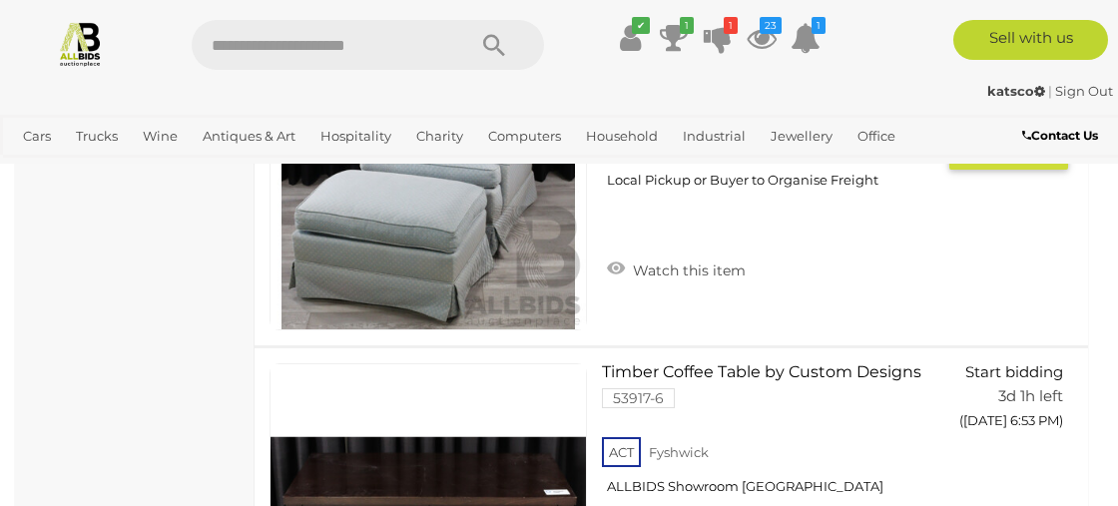
scroll to position [2191, 0]
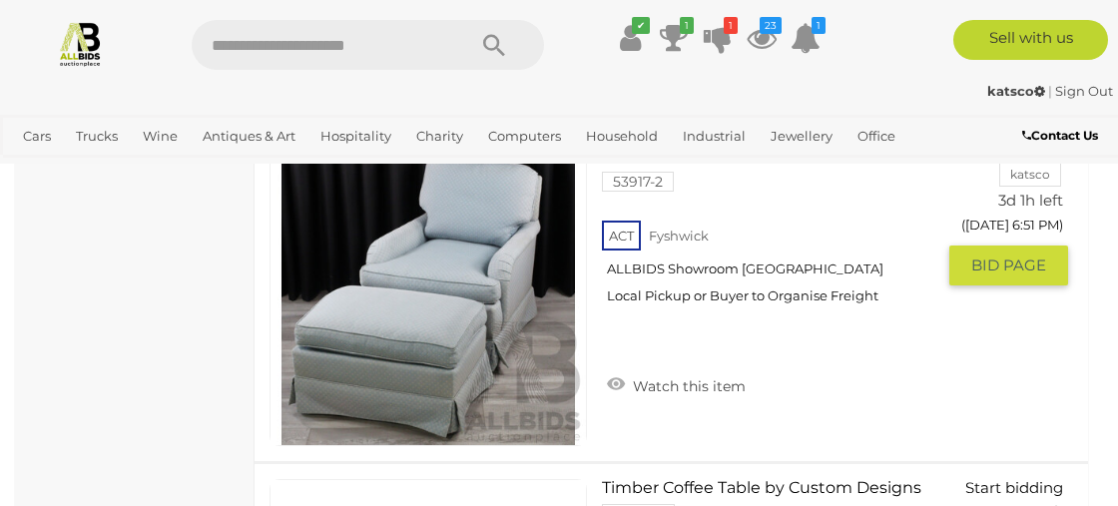
click at [997, 276] on span "BID PAGE" at bounding box center [1009, 266] width 75 height 20
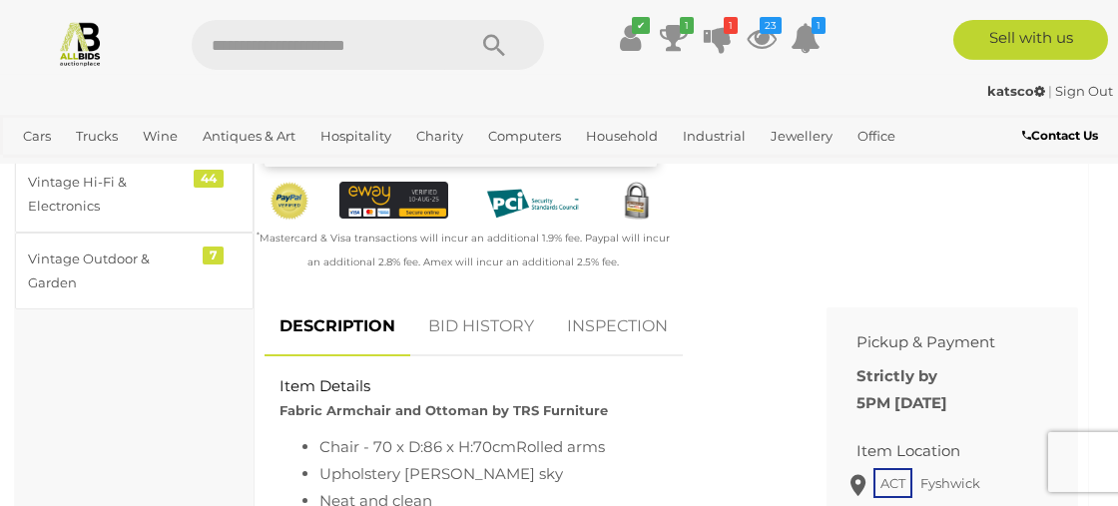
scroll to position [692, 0]
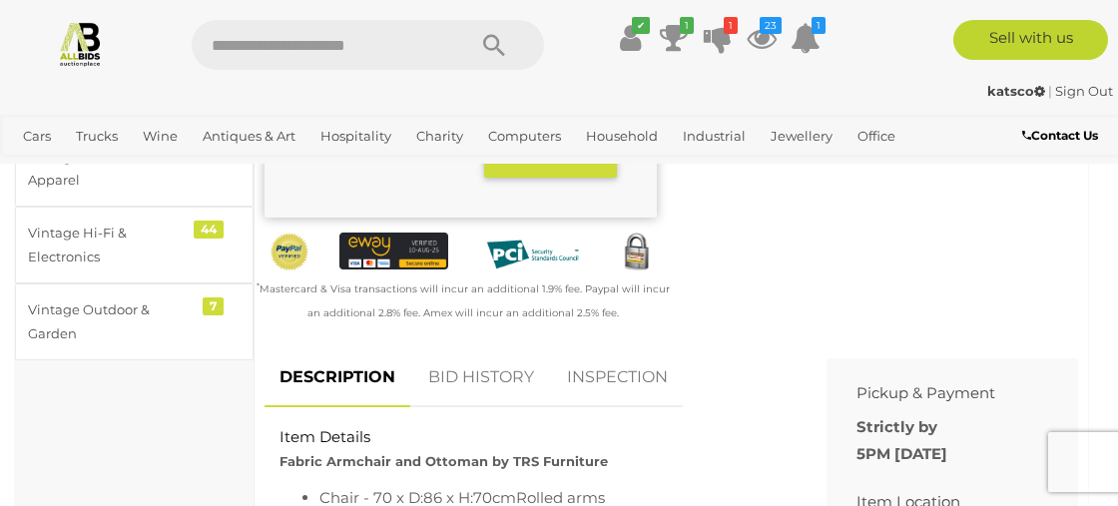
click at [478, 376] on link "BID HISTORY" at bounding box center [481, 378] width 136 height 59
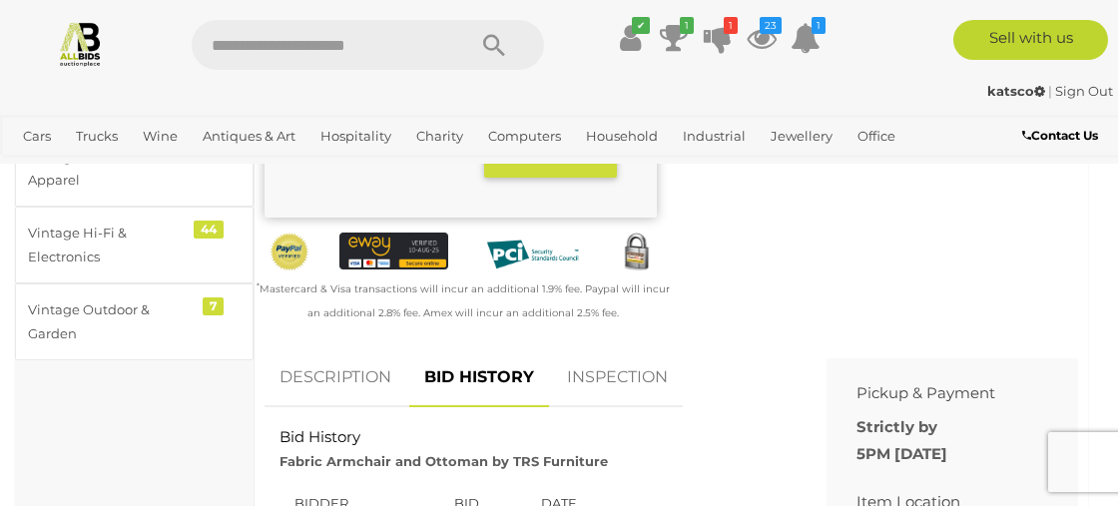
scroll to position [923, 0]
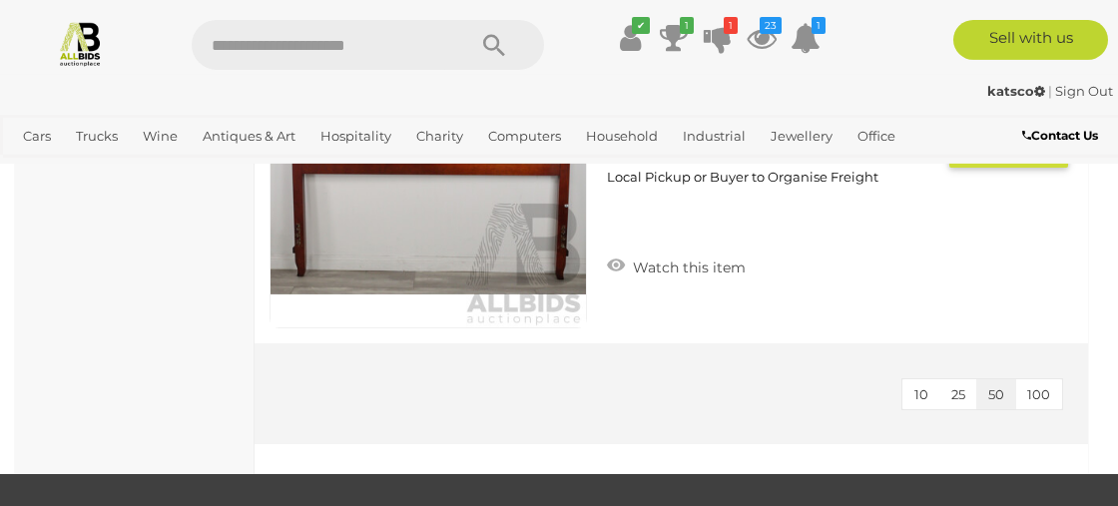
scroll to position [8081, 0]
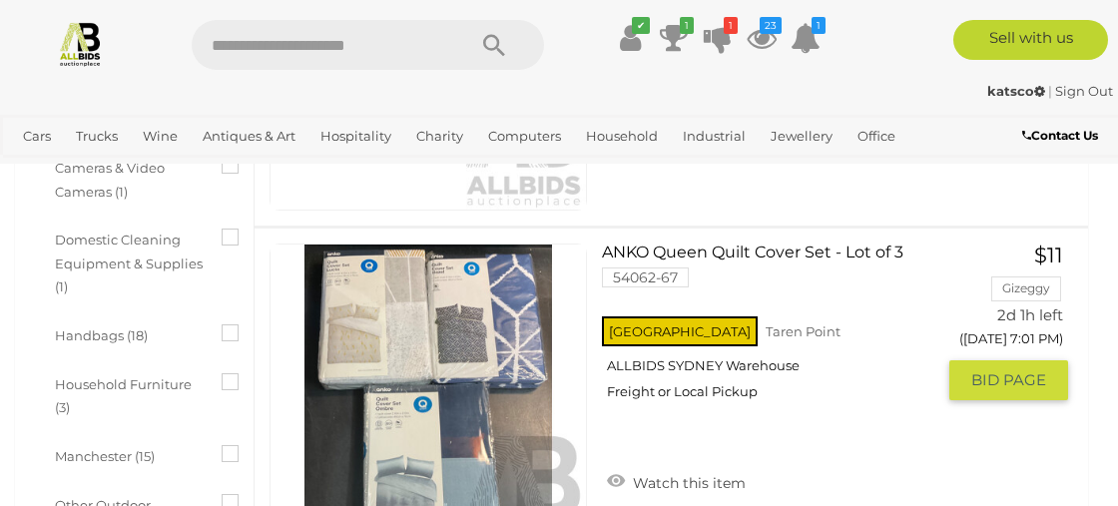
scroll to position [1038, 0]
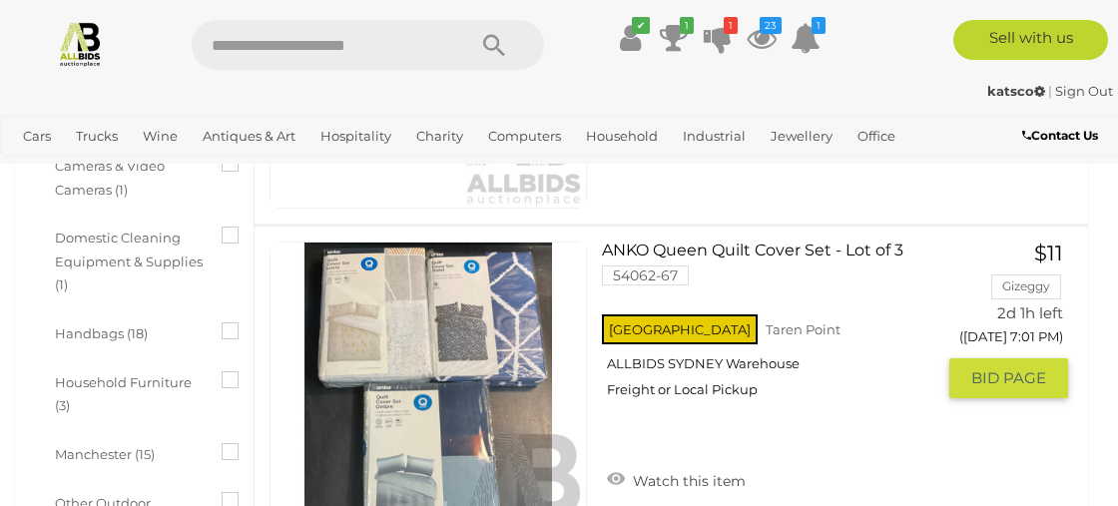
click at [431, 458] on img at bounding box center [429, 401] width 316 height 316
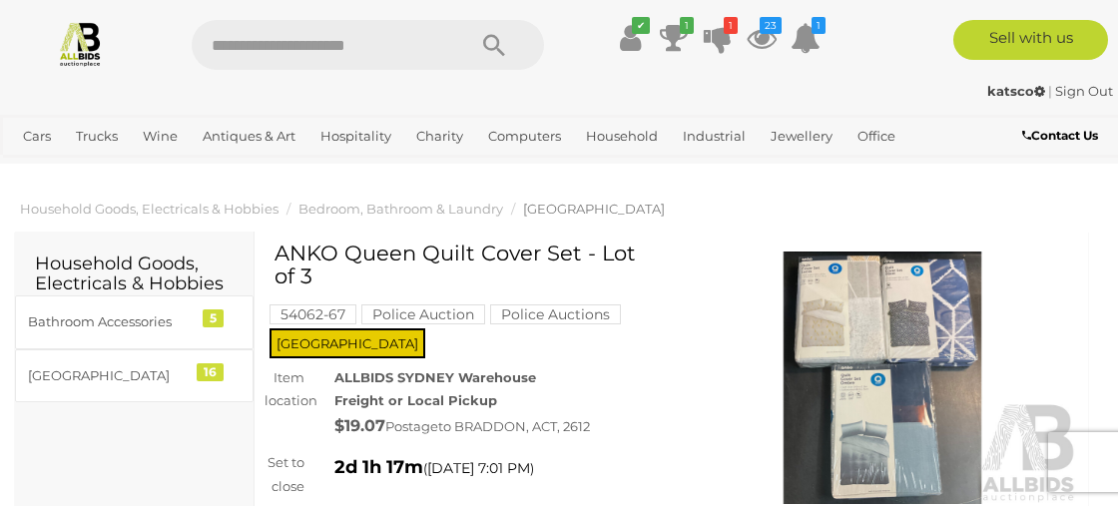
click at [928, 373] on img at bounding box center [883, 378] width 392 height 253
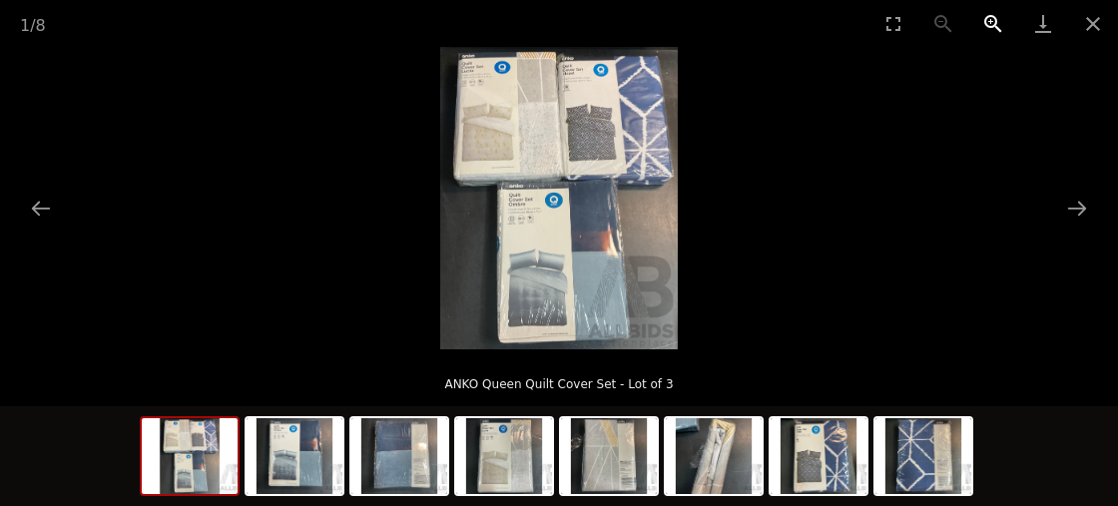
click at [995, 29] on button "Zoom in" at bounding box center [994, 23] width 50 height 47
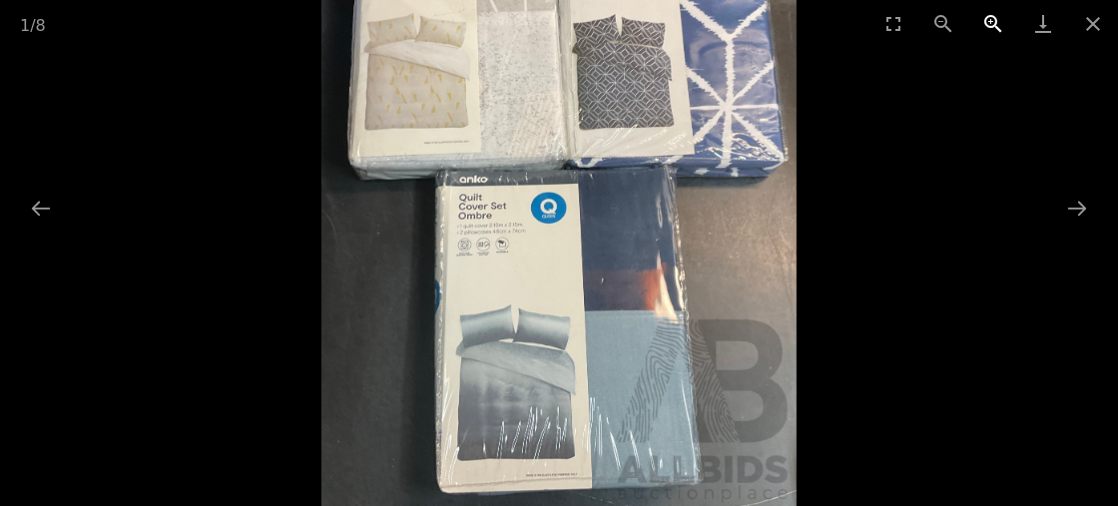
click at [994, 27] on button "Zoom in" at bounding box center [994, 23] width 50 height 47
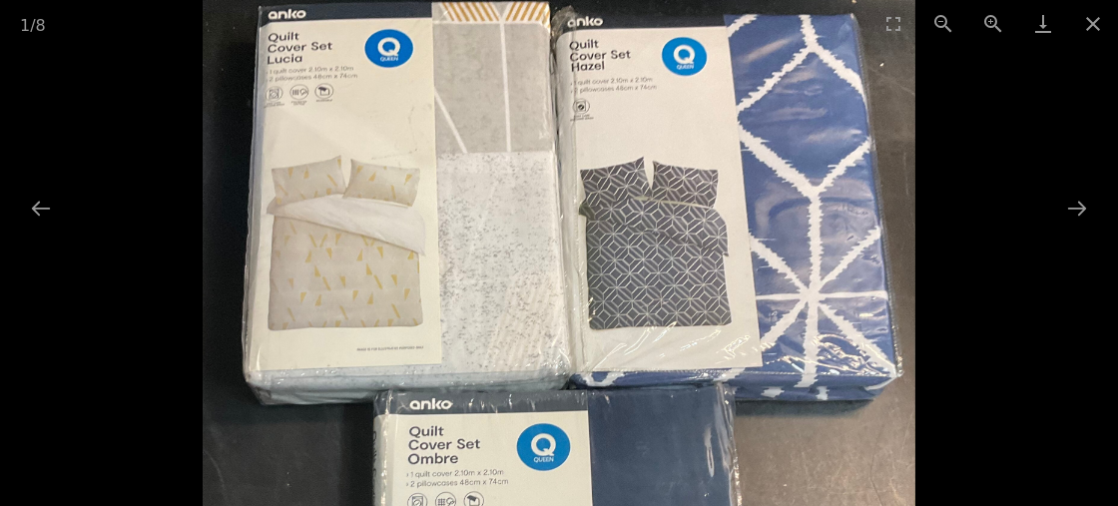
drag, startPoint x: 581, startPoint y: 222, endPoint x: 556, endPoint y: 519, distance: 298.6
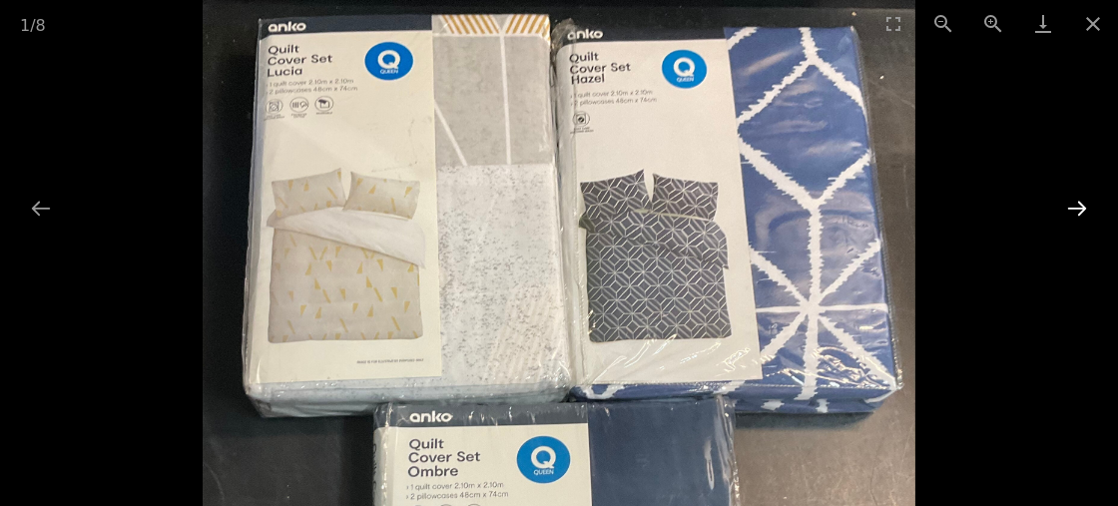
click at [1075, 205] on button "Next slide" at bounding box center [1077, 208] width 42 height 39
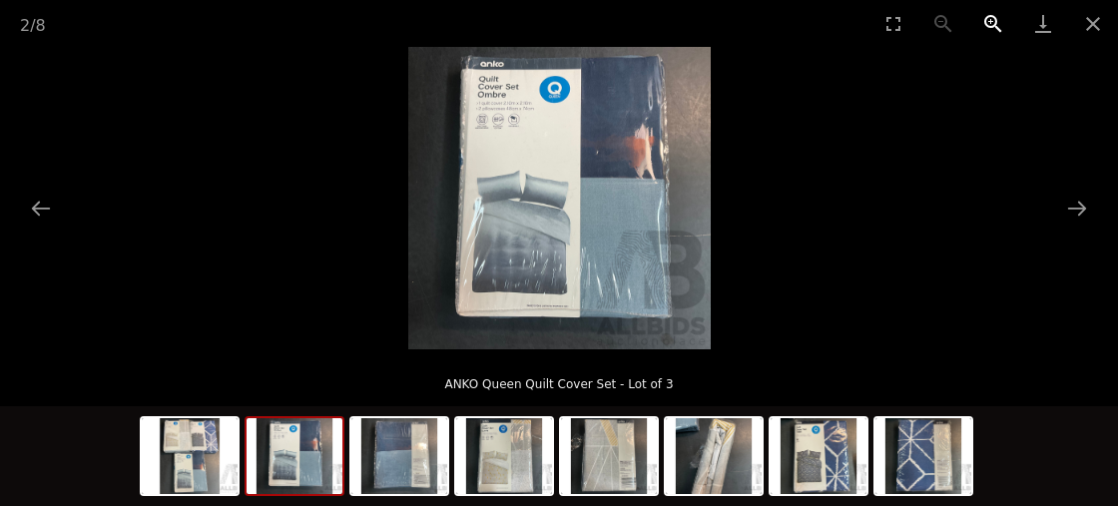
click at [993, 22] on button "Zoom in" at bounding box center [994, 23] width 50 height 47
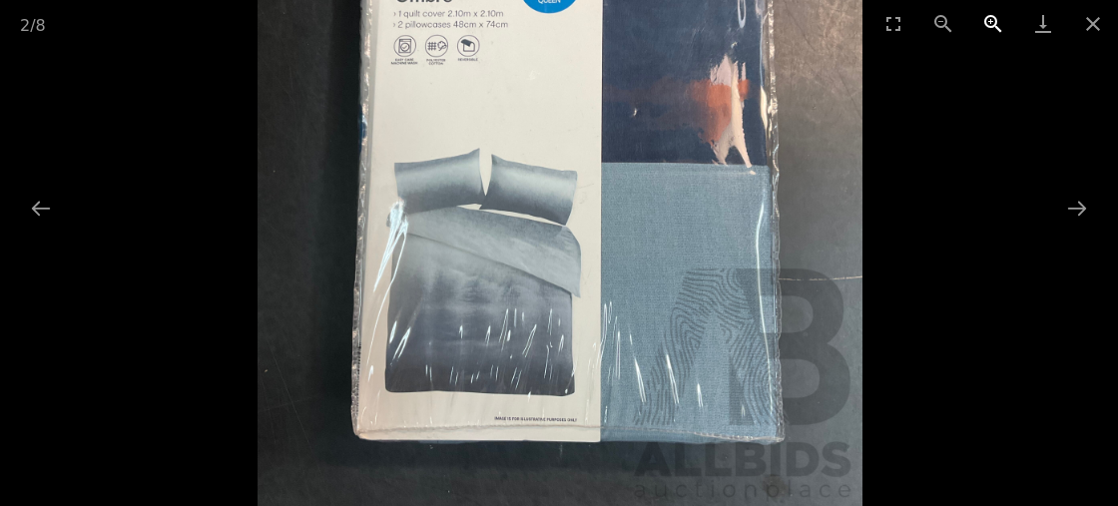
click at [993, 22] on button "Zoom in" at bounding box center [994, 23] width 50 height 47
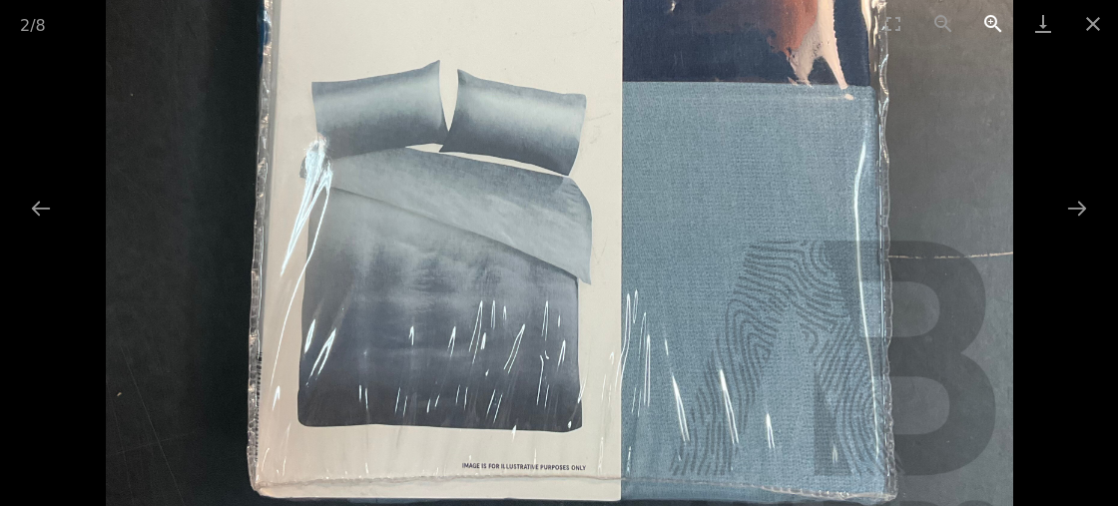
click at [993, 22] on button "Zoom in" at bounding box center [994, 23] width 50 height 47
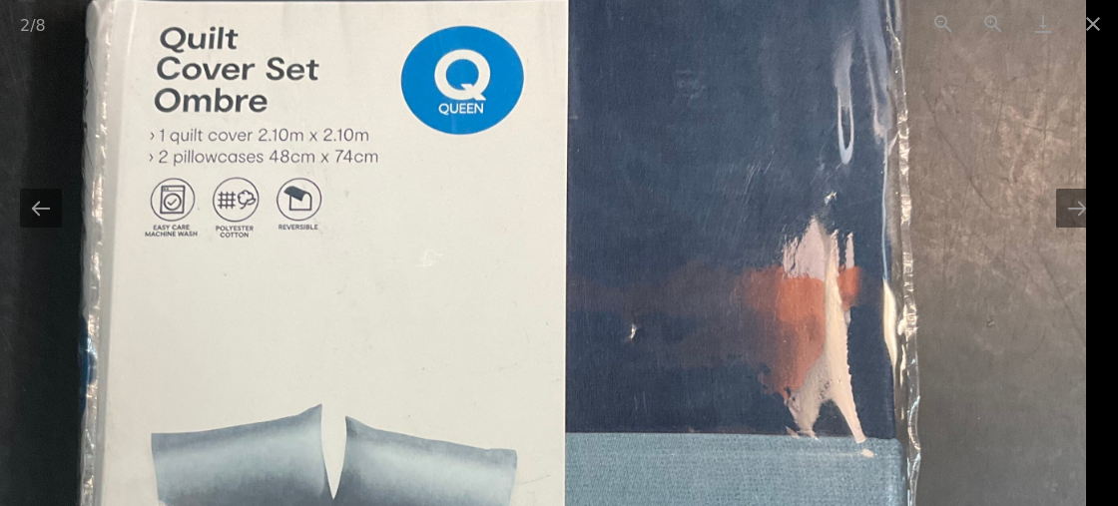
drag, startPoint x: 923, startPoint y: 130, endPoint x: 684, endPoint y: 529, distance: 465.3
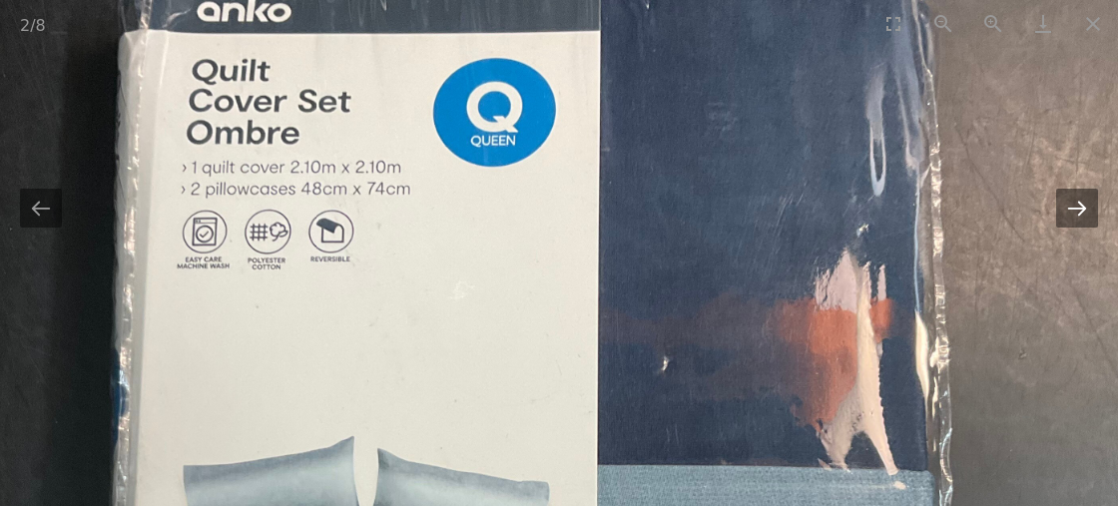
click at [1083, 222] on button "Next slide" at bounding box center [1077, 208] width 42 height 39
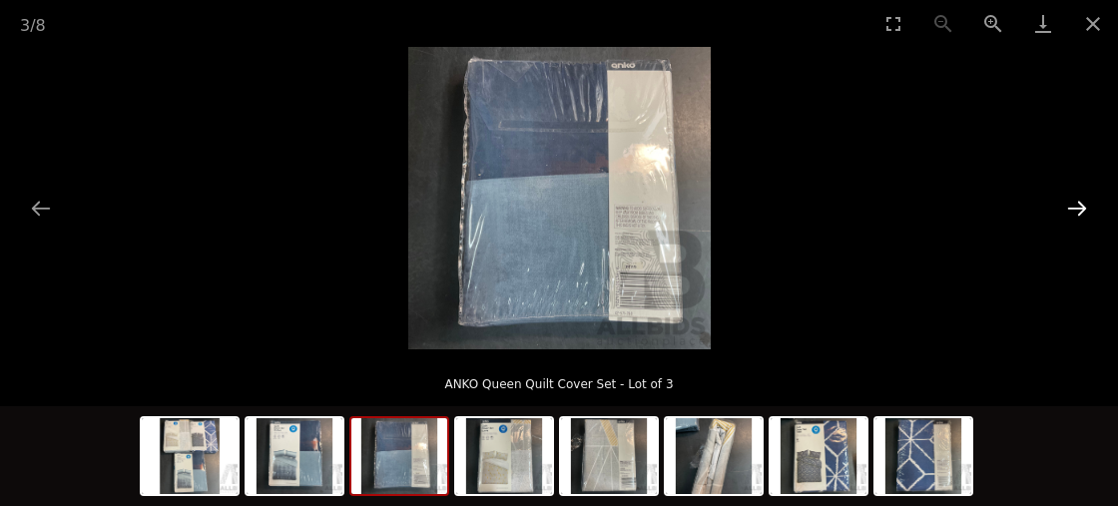
click at [1083, 221] on button "Next slide" at bounding box center [1077, 208] width 42 height 39
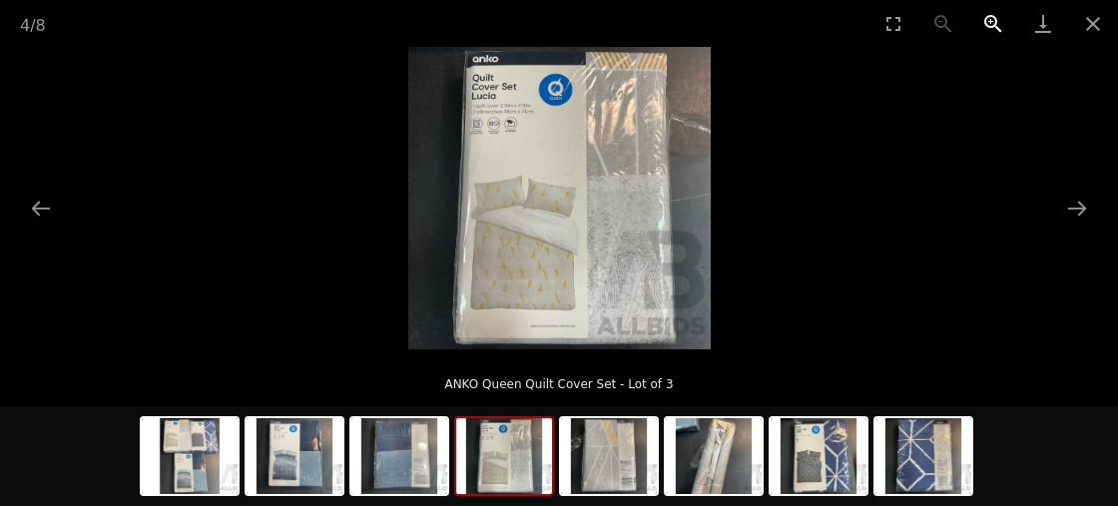
click at [992, 22] on button "Zoom in" at bounding box center [994, 23] width 50 height 47
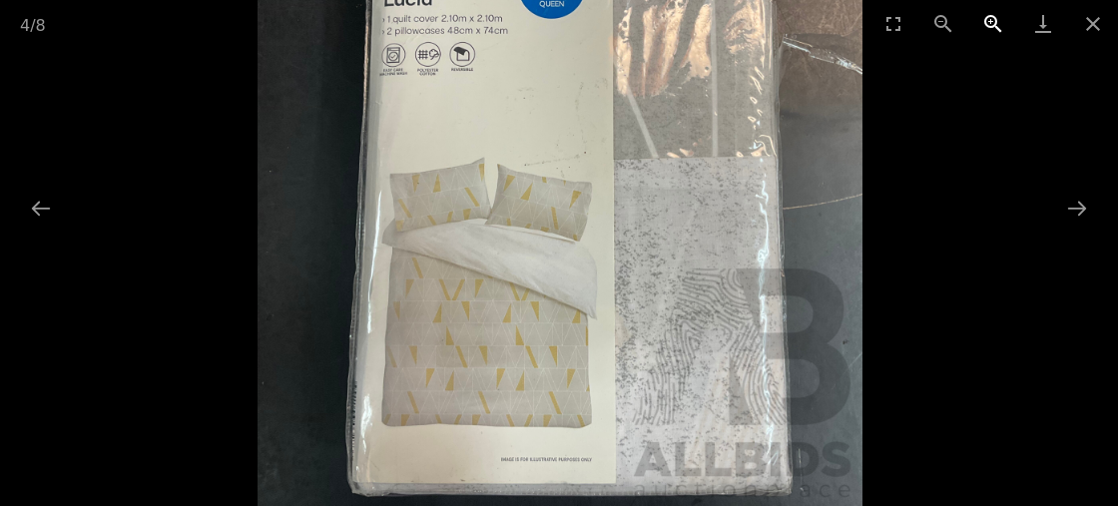
click at [989, 18] on button "Zoom in" at bounding box center [994, 23] width 50 height 47
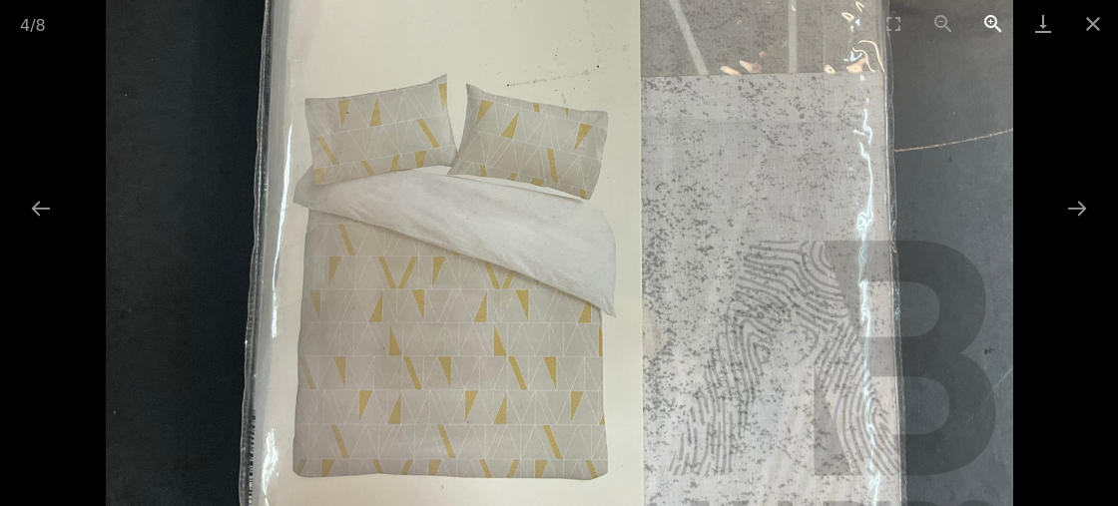
click at [989, 18] on button "Zoom in" at bounding box center [994, 23] width 50 height 47
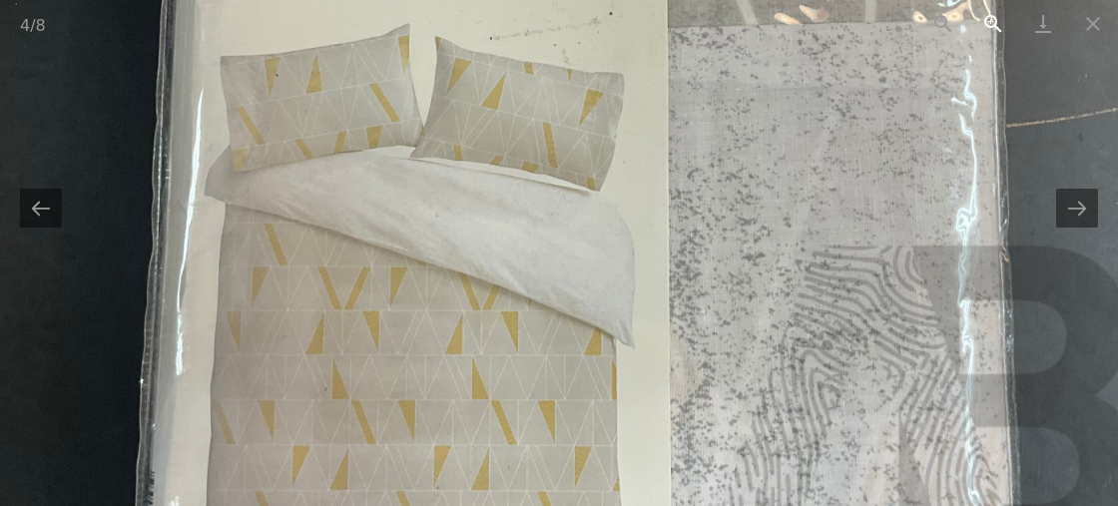
click at [989, 18] on button "Zoom in" at bounding box center [994, 23] width 50 height 47
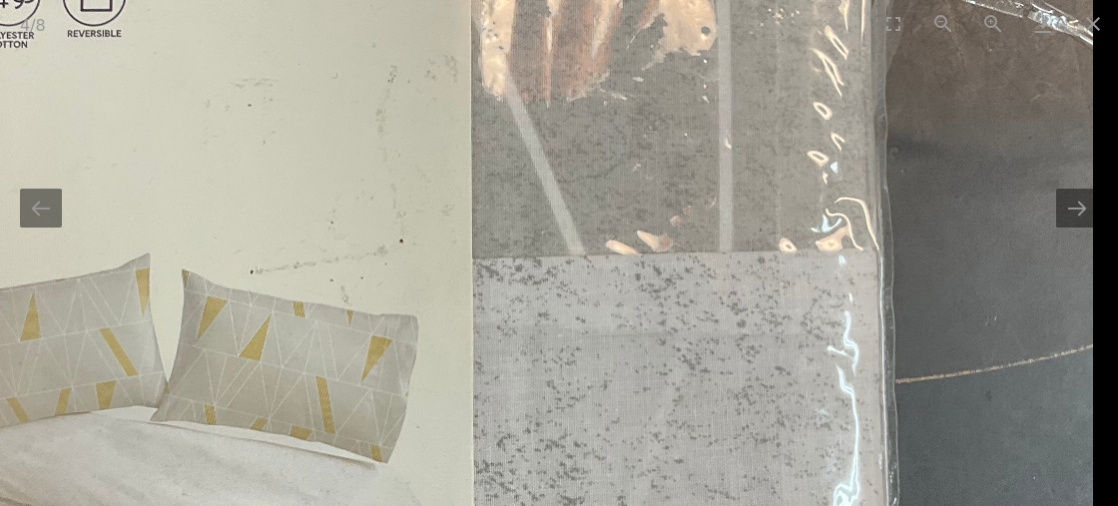
drag, startPoint x: 892, startPoint y: 266, endPoint x: 582, endPoint y: 542, distance: 415.1
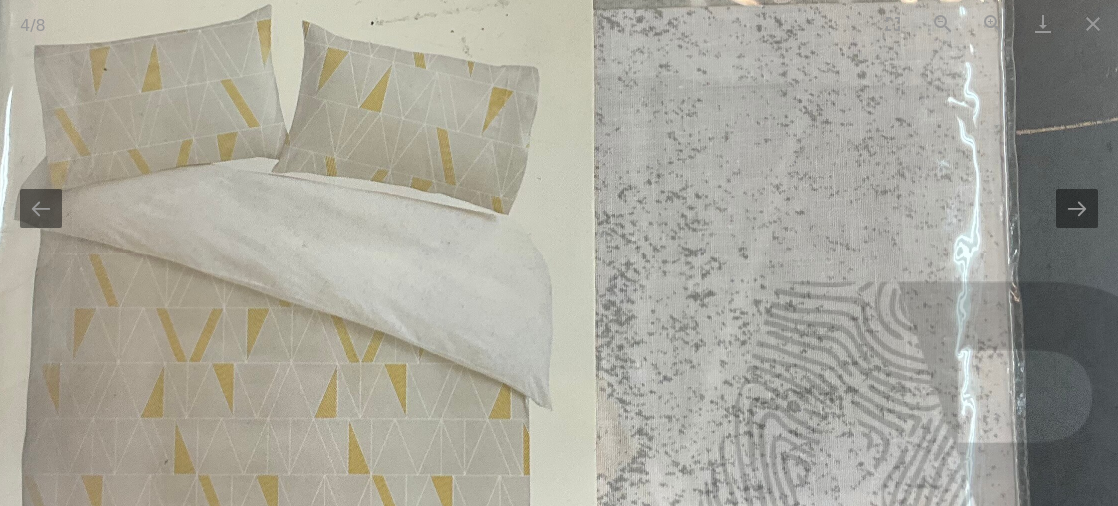
drag, startPoint x: 616, startPoint y: 223, endPoint x: 712, endPoint y: -82, distance: 319.3
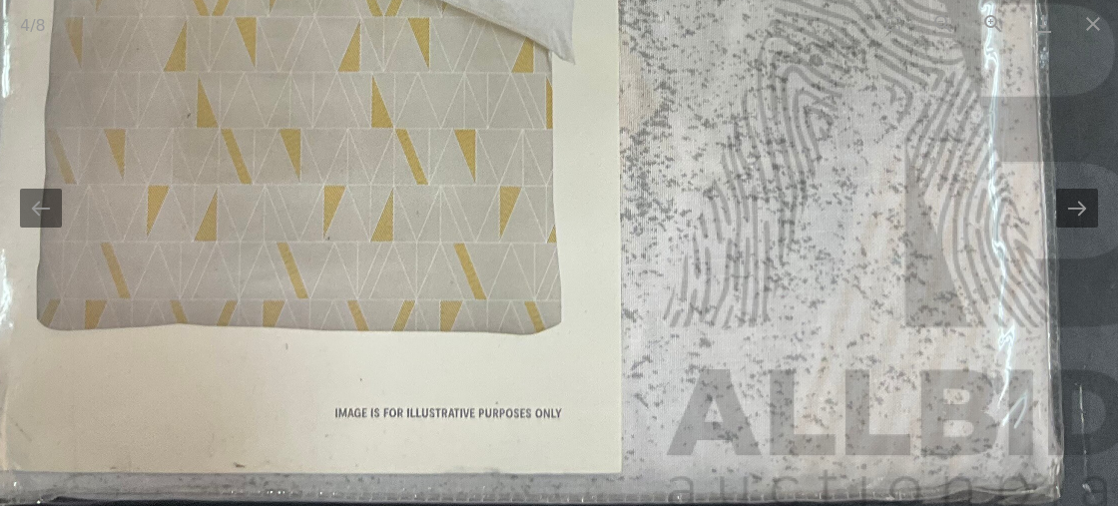
drag, startPoint x: 392, startPoint y: 431, endPoint x: 413, endPoint y: 104, distance: 328.2
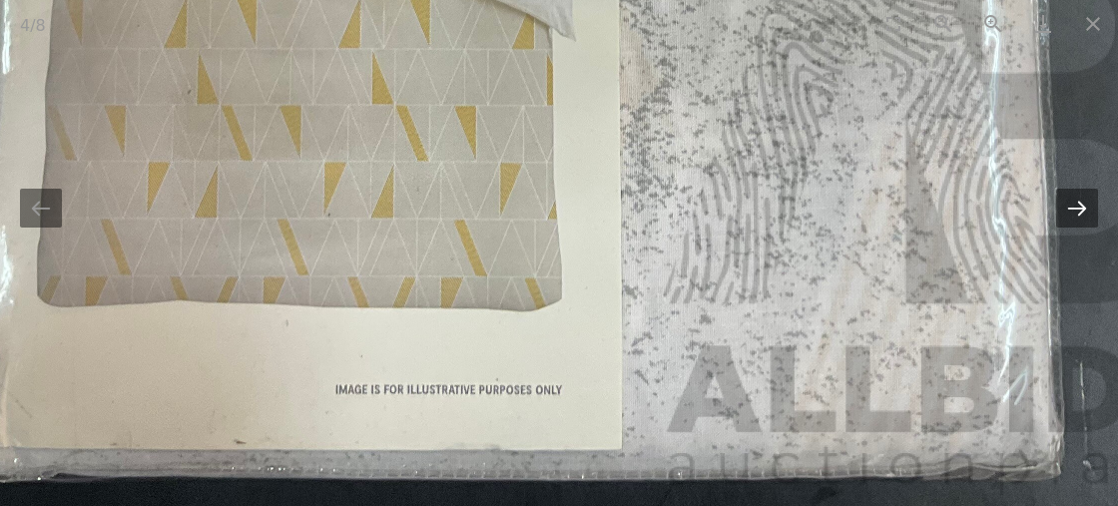
click at [1080, 212] on button "Next slide" at bounding box center [1077, 208] width 42 height 39
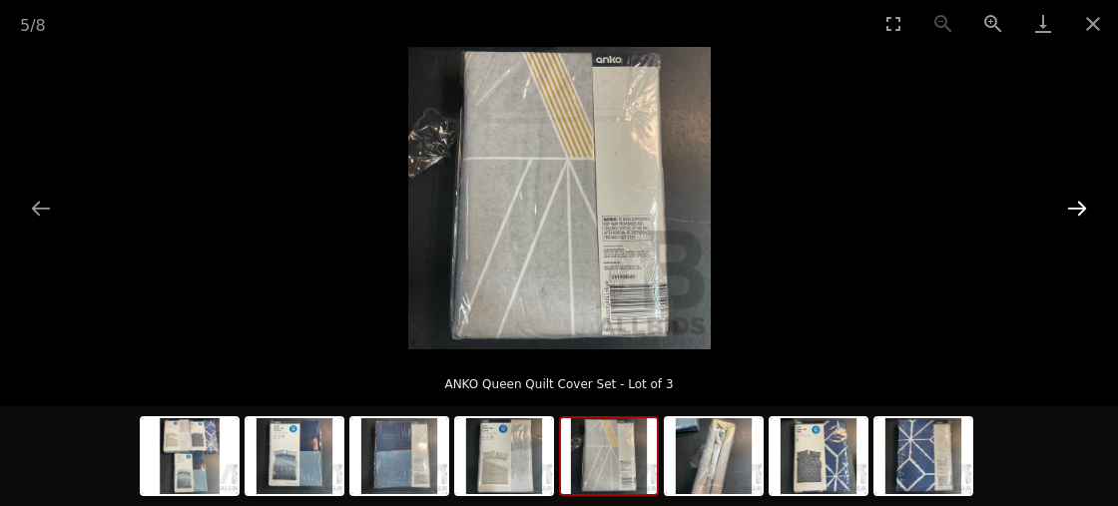
click at [1079, 212] on button "Next slide" at bounding box center [1077, 208] width 42 height 39
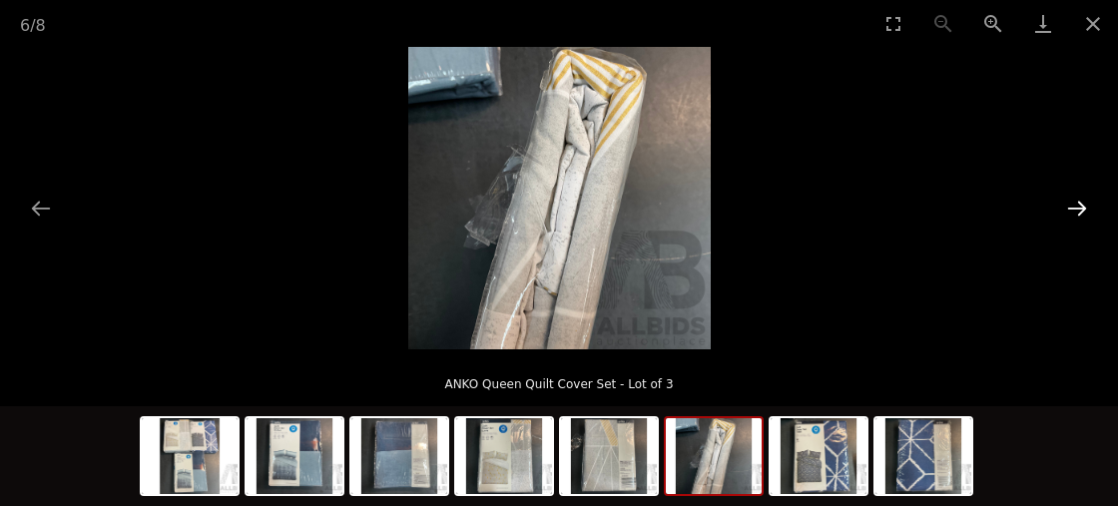
click at [1079, 212] on button "Next slide" at bounding box center [1077, 208] width 42 height 39
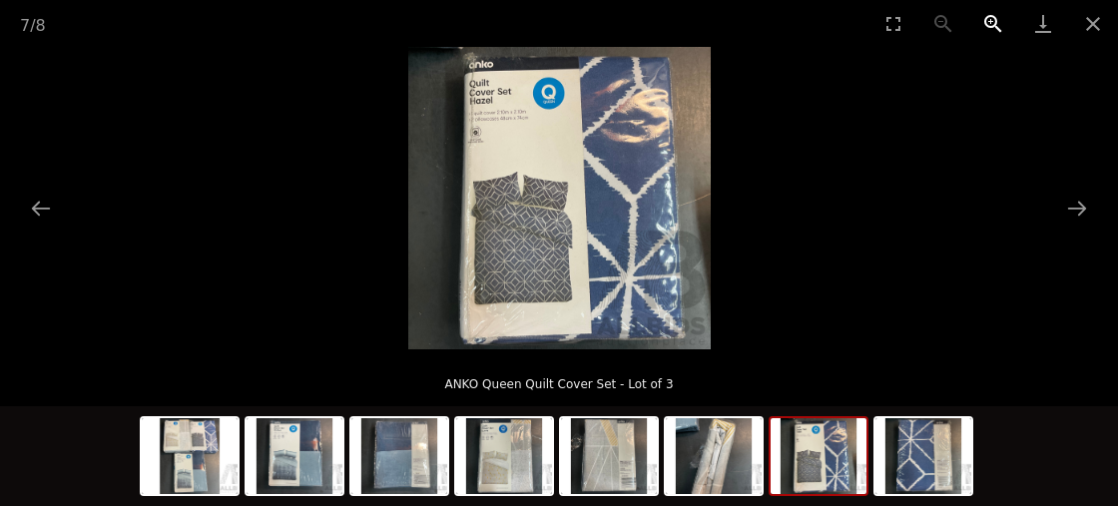
click at [995, 23] on button "Zoom in" at bounding box center [994, 23] width 50 height 47
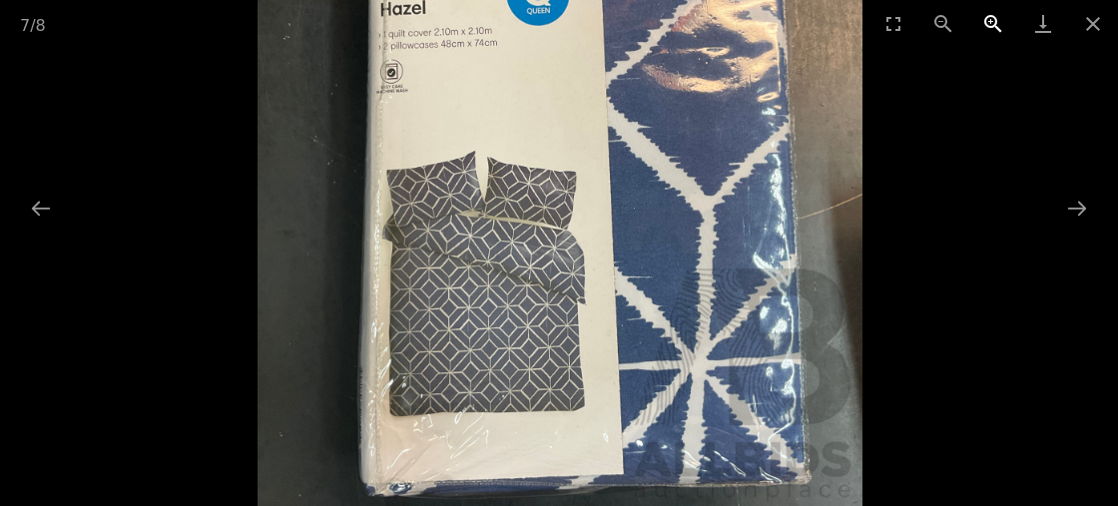
click at [995, 23] on button "Zoom in" at bounding box center [994, 23] width 50 height 47
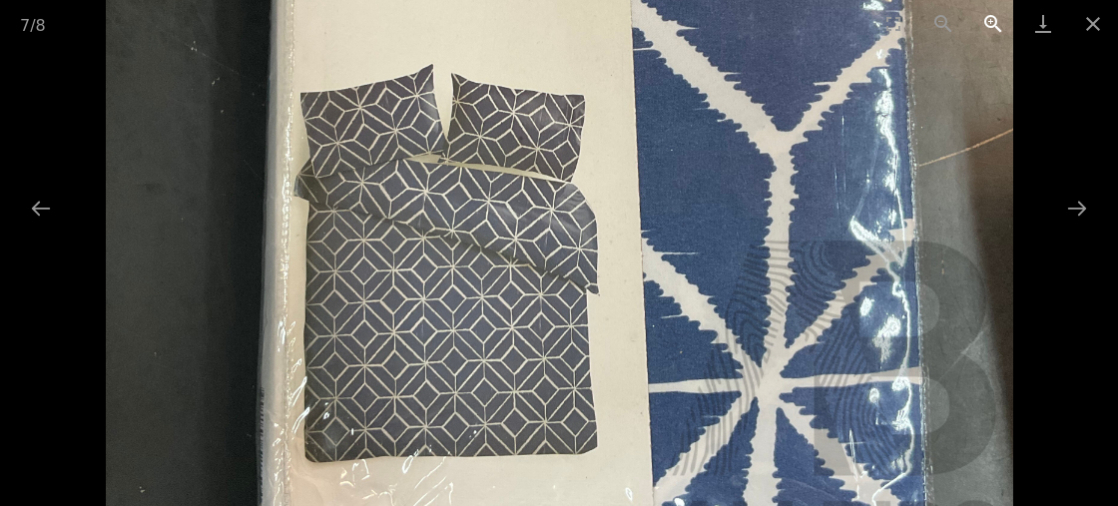
click at [995, 23] on button "Zoom in" at bounding box center [994, 23] width 50 height 47
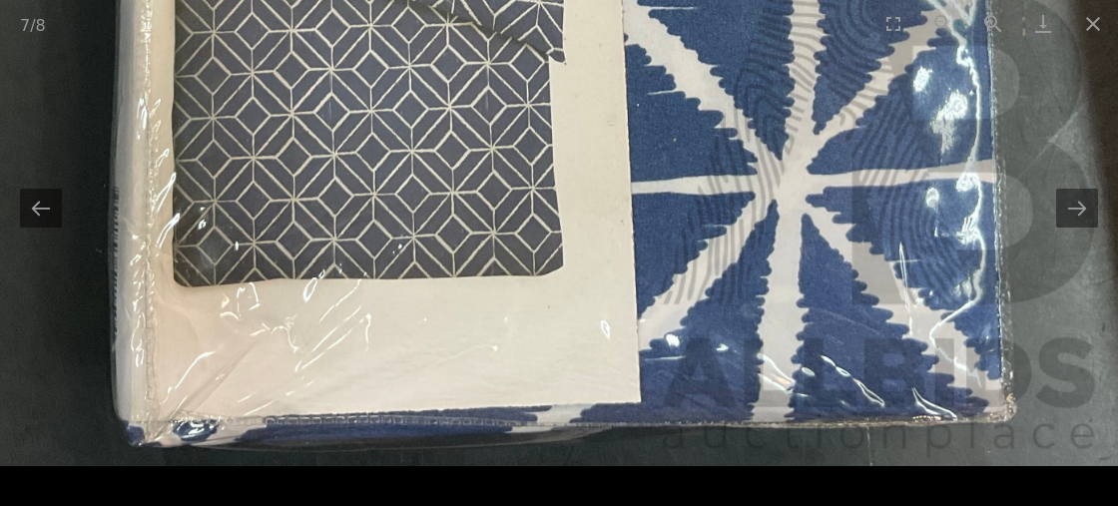
drag, startPoint x: 517, startPoint y: 372, endPoint x: 462, endPoint y: -82, distance: 457.7
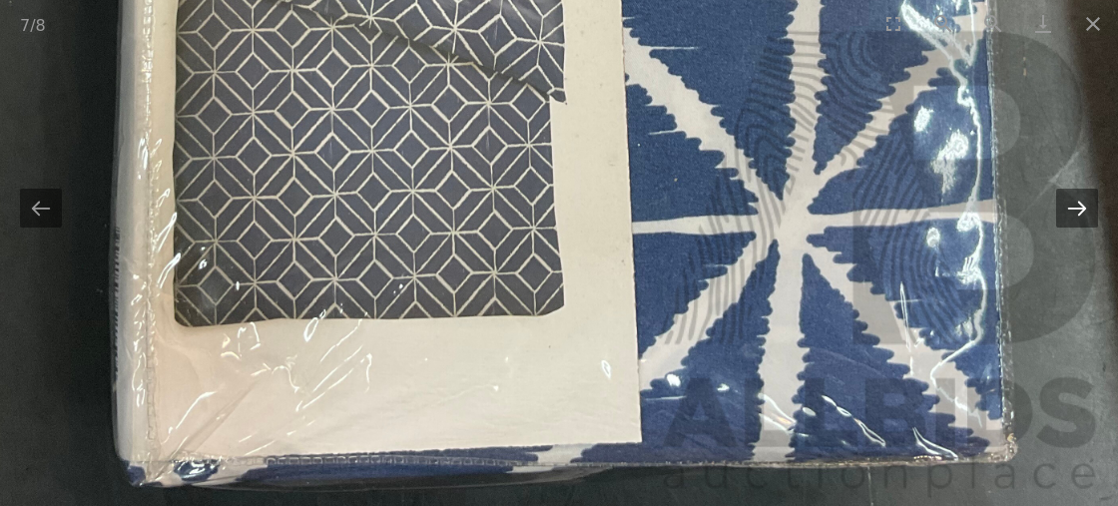
click at [1078, 208] on button "Next slide" at bounding box center [1077, 208] width 42 height 39
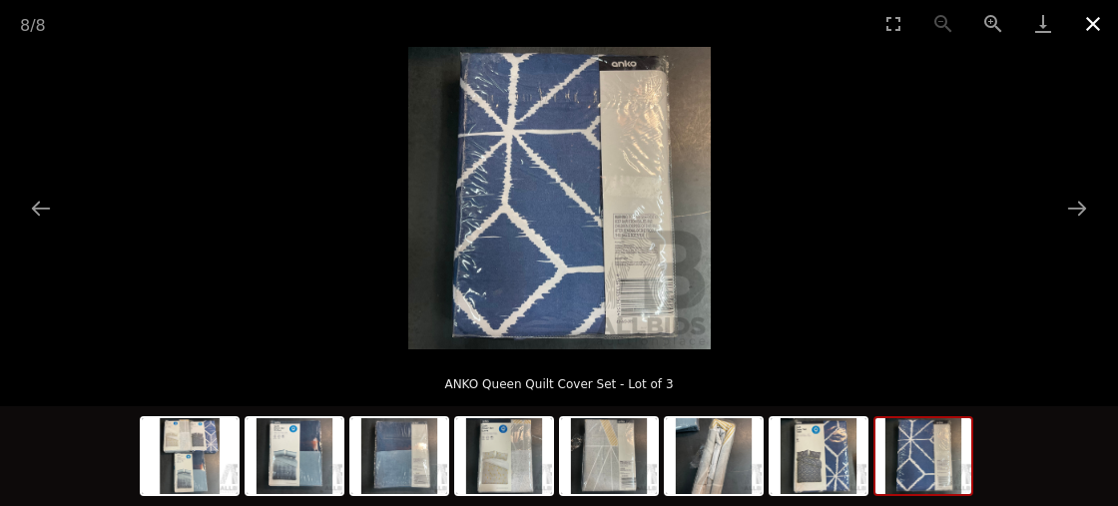
click at [1096, 22] on button "Close gallery" at bounding box center [1093, 23] width 50 height 47
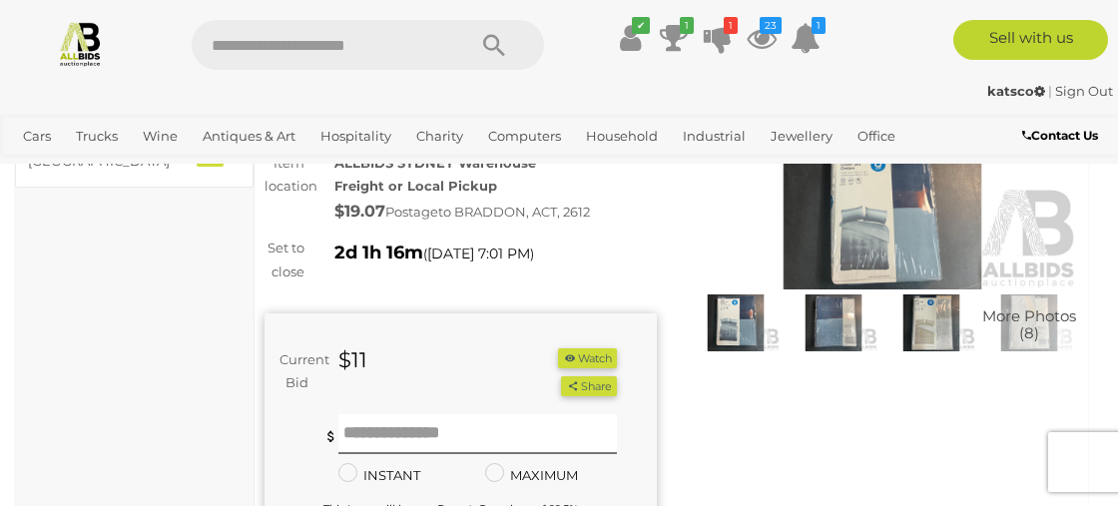
scroll to position [231, 0]
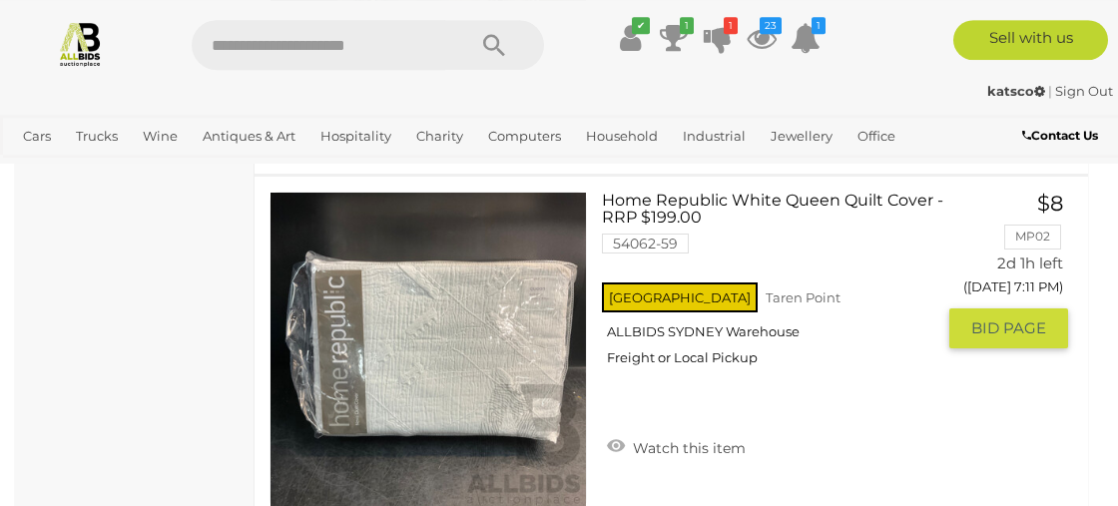
scroll to position [4592, 0]
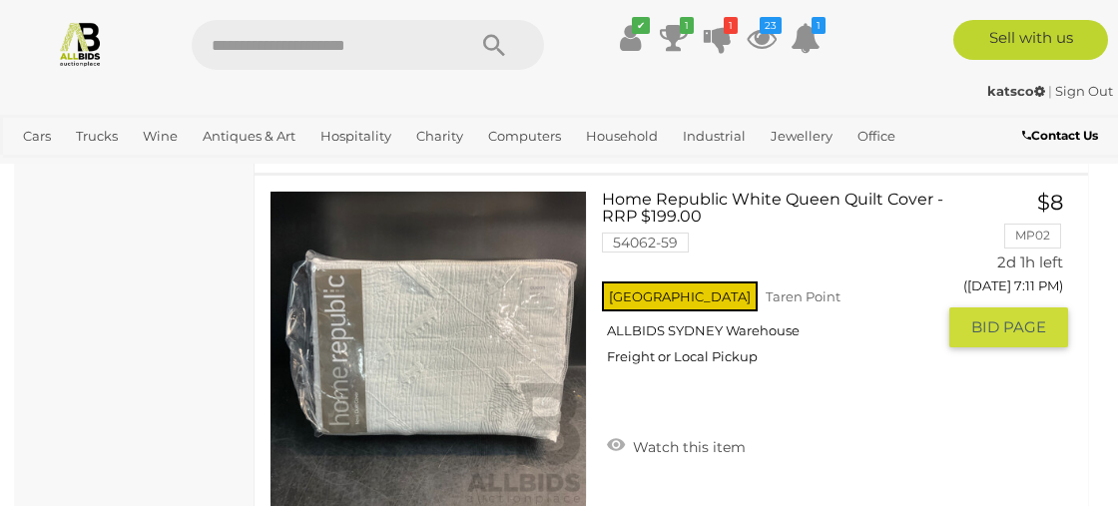
click at [410, 361] on img at bounding box center [429, 350] width 316 height 316
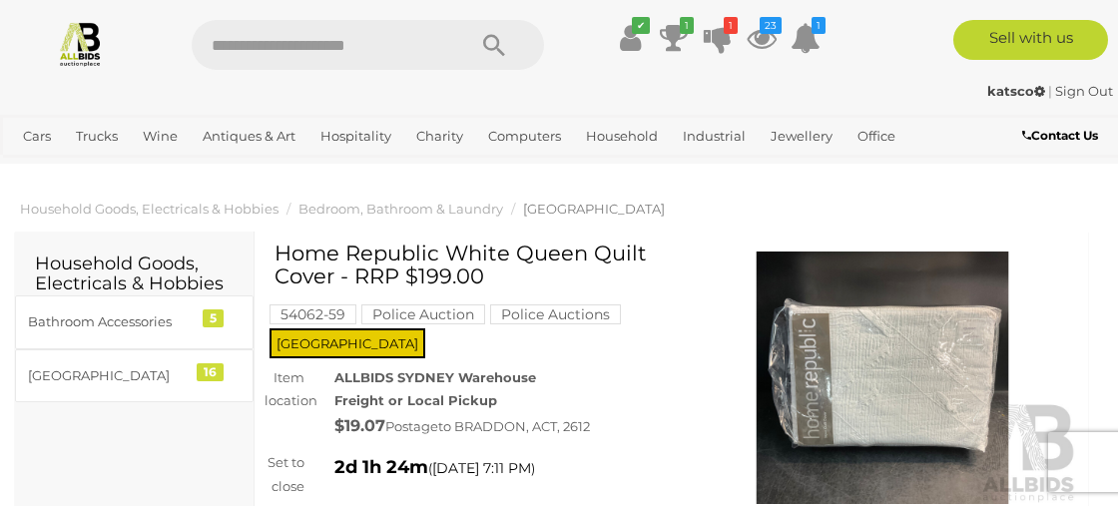
click at [907, 390] on img at bounding box center [883, 378] width 392 height 253
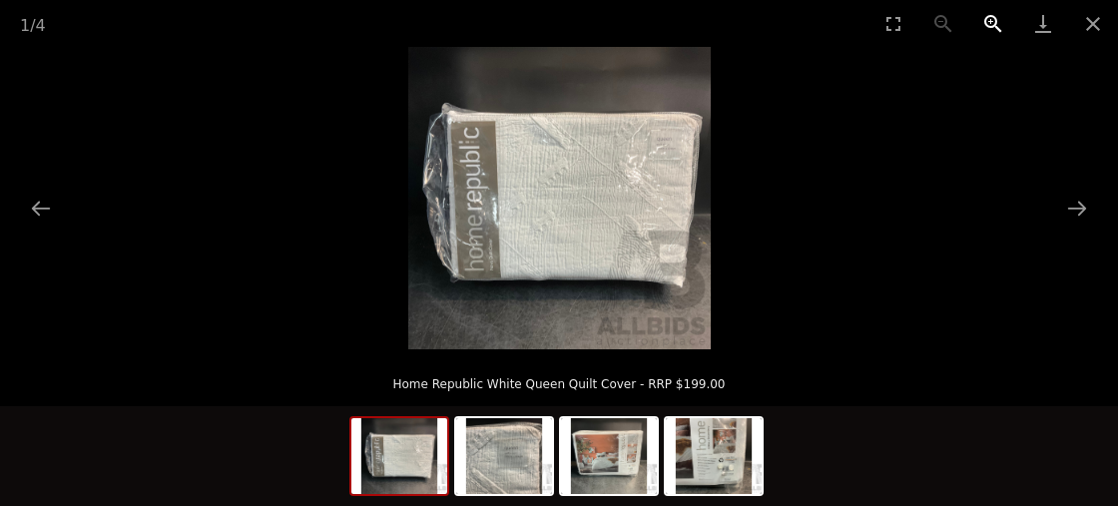
click at [990, 18] on button "Zoom in" at bounding box center [994, 23] width 50 height 47
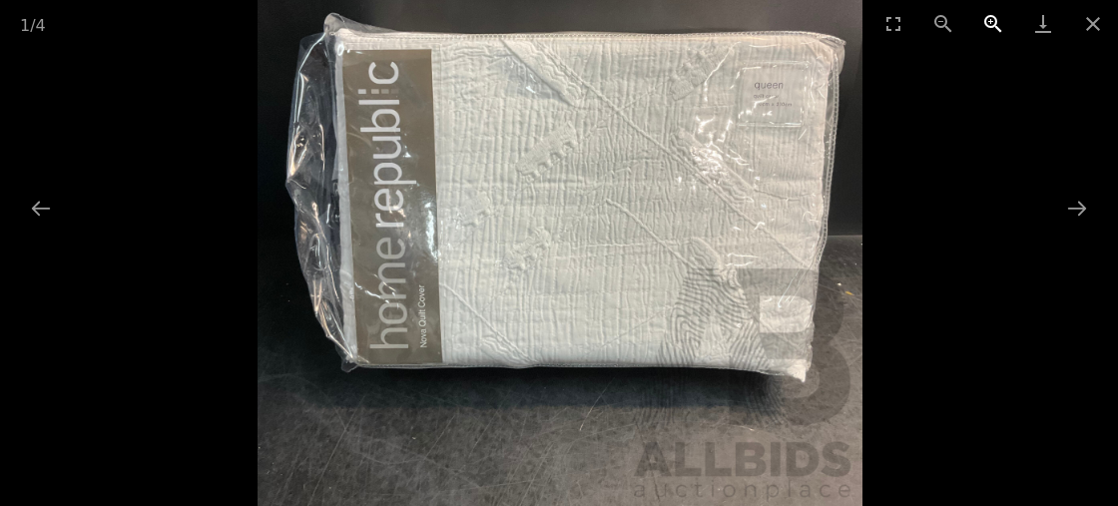
click at [990, 18] on button "Zoom in" at bounding box center [994, 23] width 50 height 47
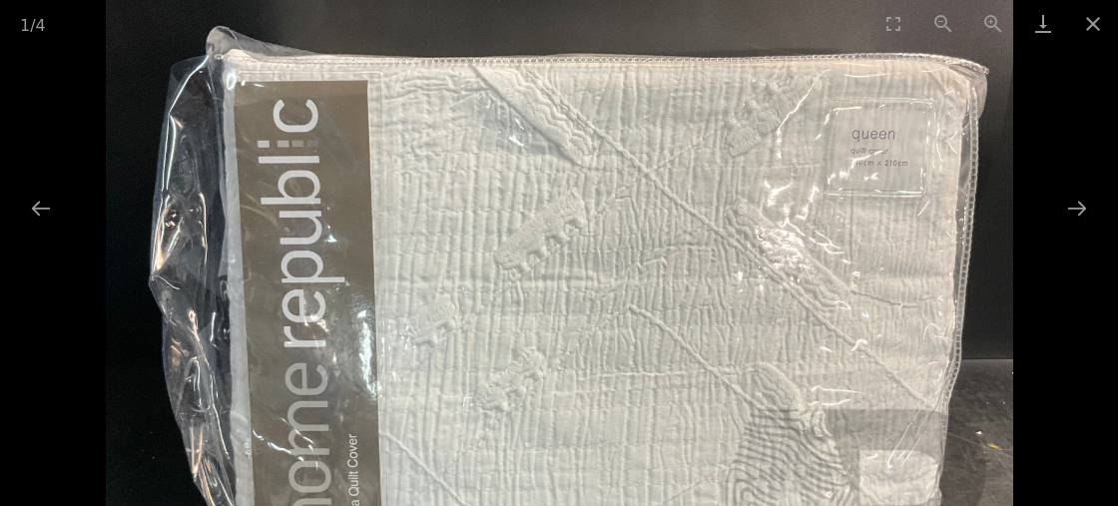
drag, startPoint x: 715, startPoint y: 283, endPoint x: 747, endPoint y: 451, distance: 171.8
click at [747, 451] on img at bounding box center [560, 312] width 908 height 908
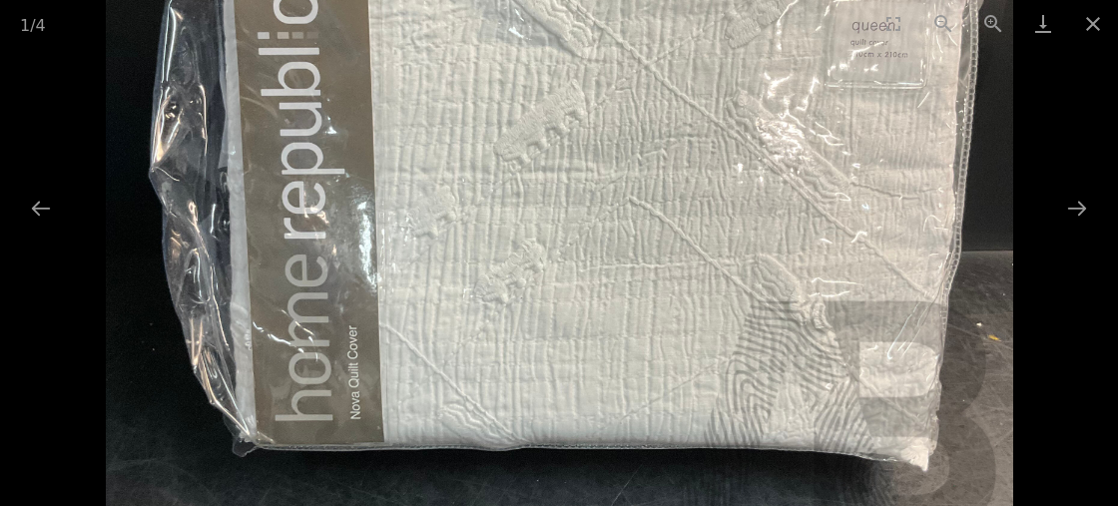
drag, startPoint x: 562, startPoint y: 439, endPoint x: 571, endPoint y: 319, distance: 121.2
click at [571, 319] on img at bounding box center [560, 203] width 908 height 908
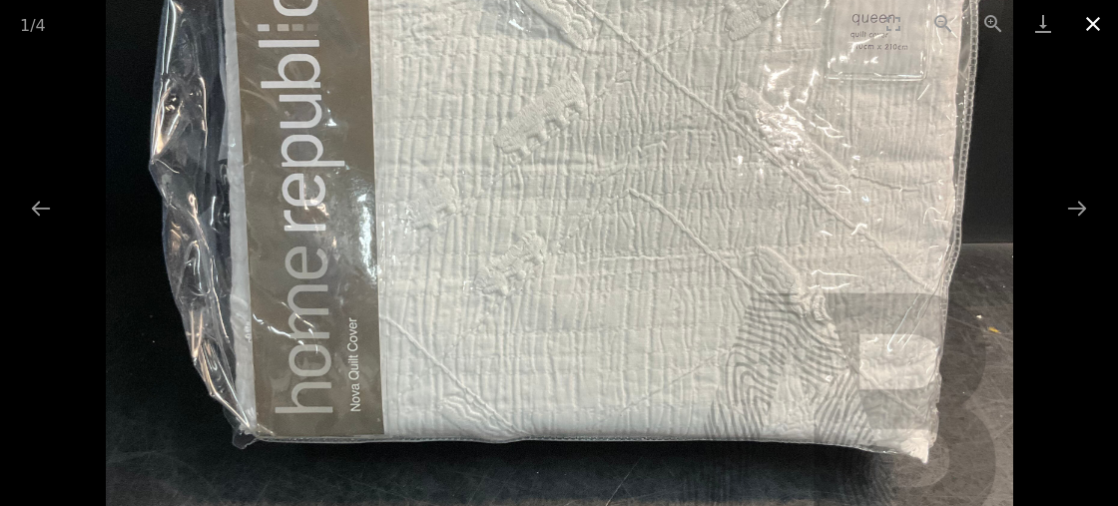
click at [1087, 20] on button "Close gallery" at bounding box center [1093, 23] width 50 height 47
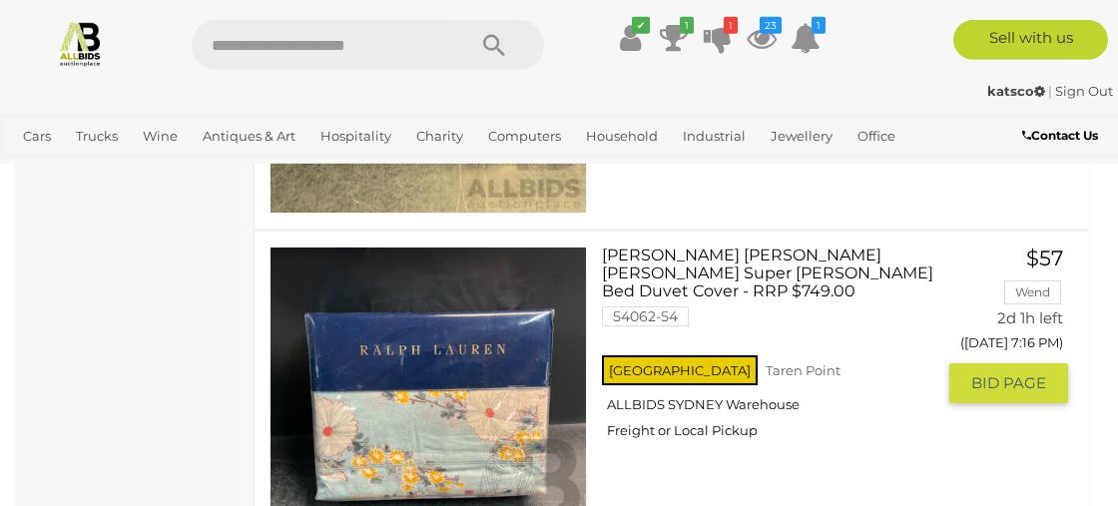
scroll to position [6250, 0]
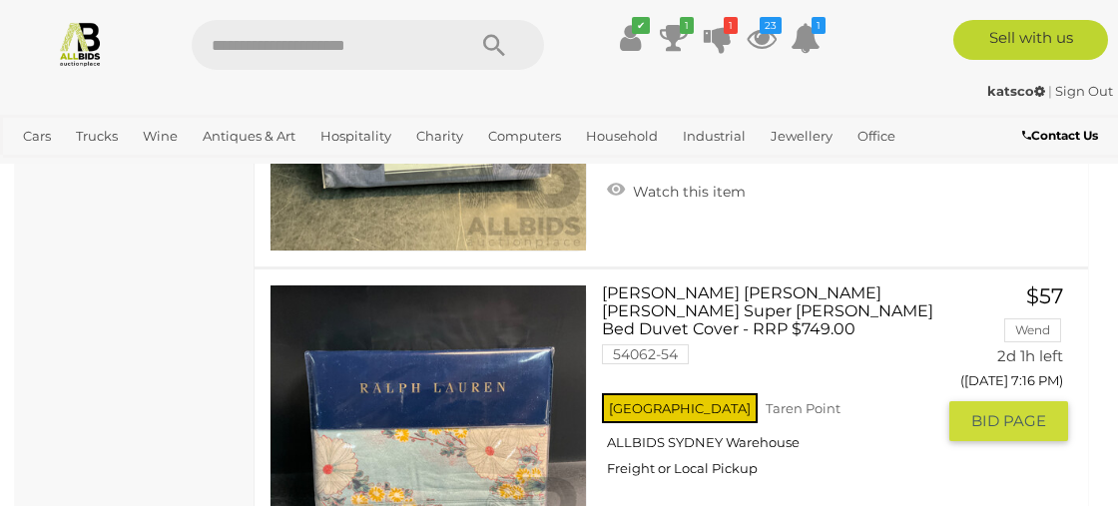
click at [383, 469] on img at bounding box center [429, 444] width 316 height 316
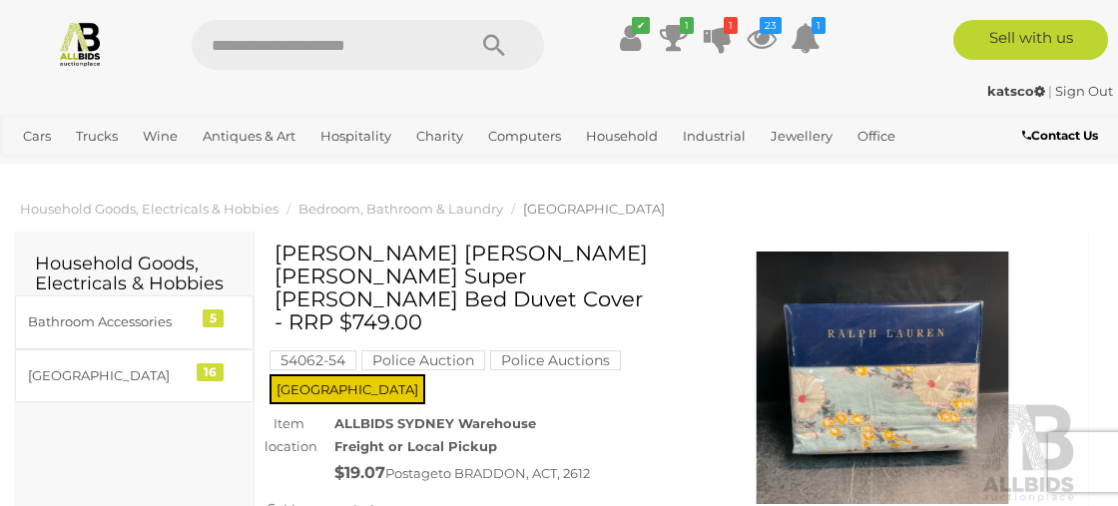
click at [918, 425] on img at bounding box center [883, 378] width 392 height 253
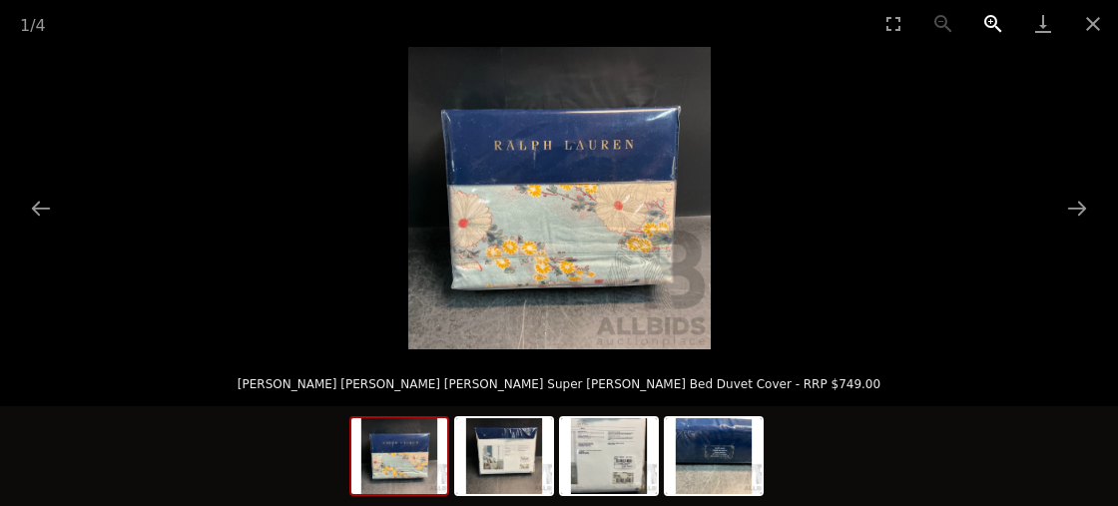
click at [988, 16] on button "Zoom in" at bounding box center [994, 23] width 50 height 47
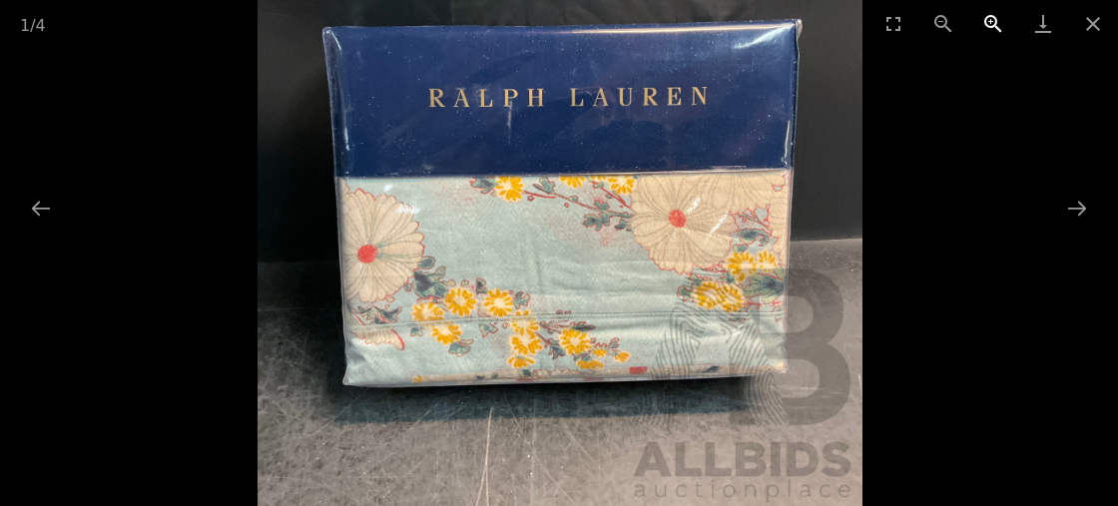
click at [988, 16] on button "Zoom in" at bounding box center [994, 23] width 50 height 47
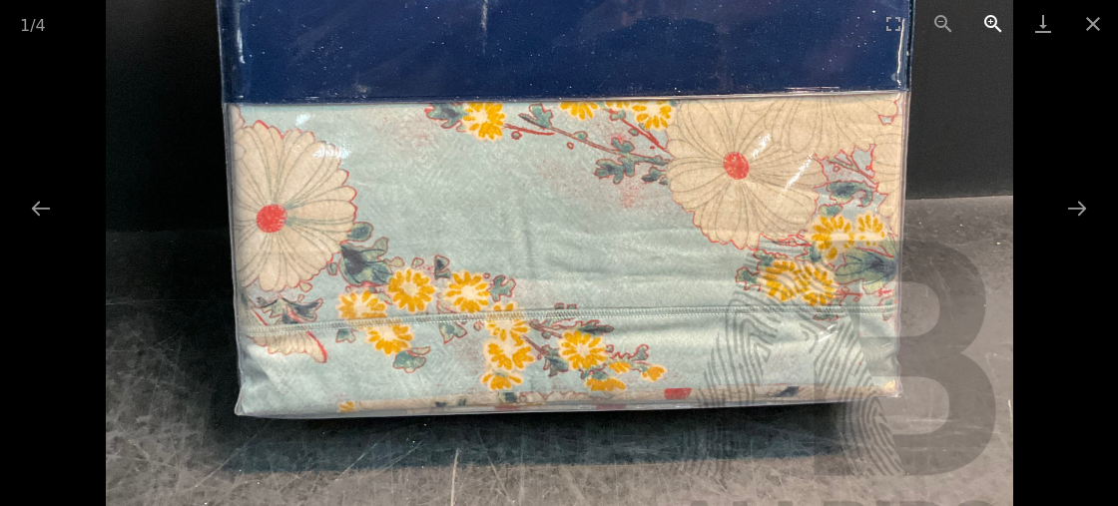
click at [988, 16] on button "Zoom in" at bounding box center [994, 23] width 50 height 47
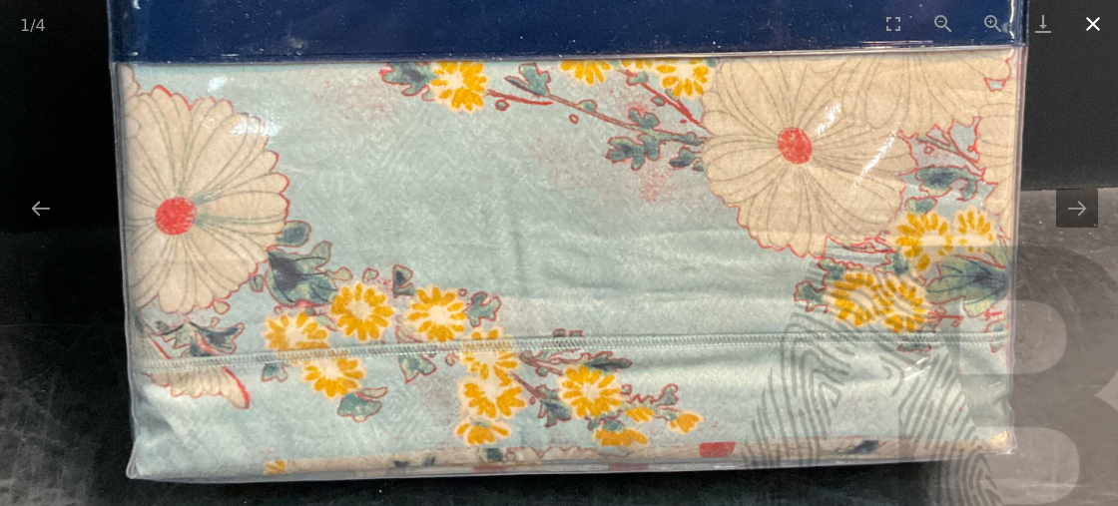
click at [1092, 25] on button "Close gallery" at bounding box center [1093, 23] width 50 height 47
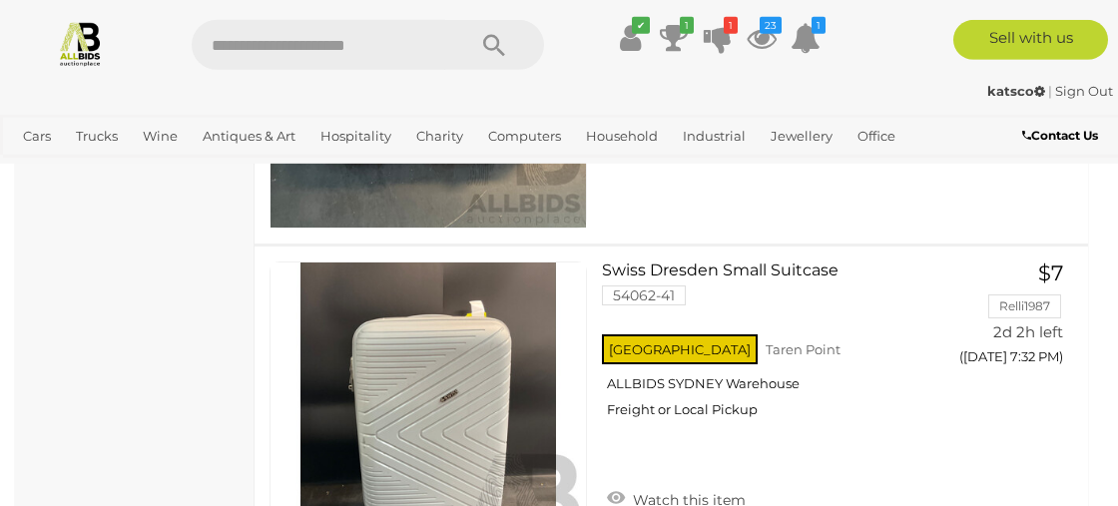
scroll to position [12615, 0]
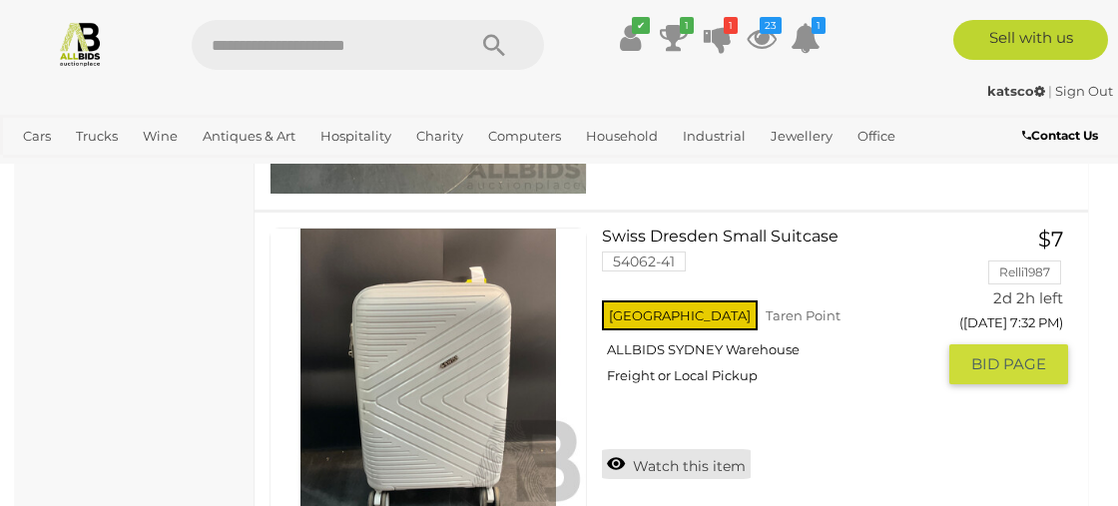
click at [617, 449] on link "Watch this item" at bounding box center [676, 464] width 149 height 30
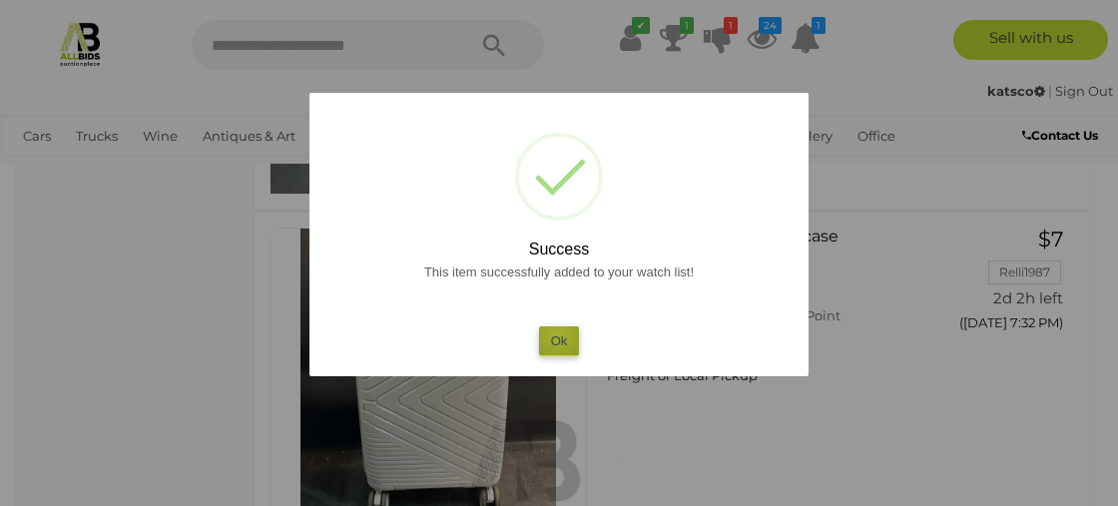
click at [557, 333] on button "Ok" at bounding box center [559, 341] width 41 height 29
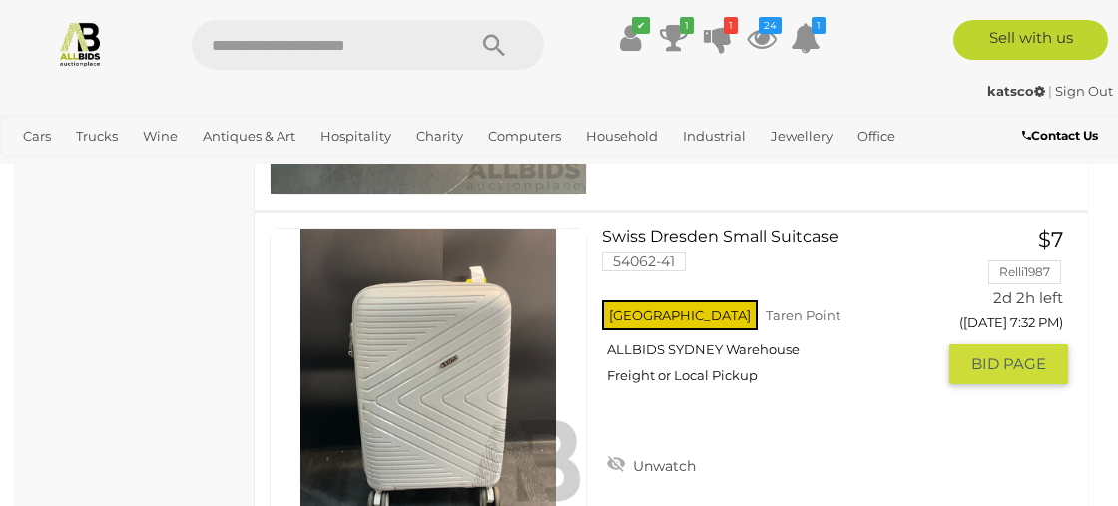
click at [989, 354] on span "BID PAGE" at bounding box center [1009, 364] width 75 height 20
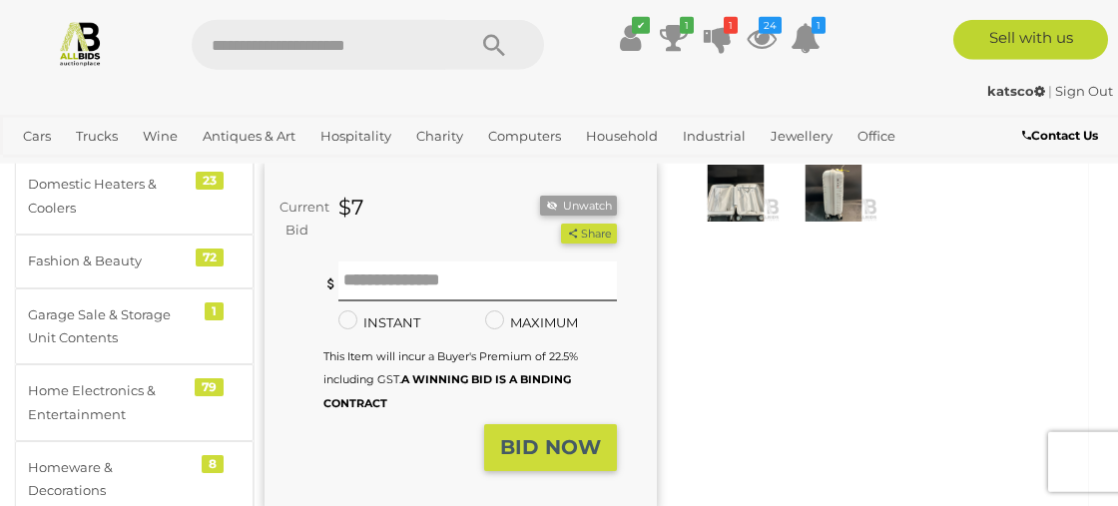
scroll to position [346, 0]
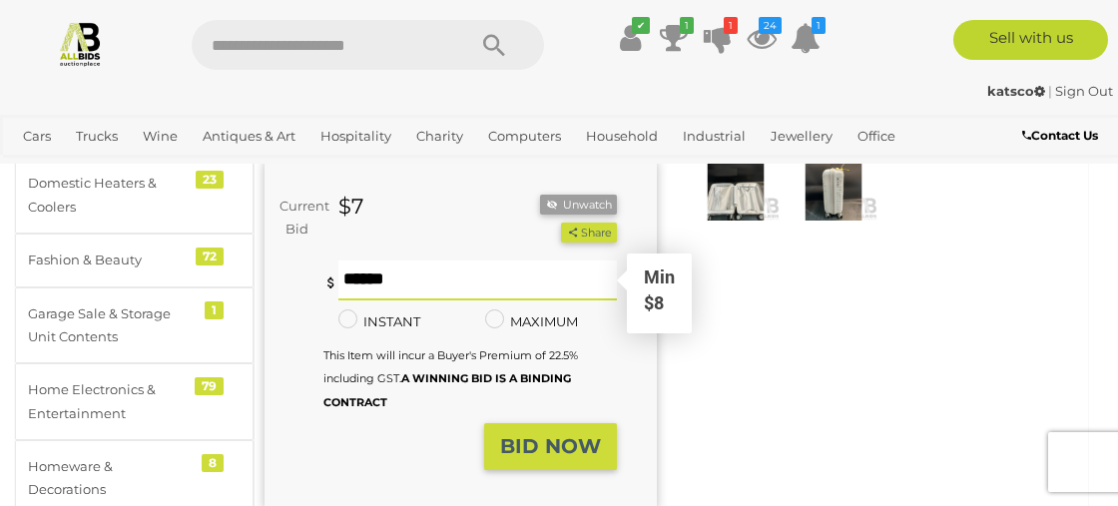
click at [368, 286] on input "text" at bounding box center [478, 281] width 279 height 40
type input "*"
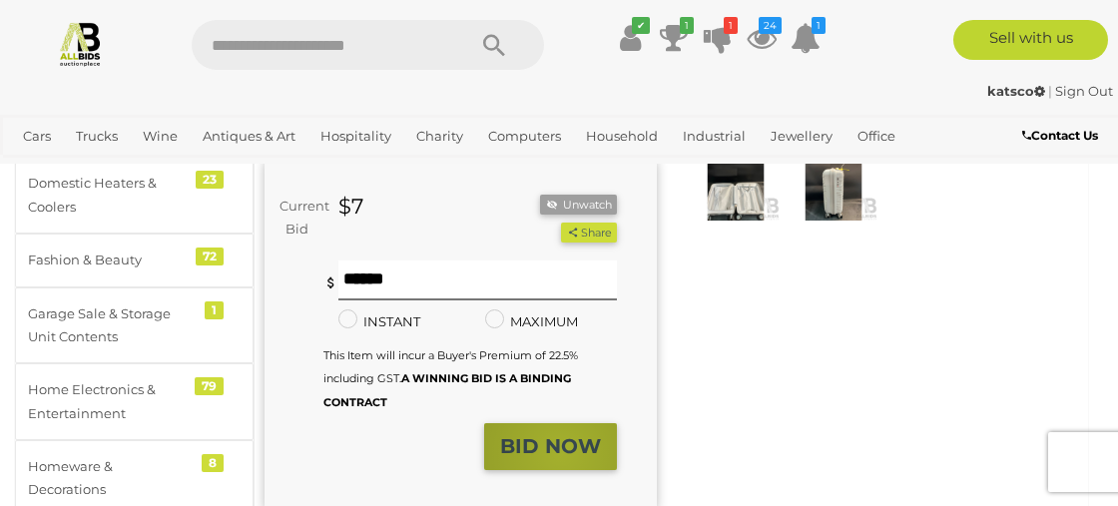
click at [562, 451] on strong "BID NOW" at bounding box center [550, 446] width 101 height 24
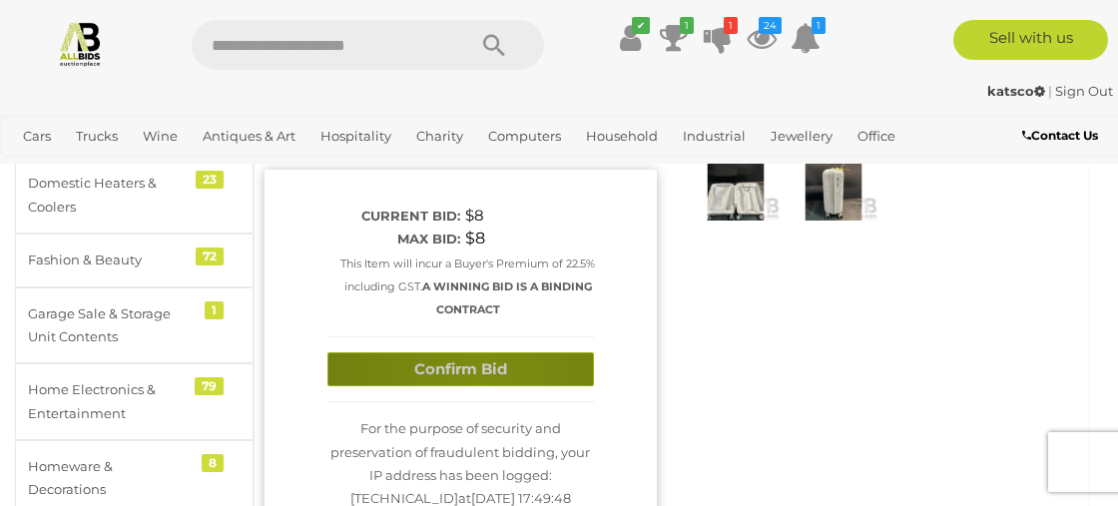
click at [478, 378] on button "Confirm Bid" at bounding box center [461, 369] width 267 height 35
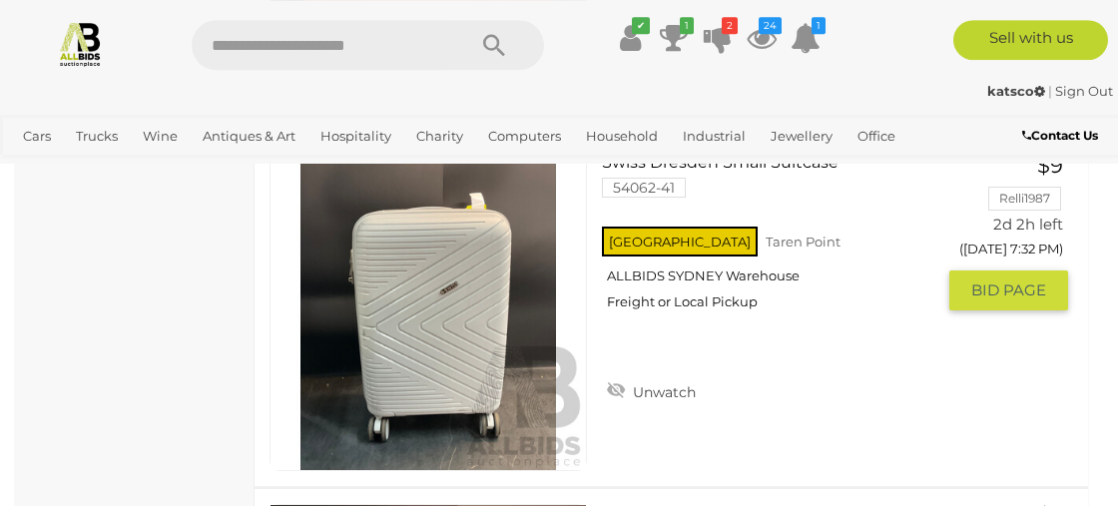
scroll to position [12693, 0]
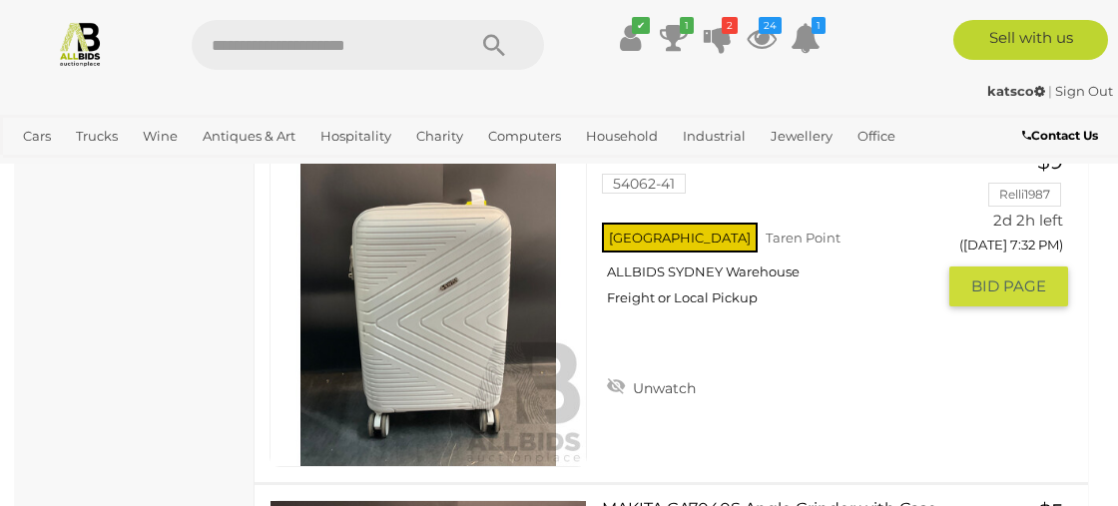
click at [472, 293] on img at bounding box center [429, 309] width 316 height 316
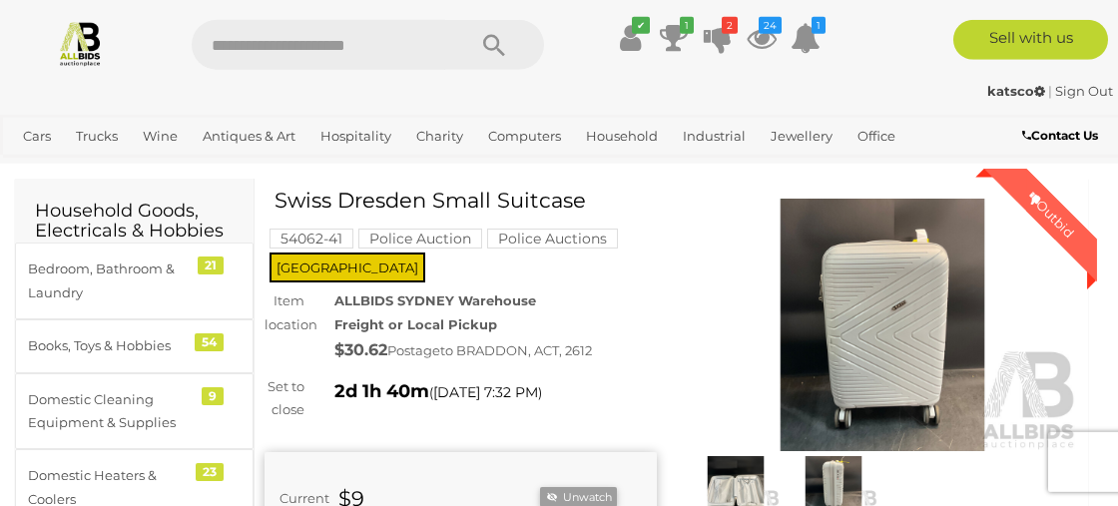
scroll to position [115, 0]
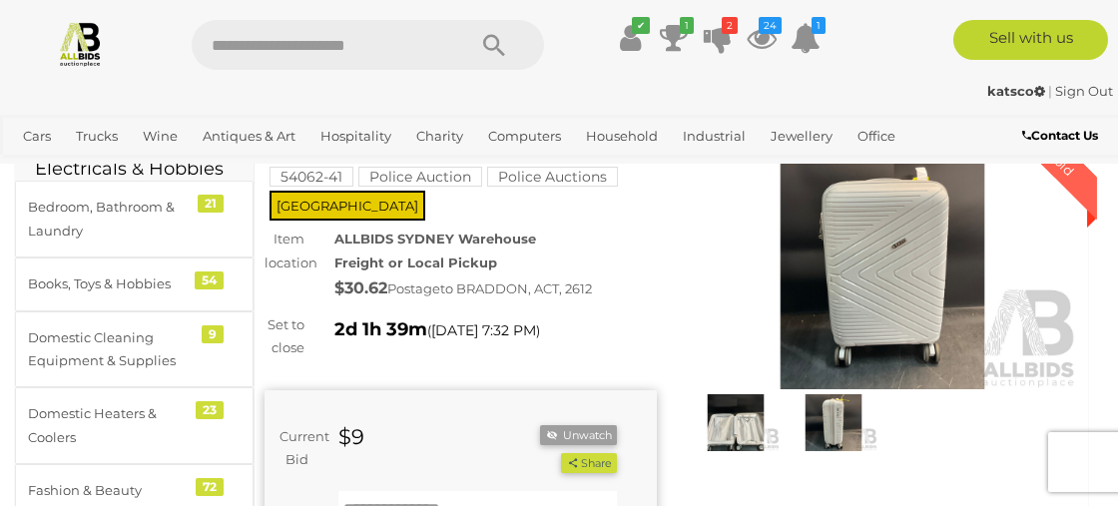
click at [866, 300] on img at bounding box center [883, 263] width 392 height 253
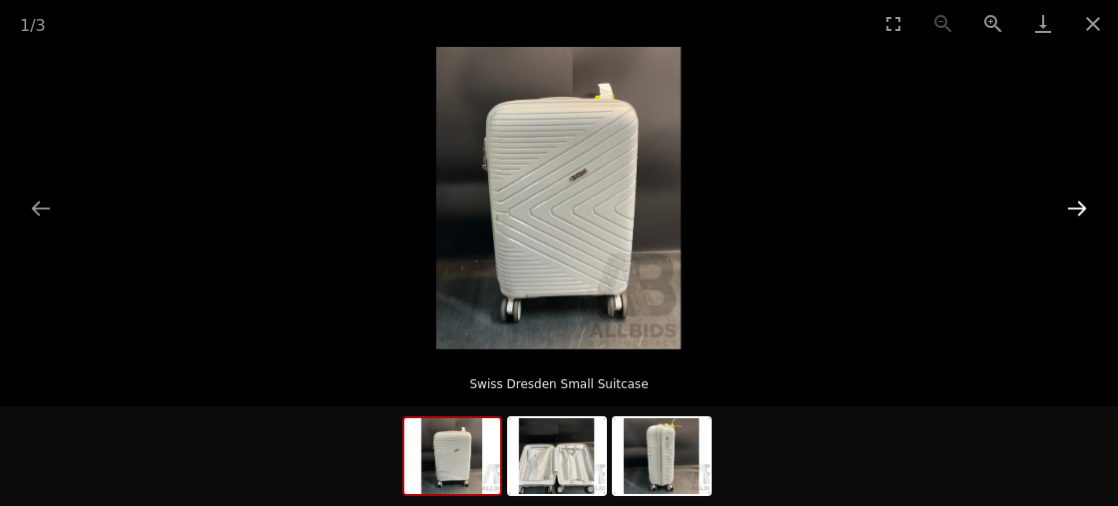
click at [1075, 206] on button "Next slide" at bounding box center [1077, 208] width 42 height 39
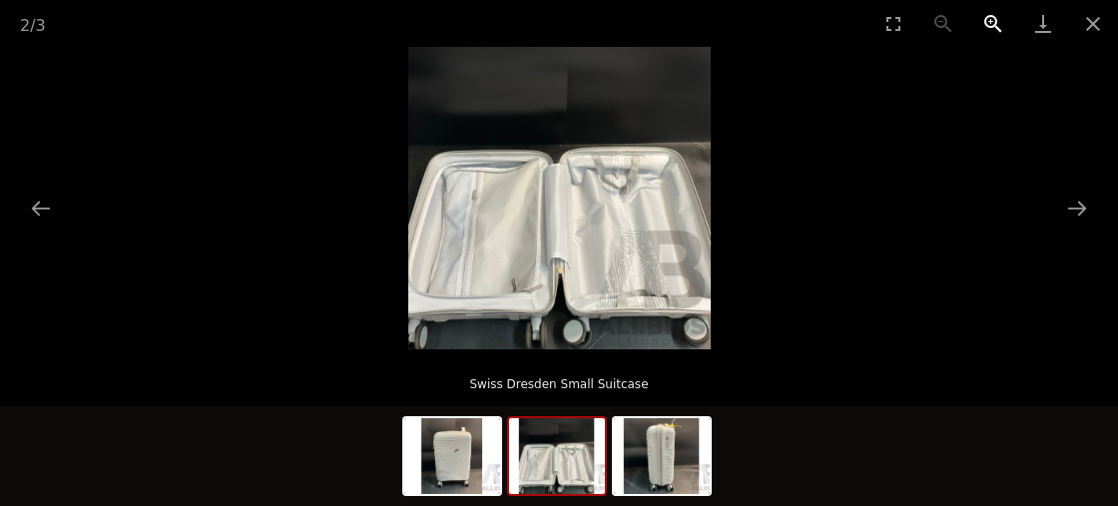
click at [999, 25] on button "Zoom in" at bounding box center [994, 23] width 50 height 47
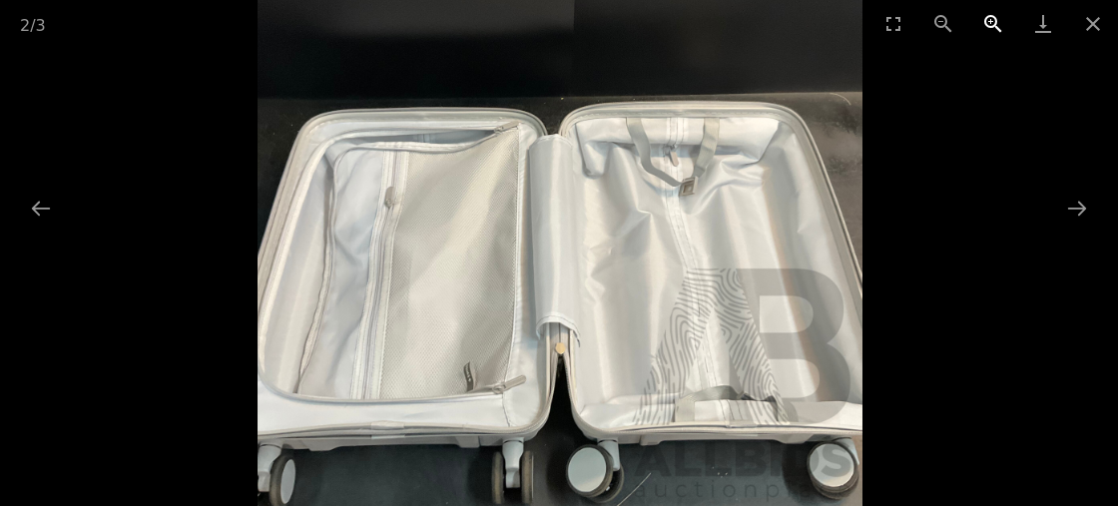
click at [999, 25] on button "Zoom in" at bounding box center [994, 23] width 50 height 47
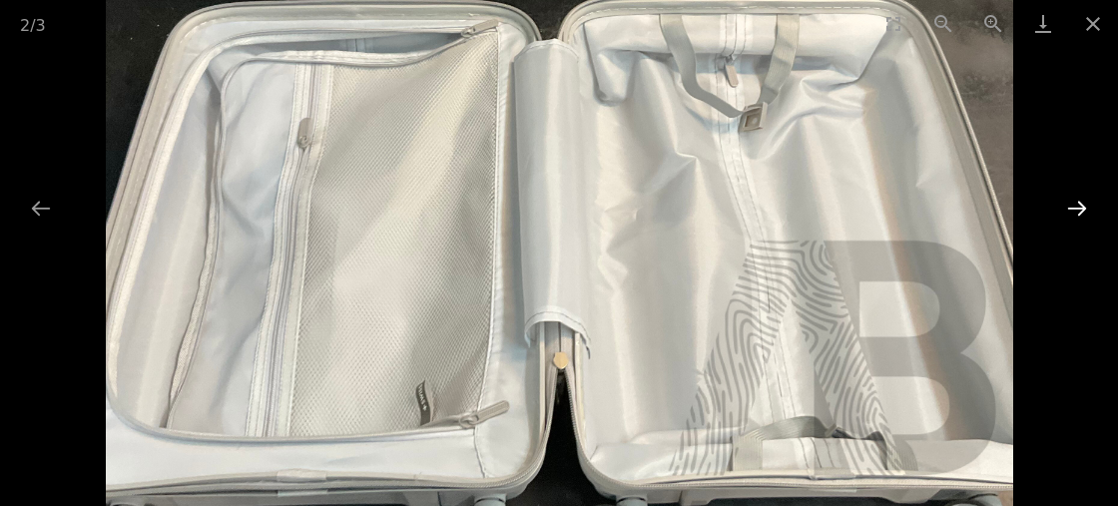
click at [1080, 209] on button "Next slide" at bounding box center [1077, 208] width 42 height 39
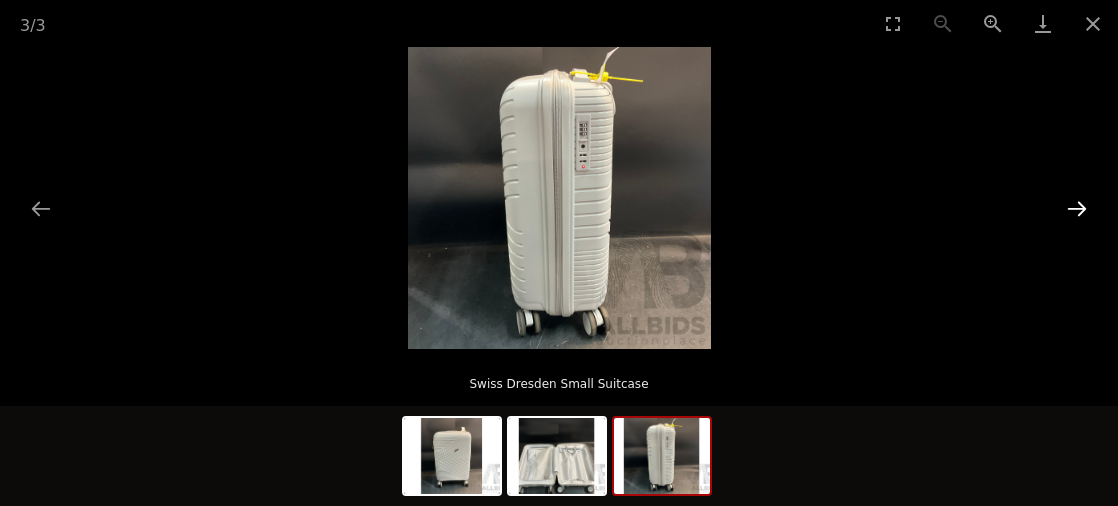
click at [1080, 209] on button "Next slide" at bounding box center [1077, 208] width 42 height 39
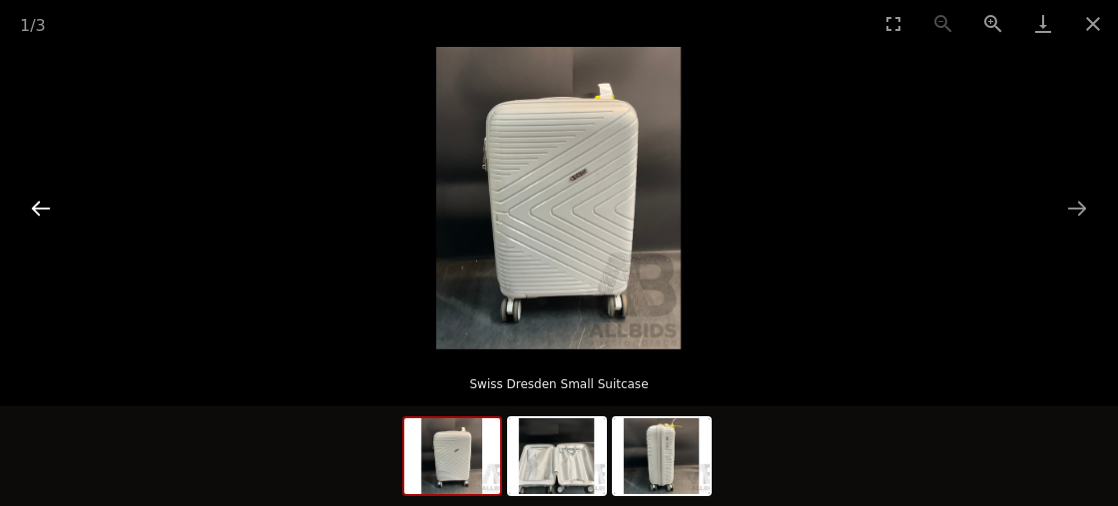
click at [44, 210] on button "Previous slide" at bounding box center [41, 208] width 42 height 39
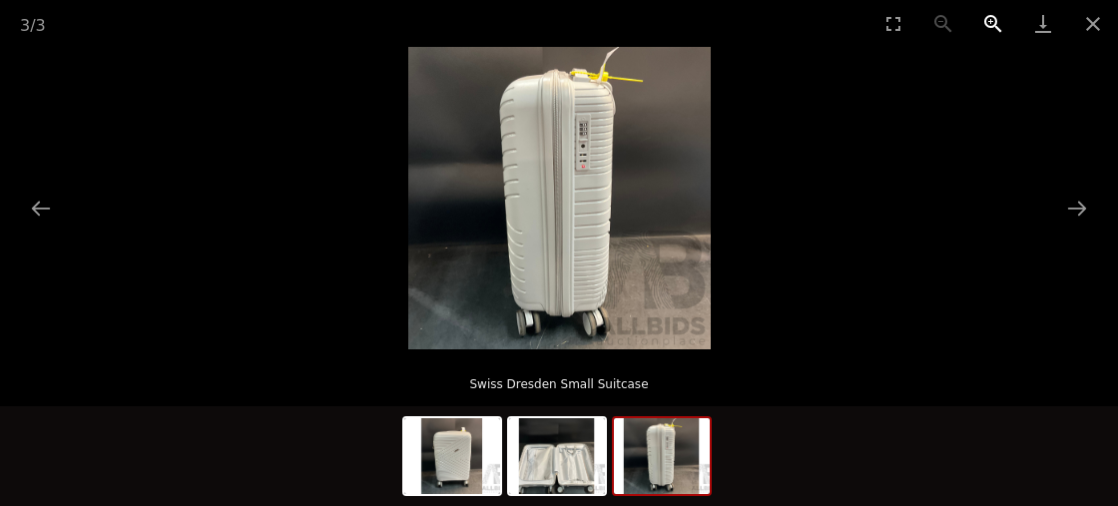
click at [990, 21] on button "Zoom in" at bounding box center [994, 23] width 50 height 47
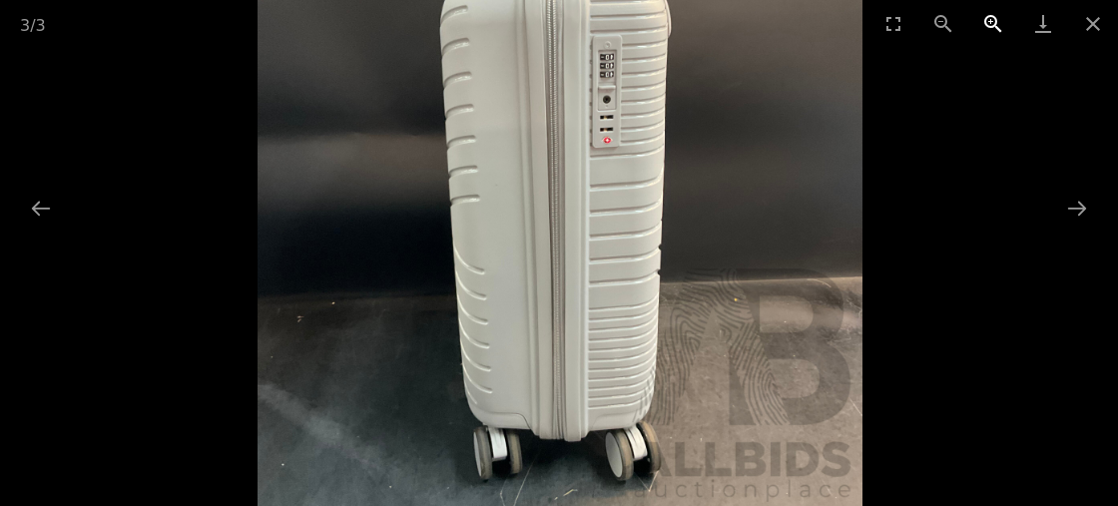
click at [990, 21] on button "Zoom in" at bounding box center [994, 23] width 50 height 47
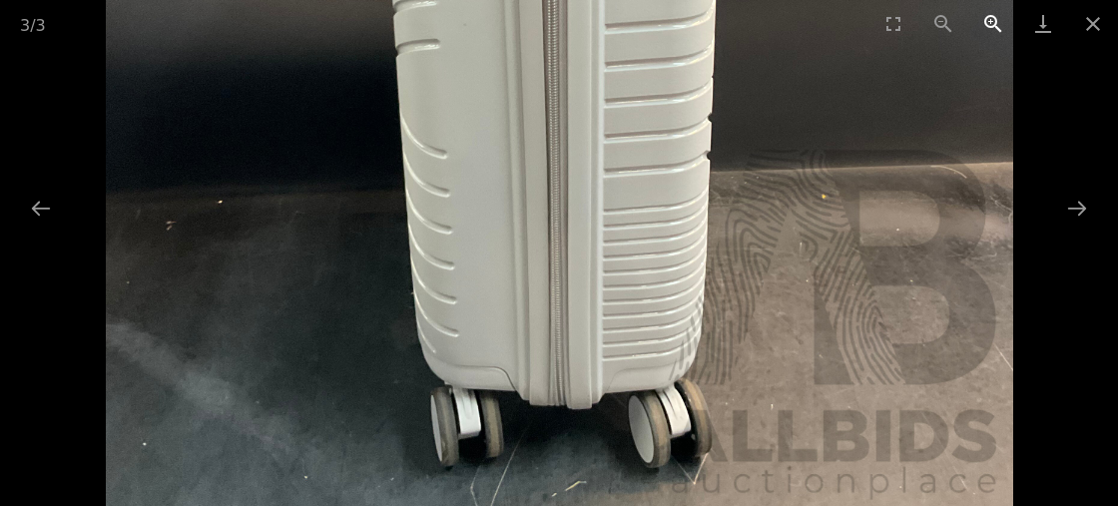
click at [990, 21] on button "Zoom in" at bounding box center [994, 23] width 50 height 47
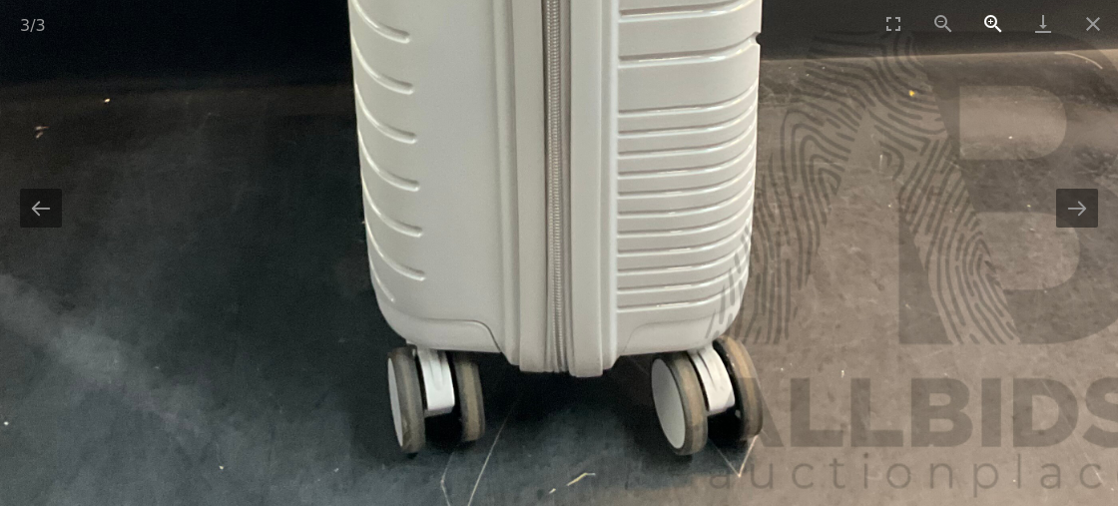
click at [990, 21] on button "Zoom in" at bounding box center [994, 23] width 50 height 47
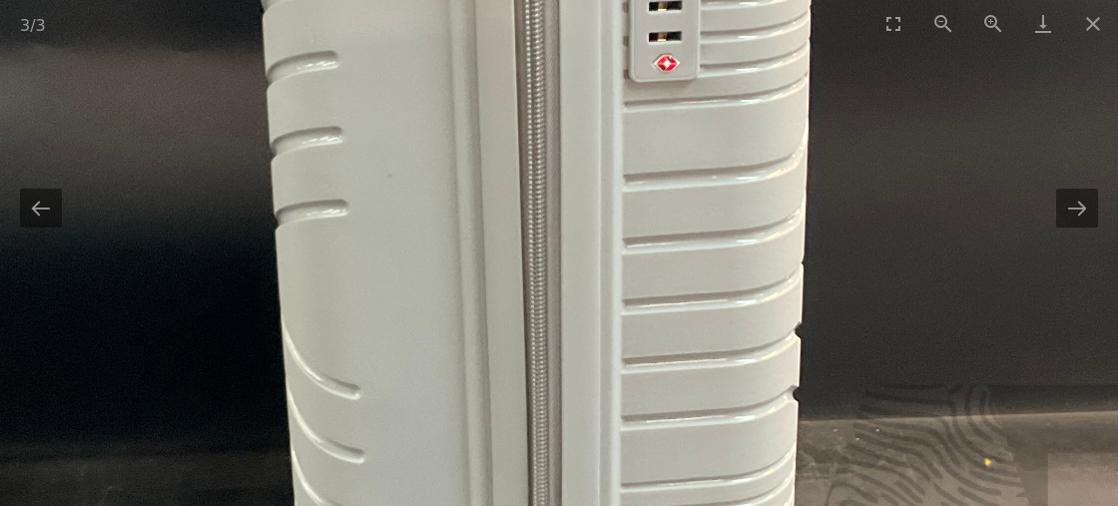
drag, startPoint x: 583, startPoint y: 74, endPoint x: 566, endPoint y: 275, distance: 201.4
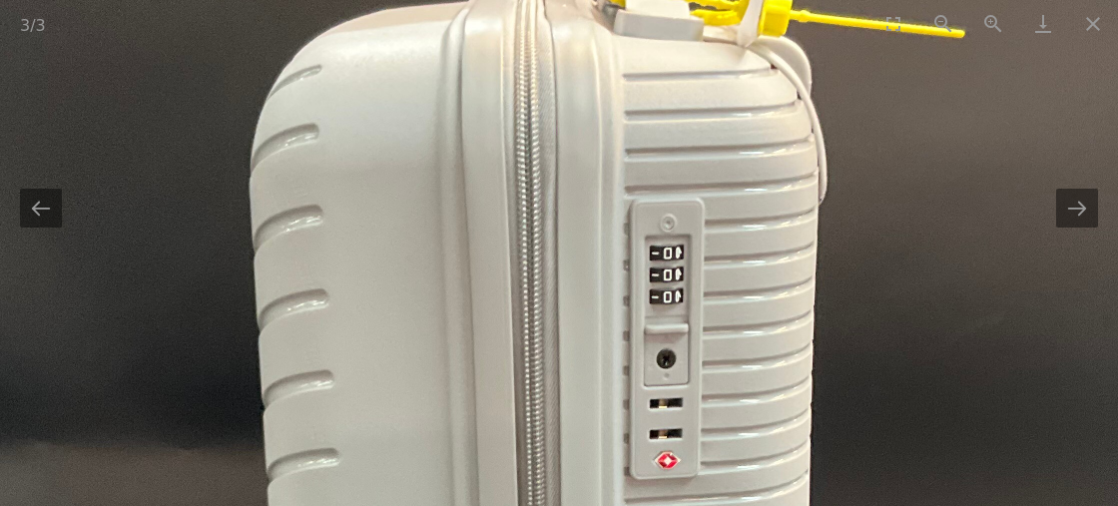
drag, startPoint x: 554, startPoint y: 117, endPoint x: 558, endPoint y: 162, distance: 45.1
click at [1085, 22] on button "Close gallery" at bounding box center [1093, 23] width 50 height 47
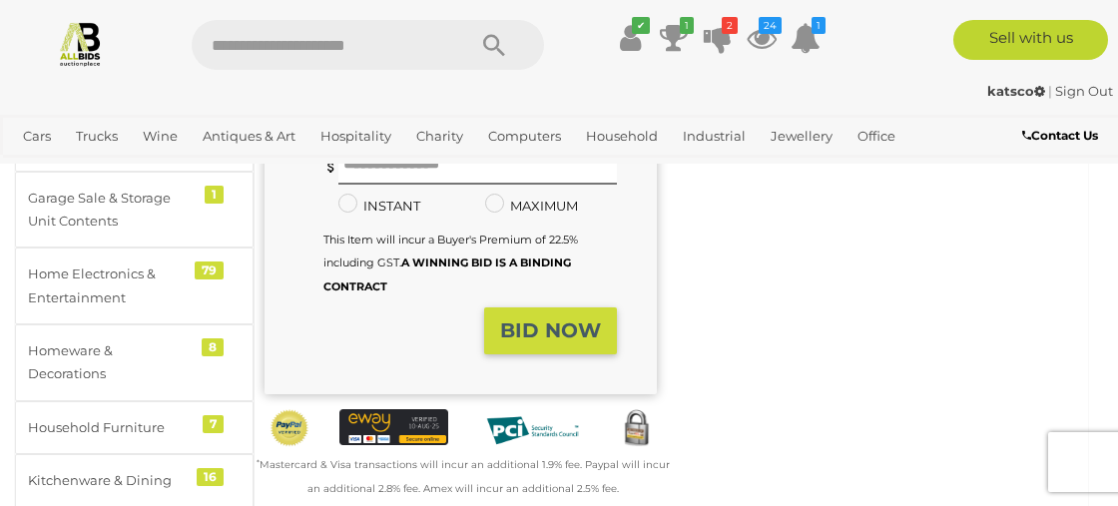
scroll to position [115, 0]
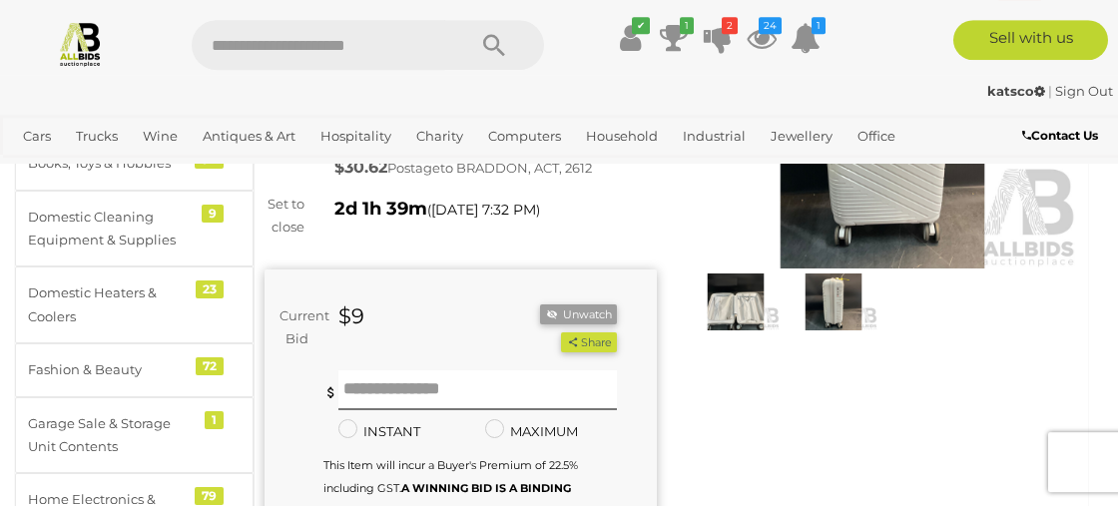
scroll to position [231, 0]
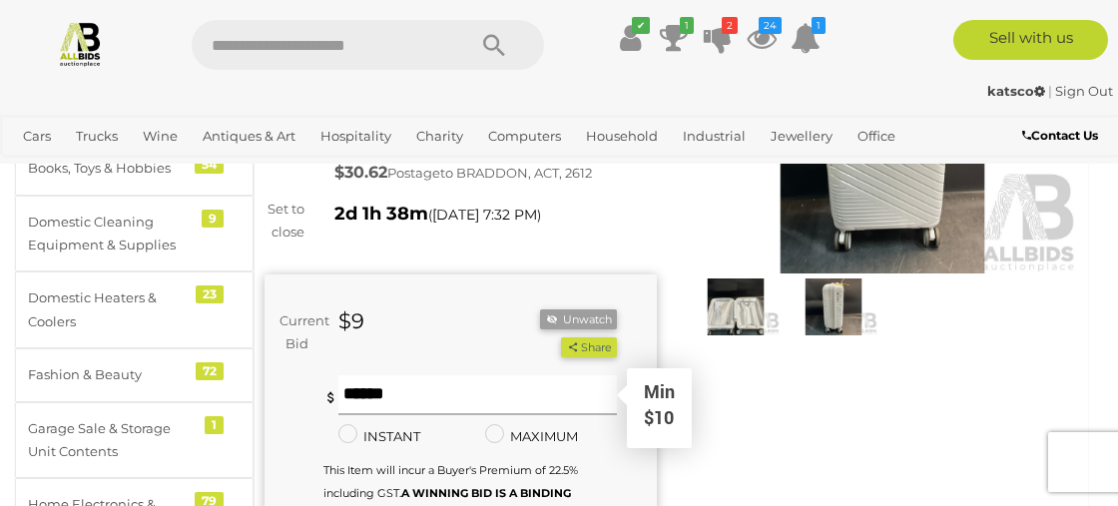
click at [357, 388] on input "text" at bounding box center [478, 395] width 279 height 40
type input "**"
click at [561, 338] on button "Share" at bounding box center [588, 348] width 55 height 21
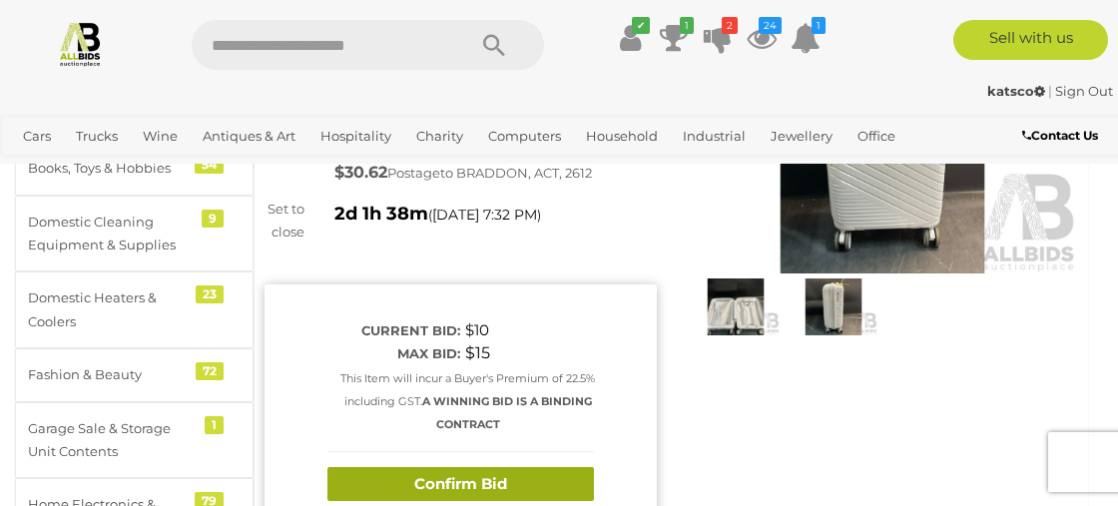
click at [441, 495] on button "Confirm Bid" at bounding box center [461, 484] width 267 height 35
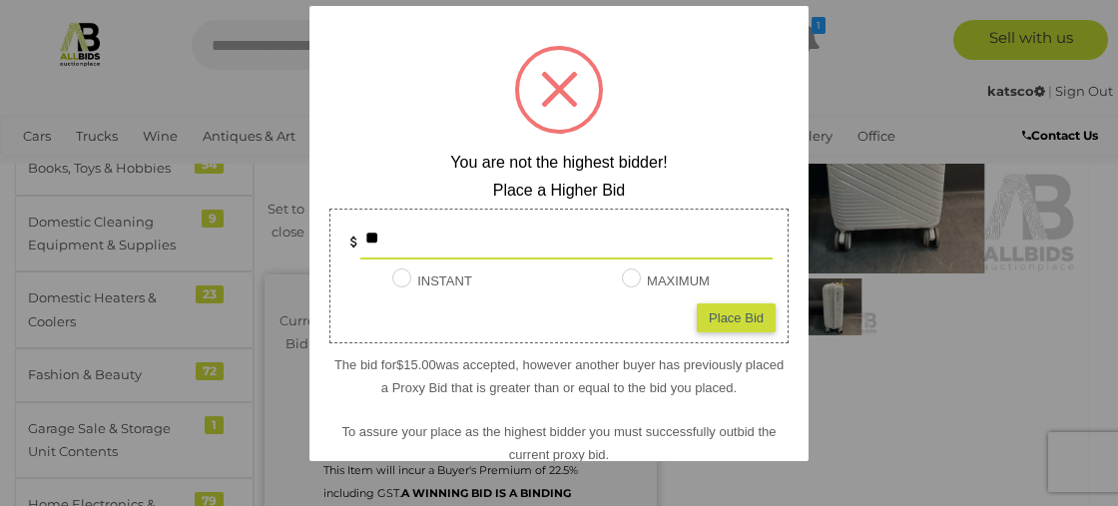
click at [154, 18] on div at bounding box center [559, 253] width 1118 height 506
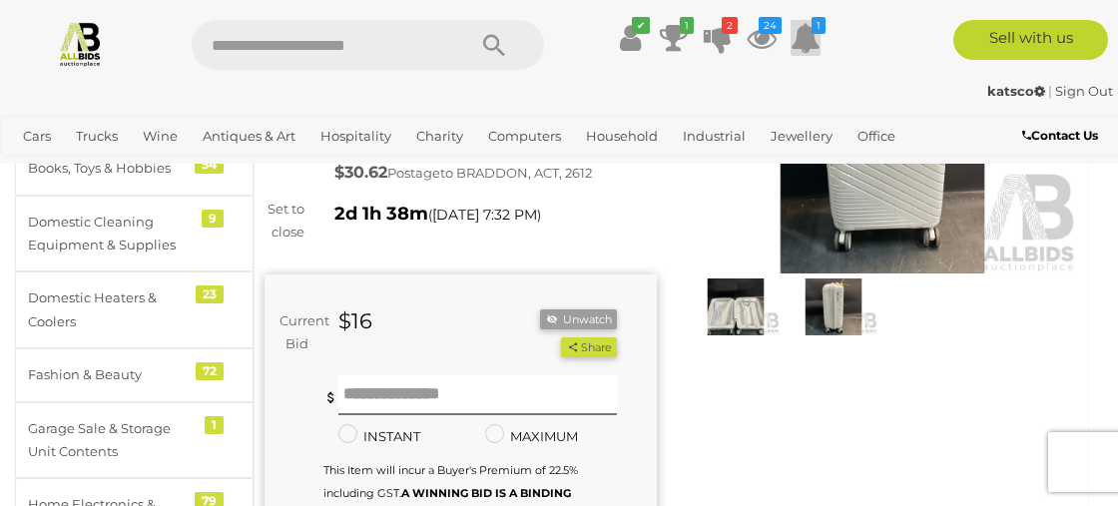
click at [809, 44] on icon at bounding box center [806, 38] width 30 height 36
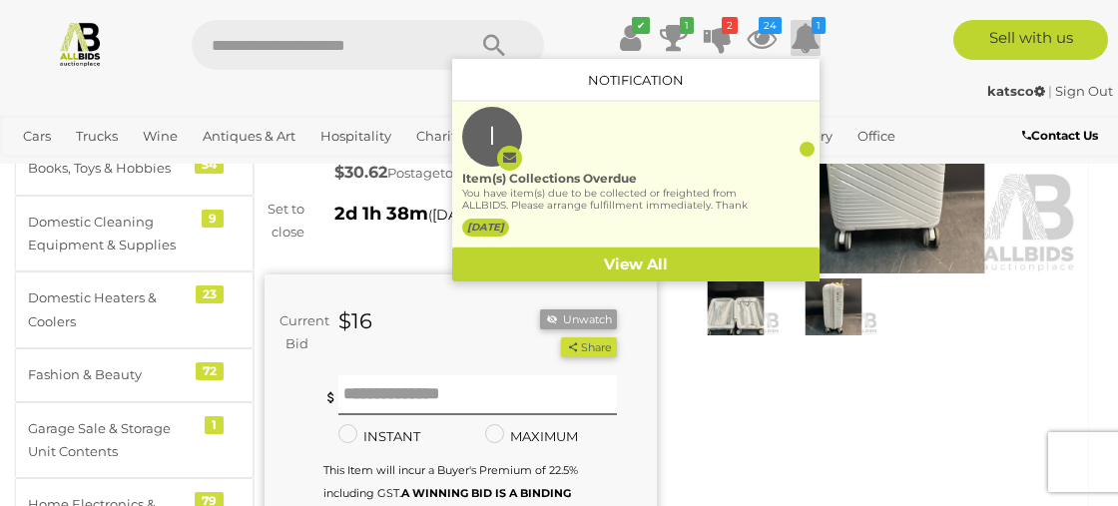
click at [645, 170] on div "Item(s) Collections Overdue" at bounding box center [606, 179] width 288 height 18
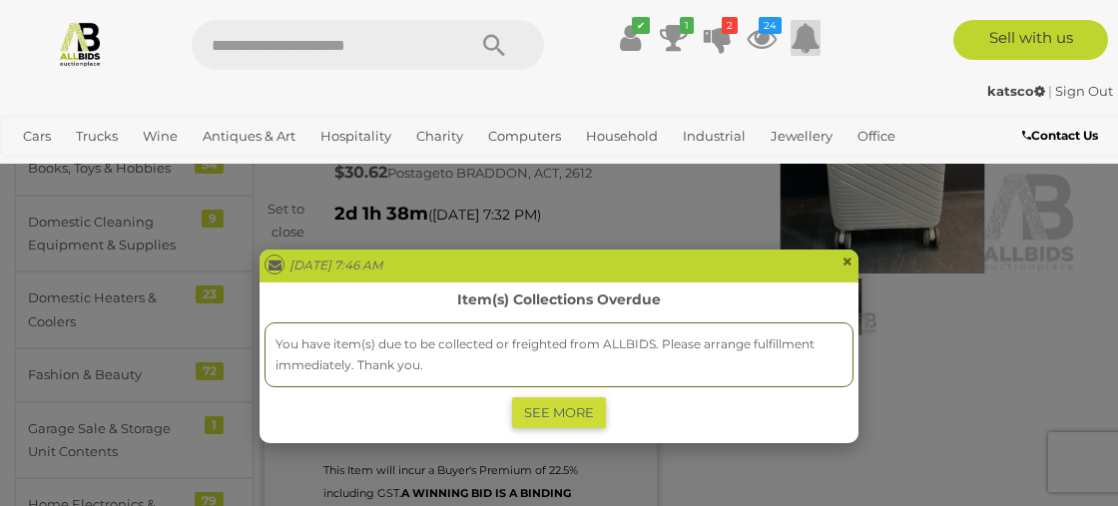
drag, startPoint x: 849, startPoint y: 258, endPoint x: 845, endPoint y: 242, distance: 16.5
click at [848, 250] on div "Sat Aug 02 2025 7:46 AM ×" at bounding box center [559, 266] width 599 height 33
click at [847, 259] on span "×" at bounding box center [848, 262] width 12 height 24
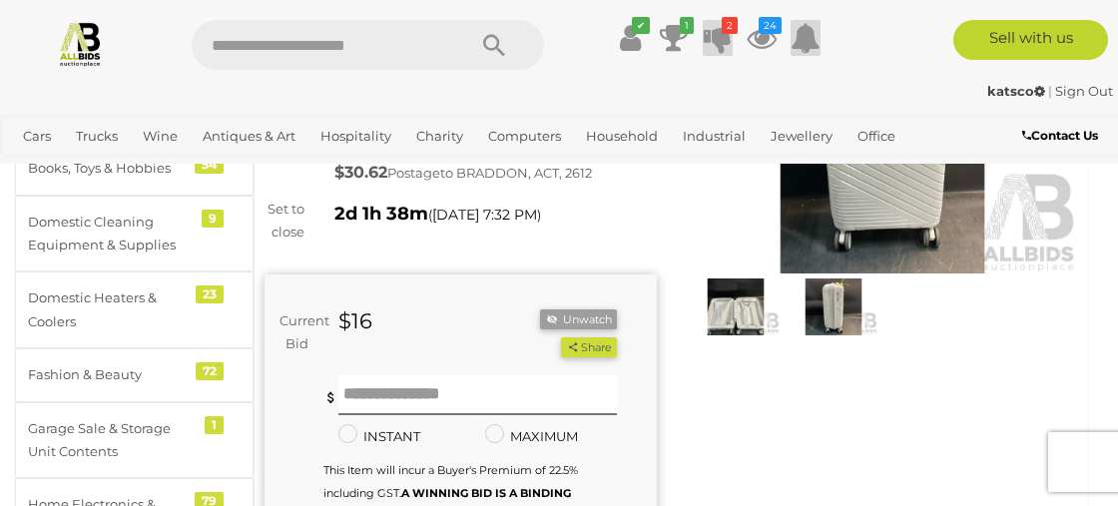
click at [720, 40] on icon at bounding box center [718, 38] width 28 height 36
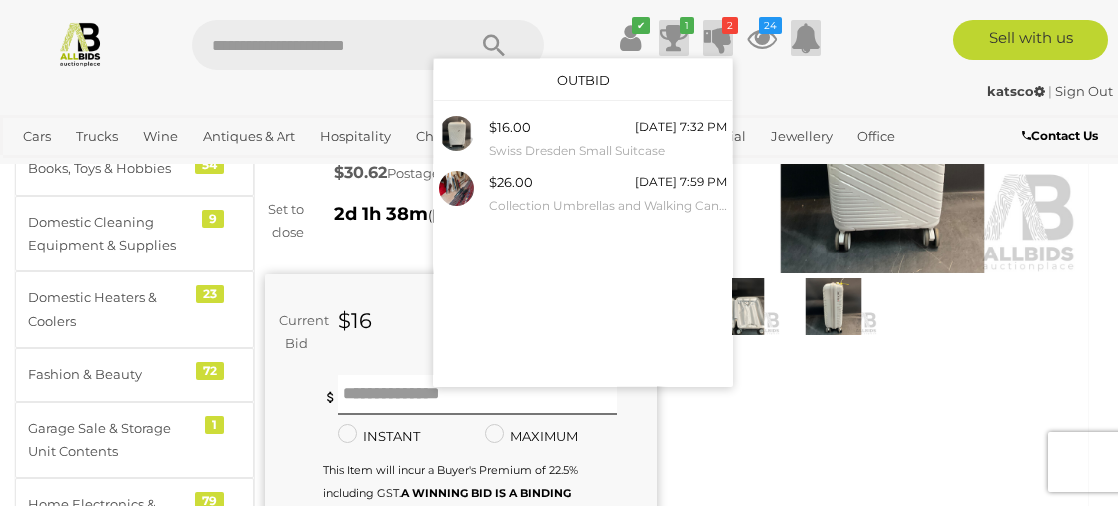
click at [675, 29] on icon at bounding box center [674, 38] width 28 height 36
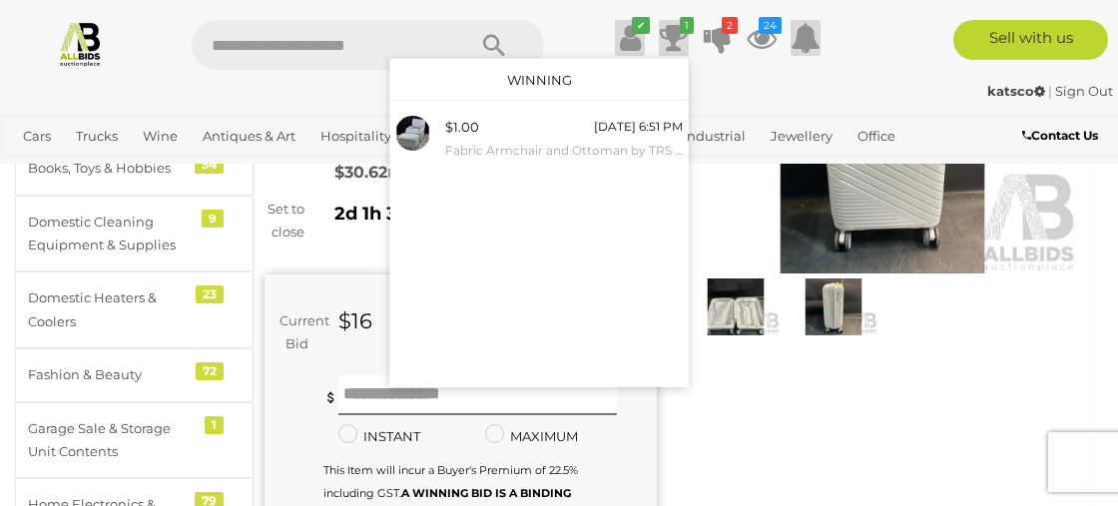
click at [631, 43] on icon at bounding box center [630, 38] width 21 height 36
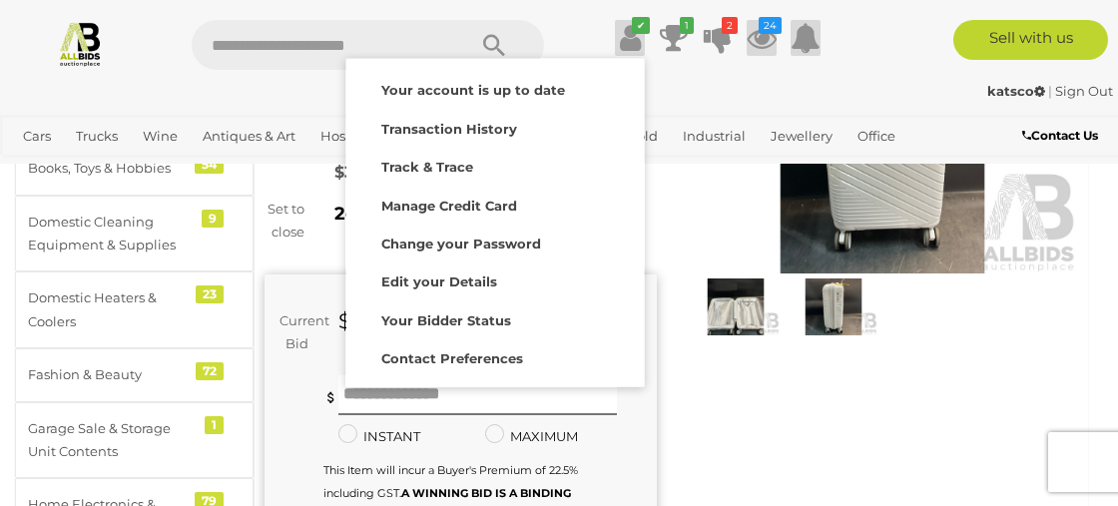
click at [759, 31] on icon at bounding box center [762, 38] width 30 height 36
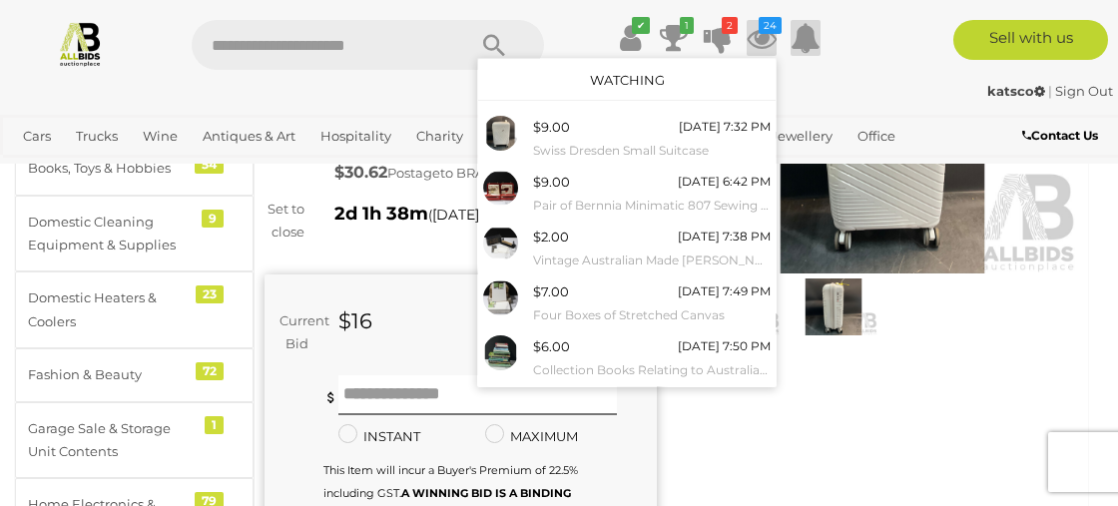
click at [767, 35] on icon at bounding box center [762, 38] width 30 height 36
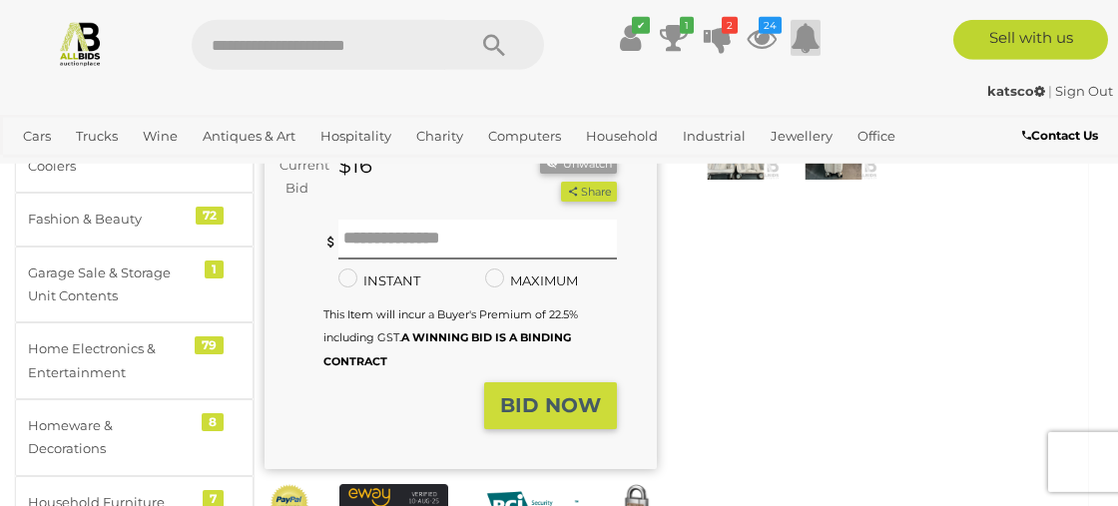
scroll to position [807, 0]
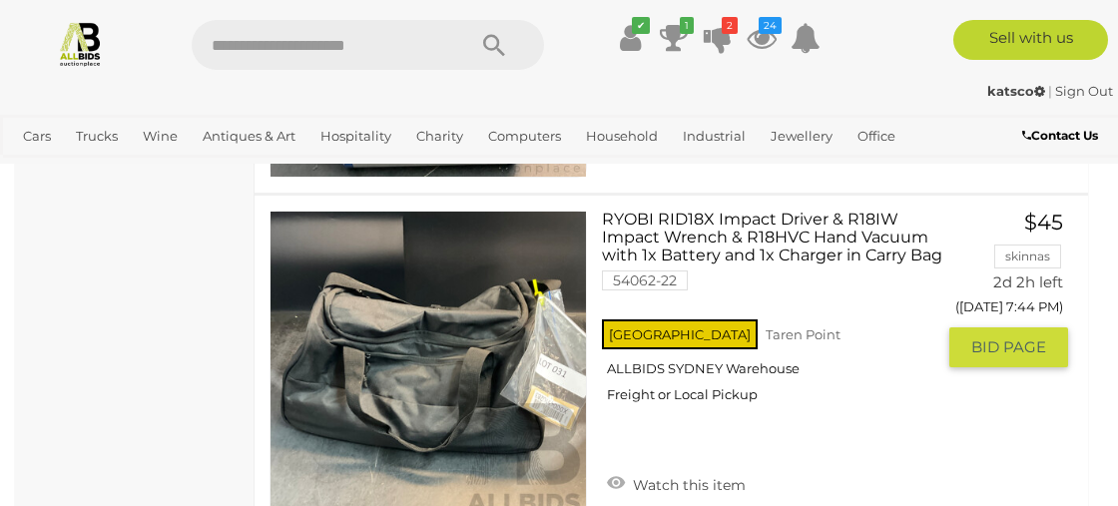
scroll to position [17883, 0]
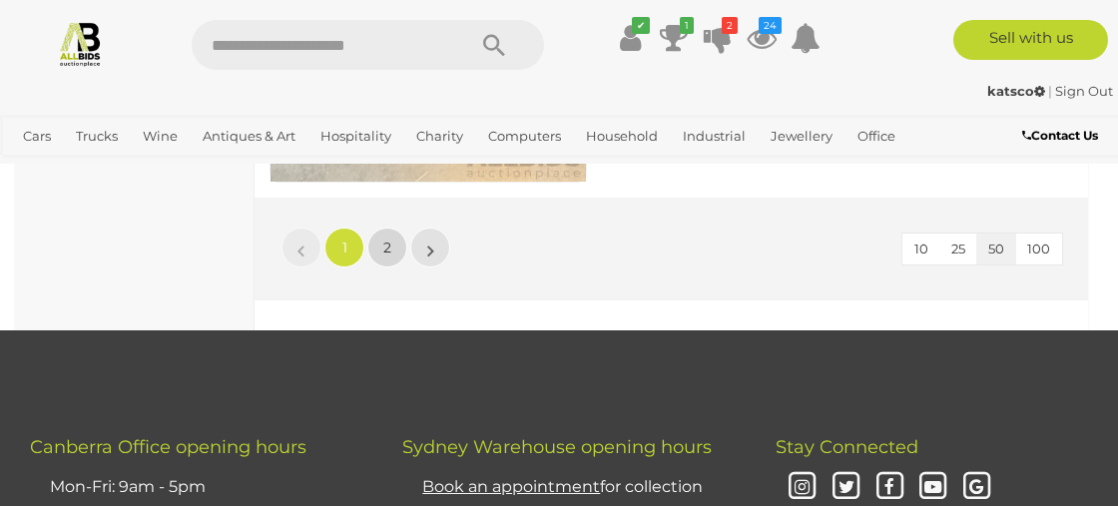
click at [391, 228] on link "2" at bounding box center [387, 248] width 40 height 40
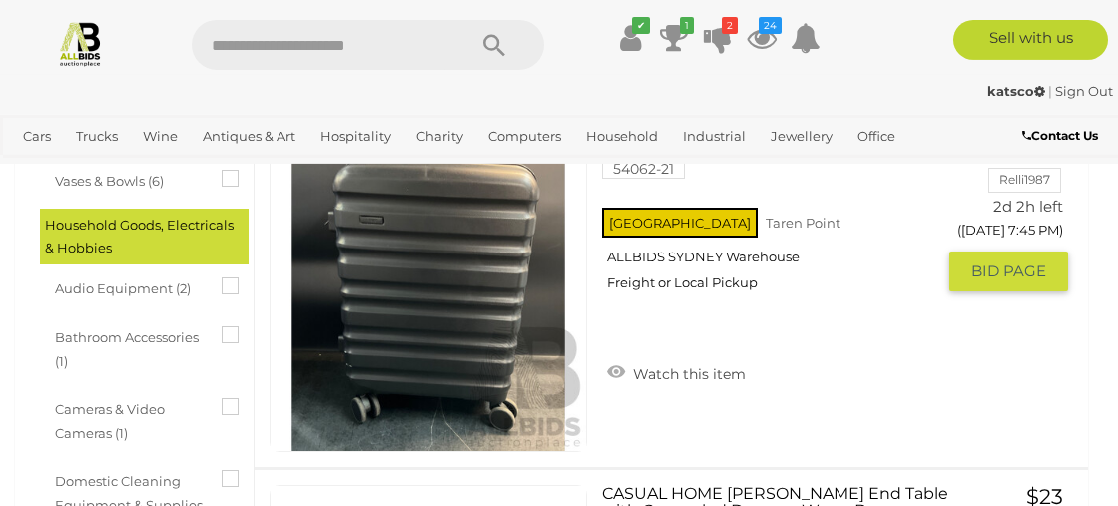
scroll to position [794, 0]
click at [618, 357] on link "Watch this item" at bounding box center [676, 372] width 149 height 30
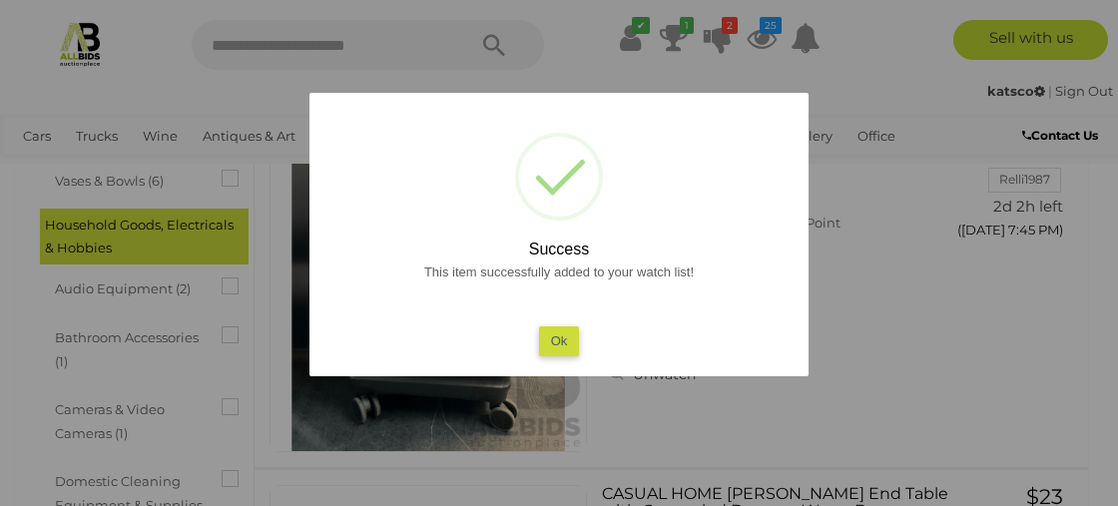
click at [555, 346] on button "Ok" at bounding box center [559, 341] width 41 height 29
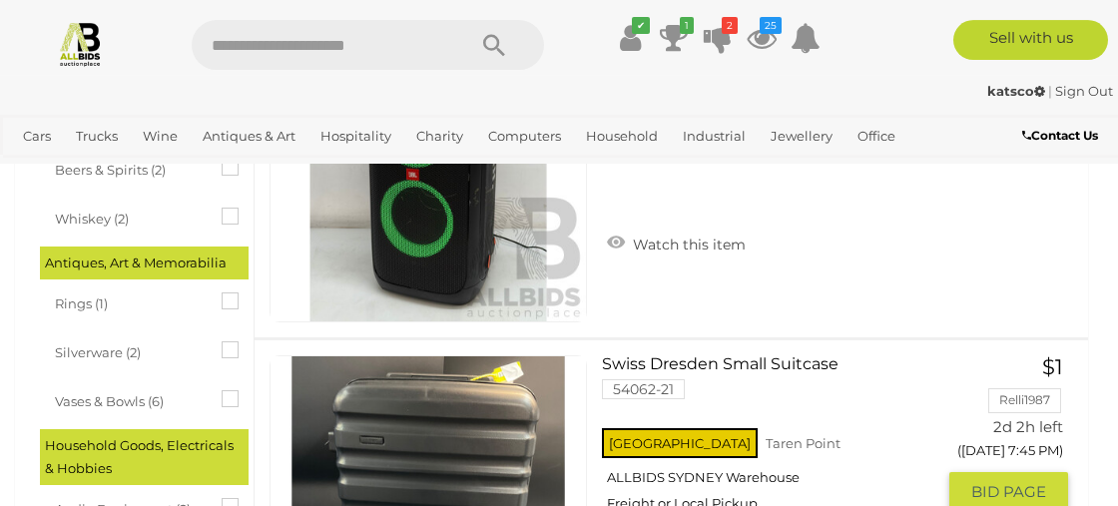
scroll to position [563, 0]
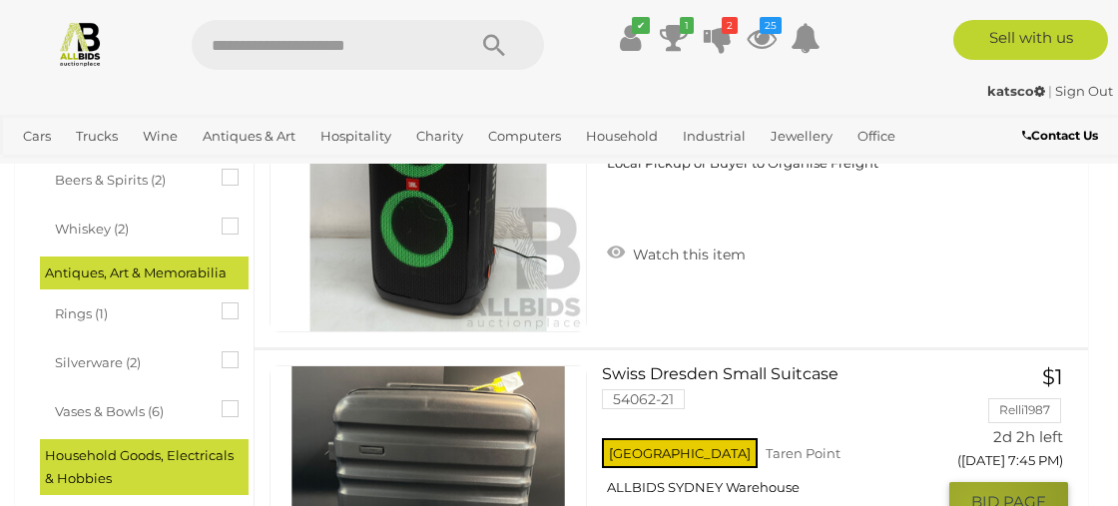
click at [977, 492] on span "BID PAGE" at bounding box center [1009, 502] width 75 height 20
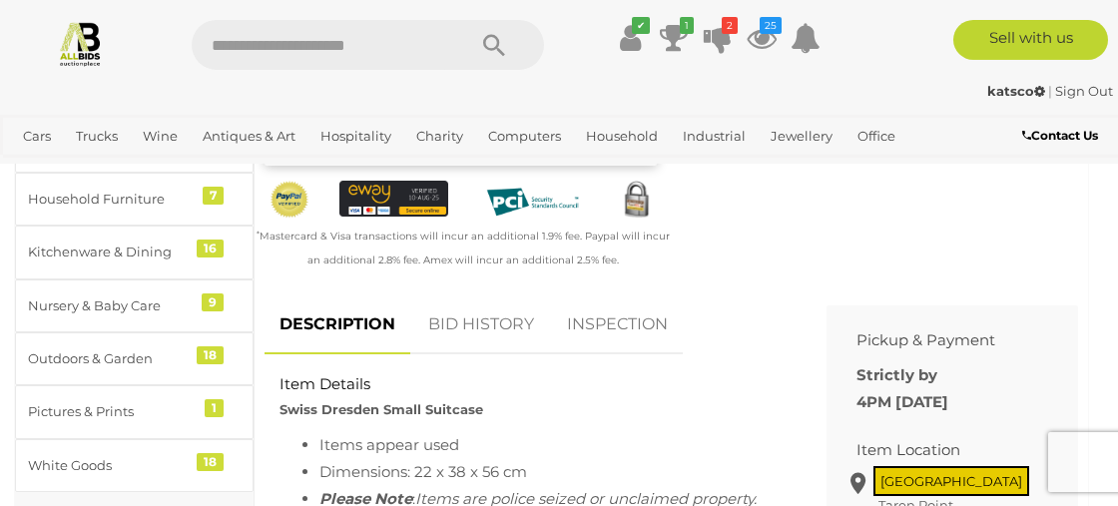
scroll to position [692, 0]
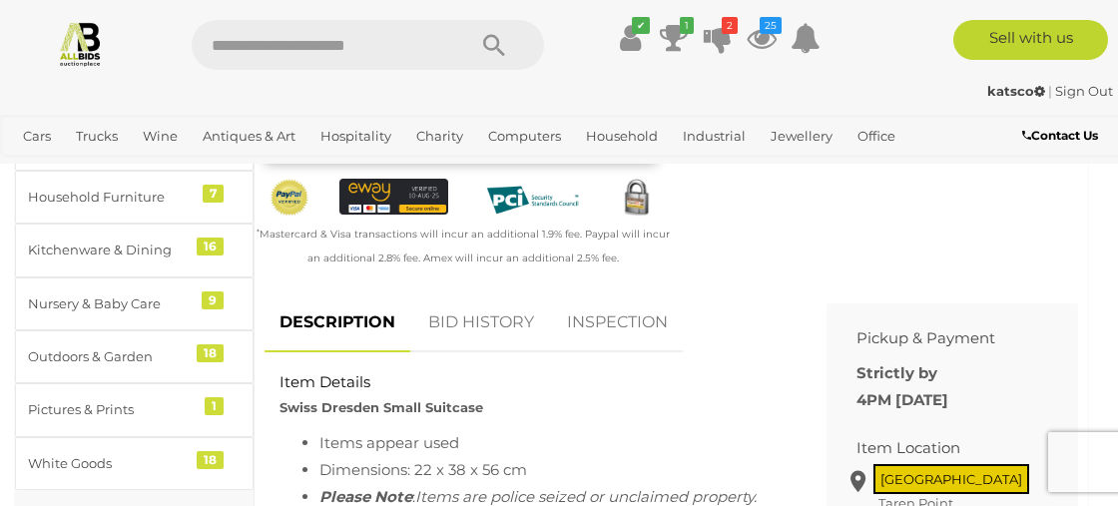
click at [498, 317] on link "BID HISTORY" at bounding box center [481, 323] width 136 height 59
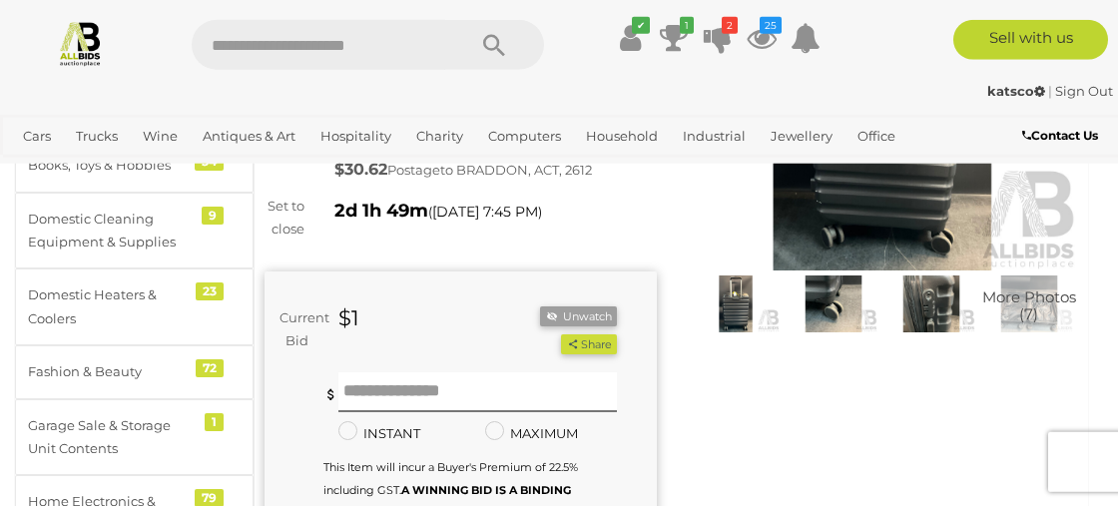
scroll to position [231, 0]
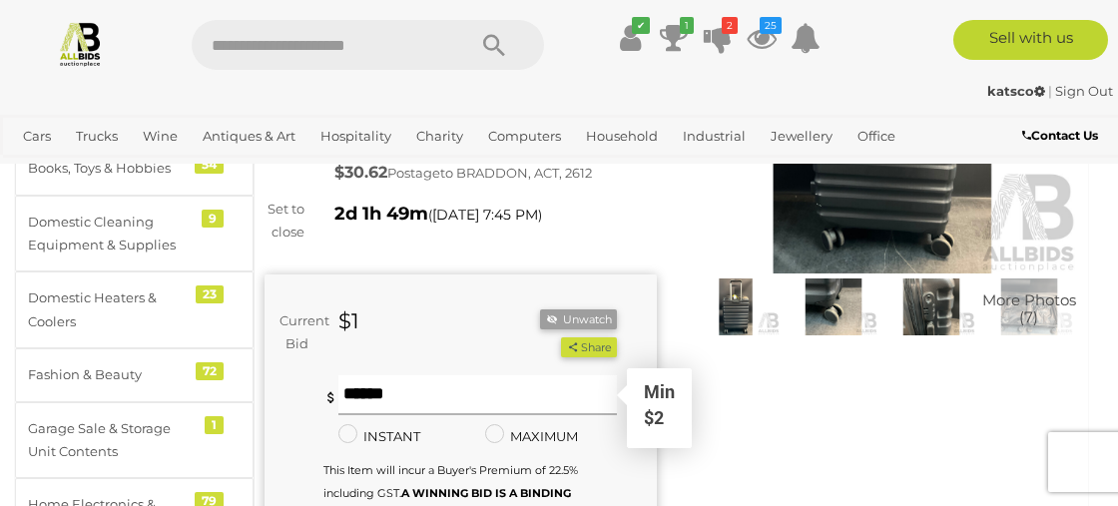
click at [351, 392] on input "text" at bounding box center [478, 395] width 279 height 40
type input "**"
click at [561, 338] on button "Share" at bounding box center [588, 348] width 55 height 21
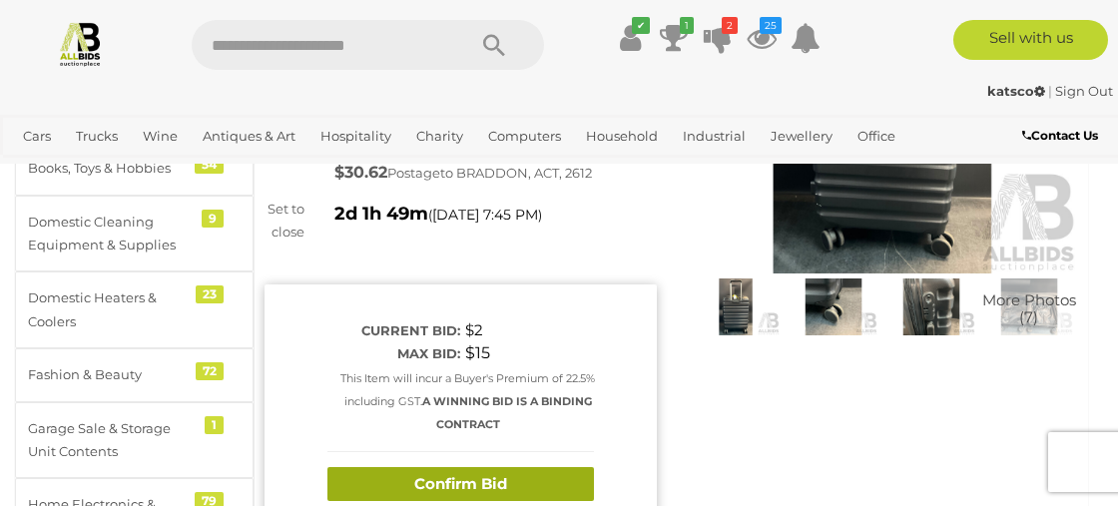
click at [460, 490] on button "Confirm Bid" at bounding box center [461, 484] width 267 height 35
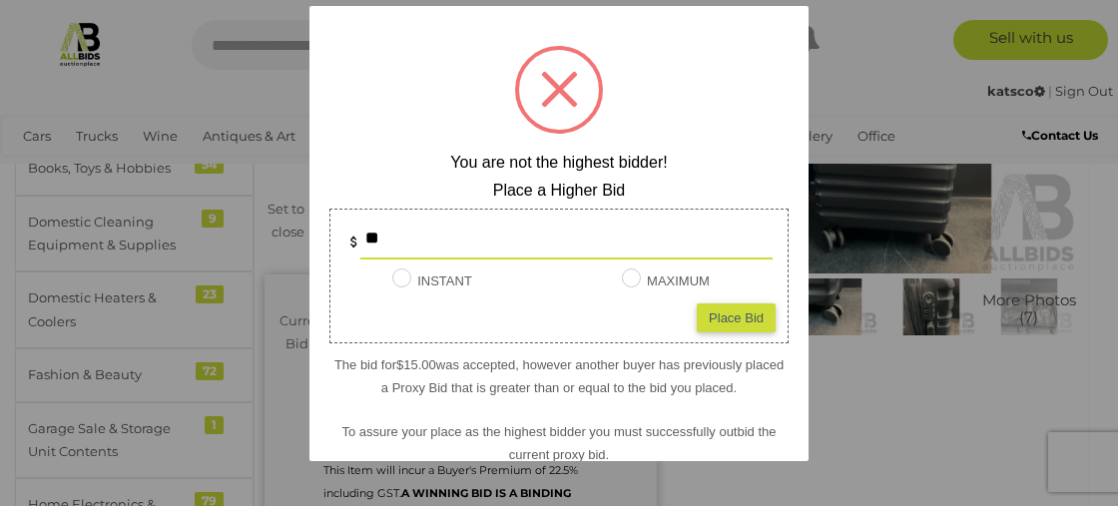
click at [750, 316] on div "Place Bid" at bounding box center [736, 317] width 79 height 29
type input "**"
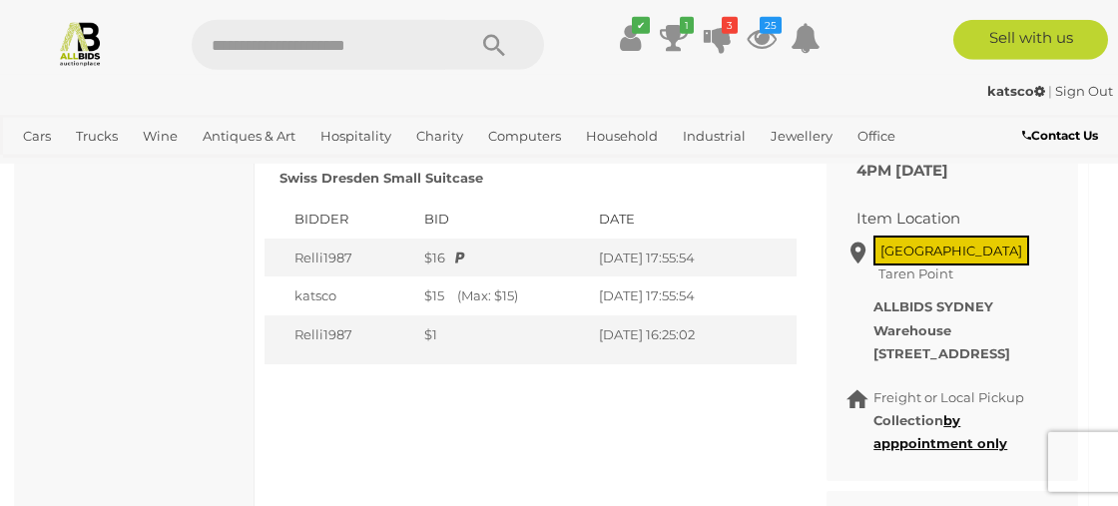
scroll to position [1038, 0]
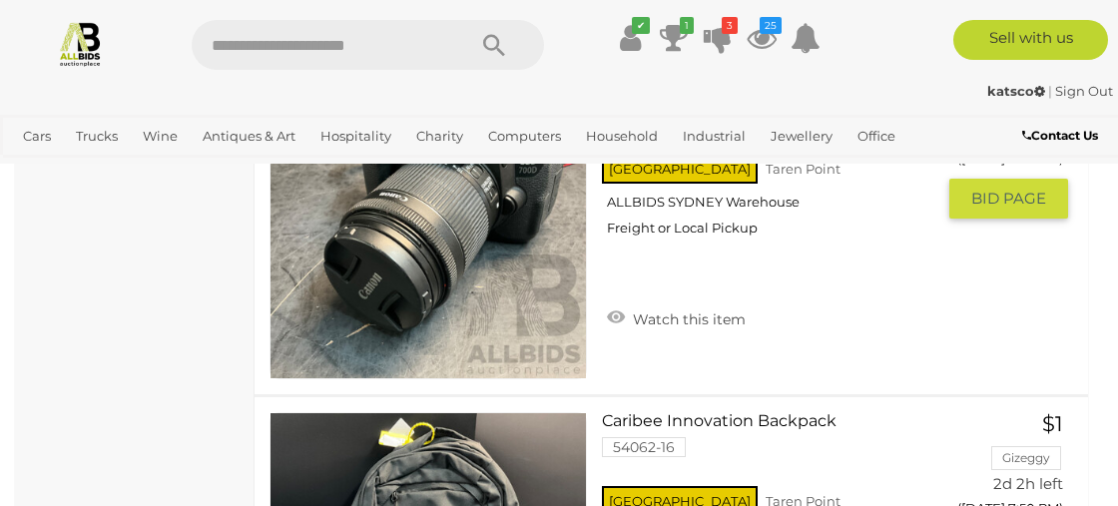
scroll to position [2626, 0]
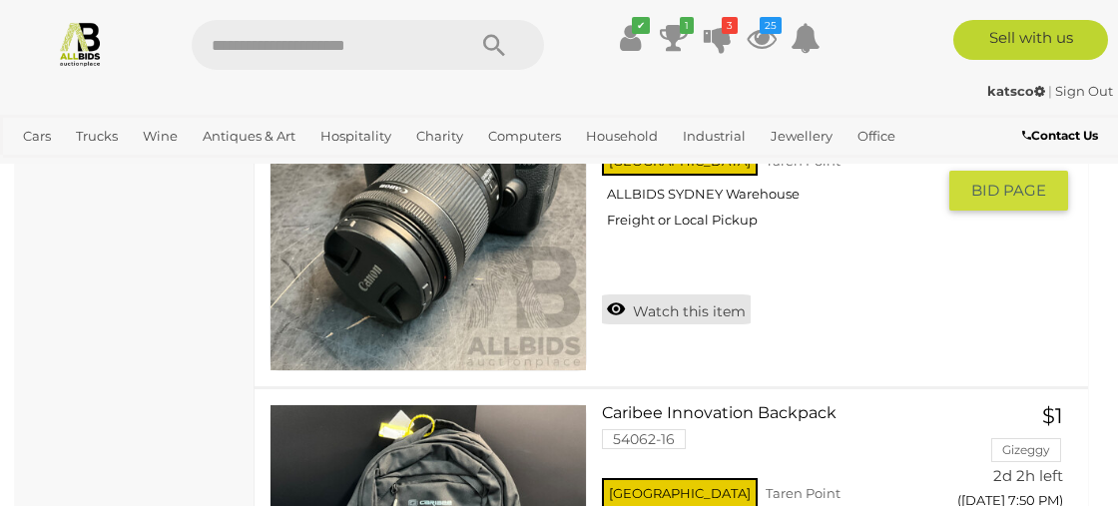
click at [623, 295] on link "Watch this item" at bounding box center [676, 310] width 149 height 30
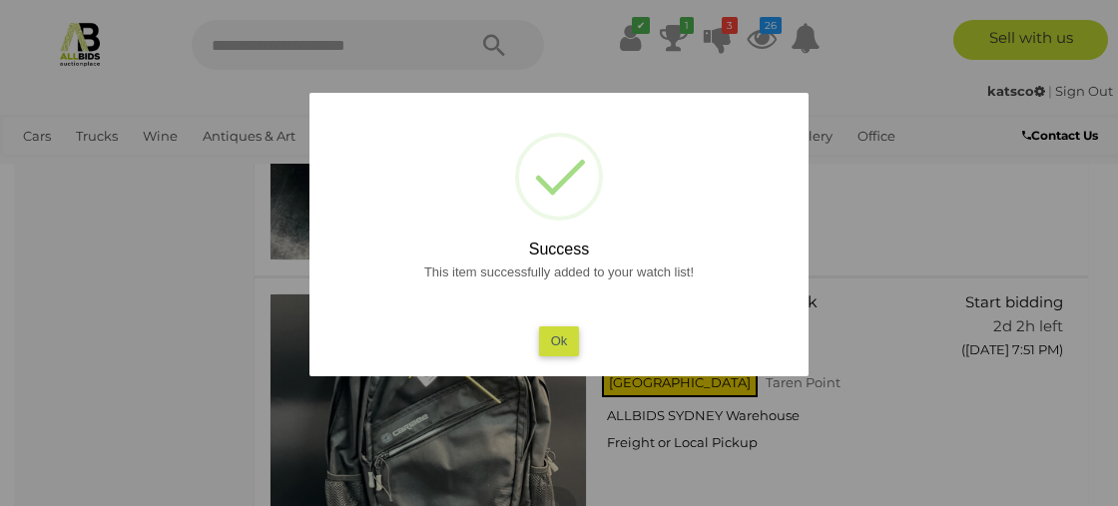
scroll to position [3433, 0]
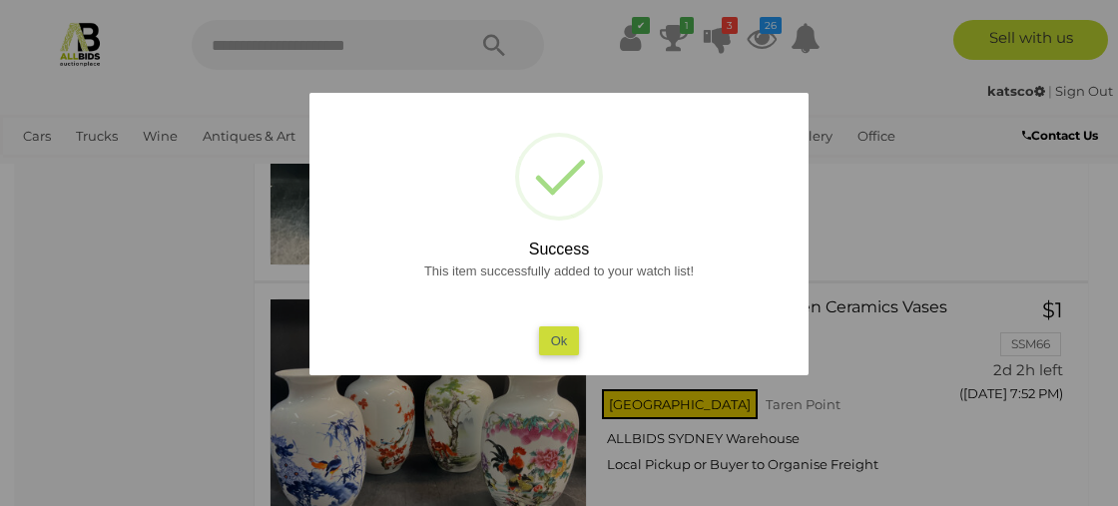
click at [565, 346] on button "Ok" at bounding box center [559, 341] width 41 height 29
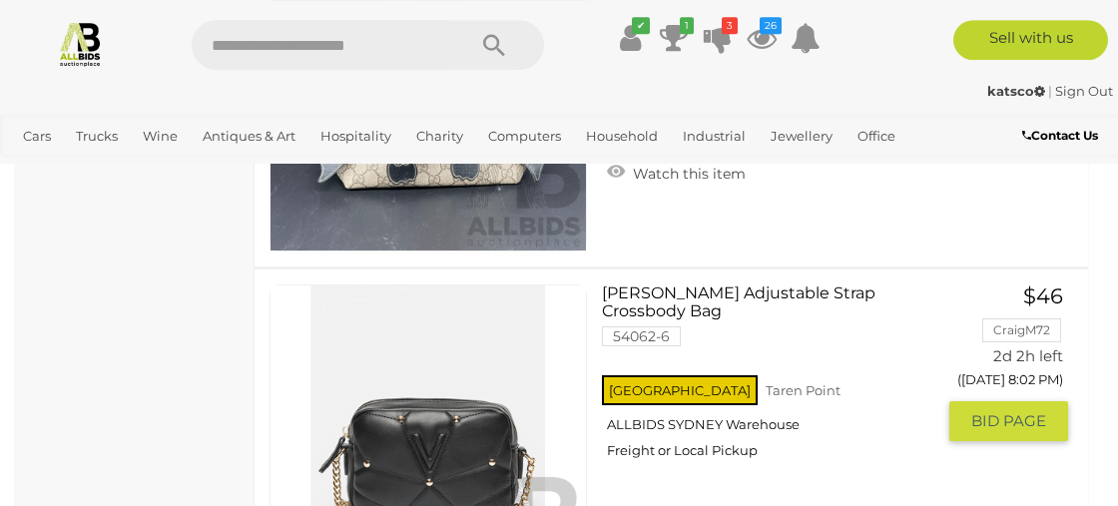
scroll to position [7355, 0]
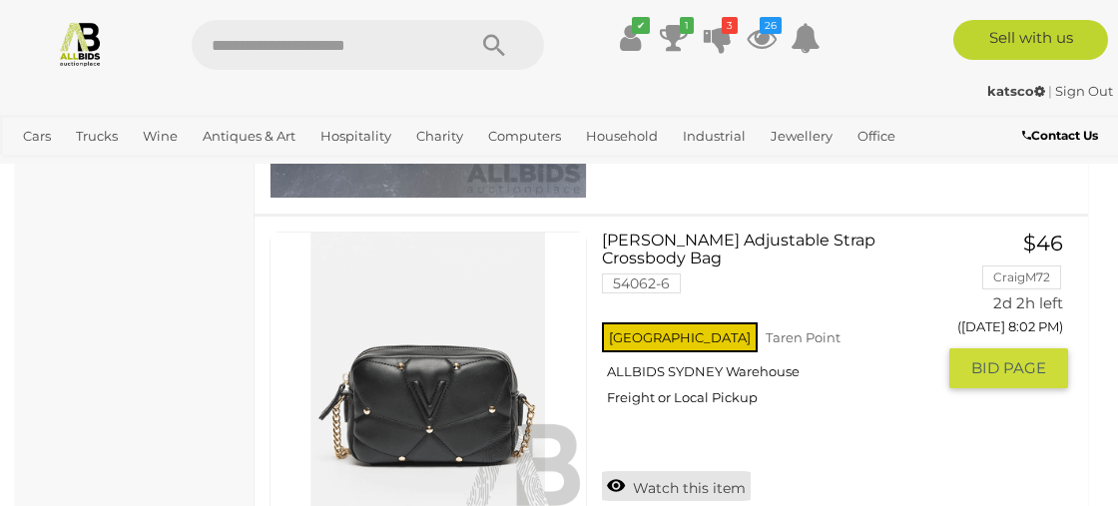
click at [616, 471] on link "Watch this item" at bounding box center [676, 486] width 149 height 30
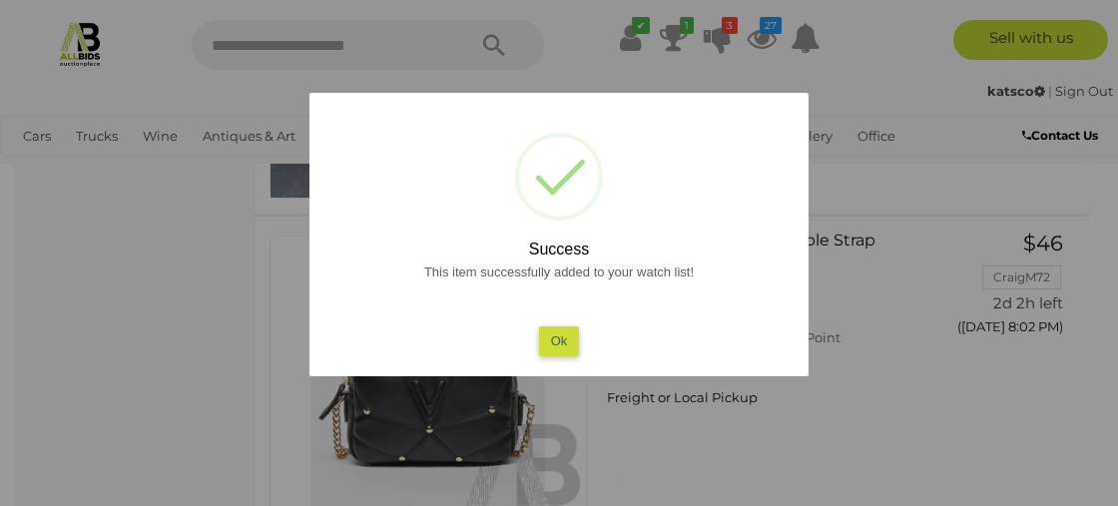
click at [554, 340] on button "Ok" at bounding box center [559, 341] width 41 height 29
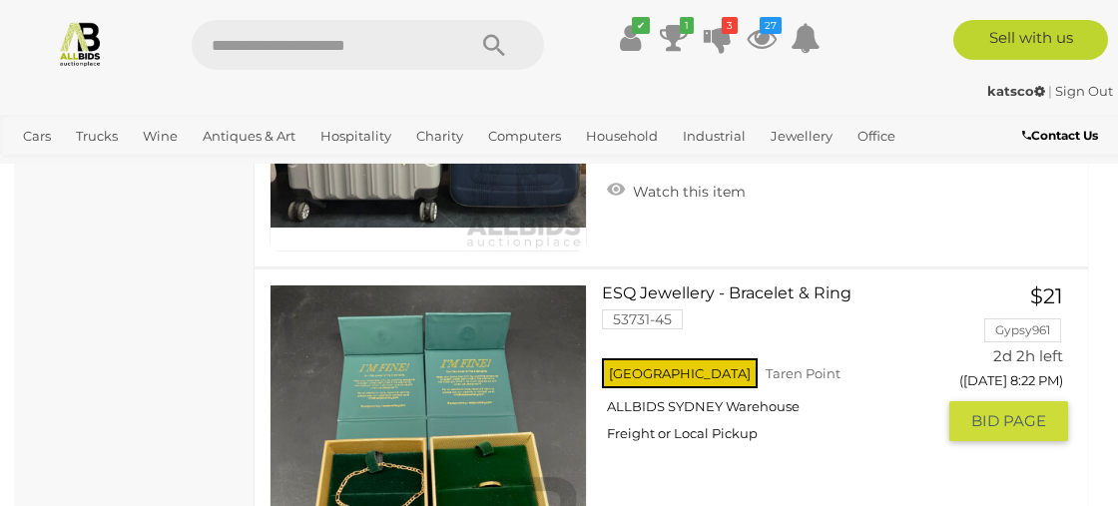
scroll to position [13929, 0]
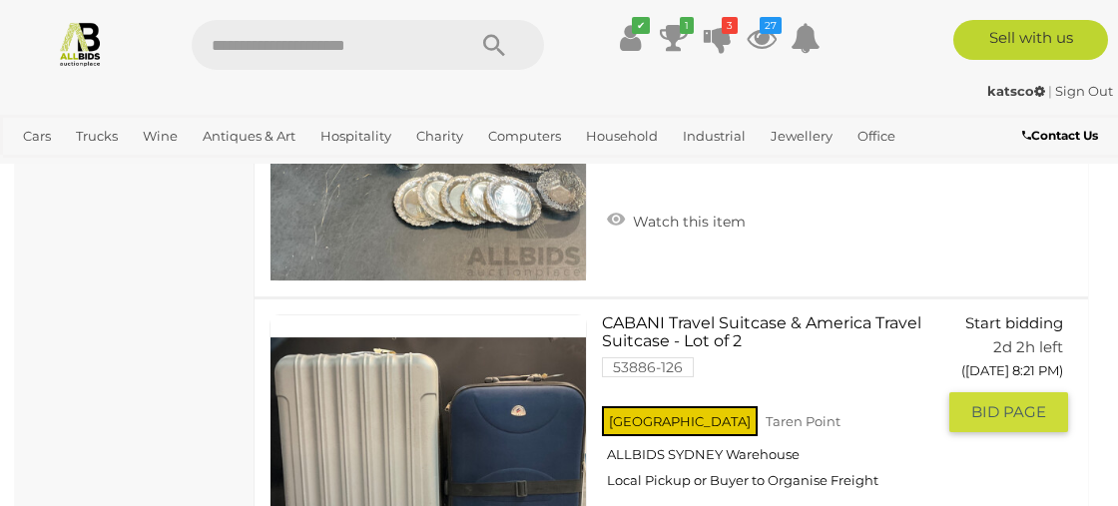
click at [389, 432] on link at bounding box center [429, 474] width 318 height 318
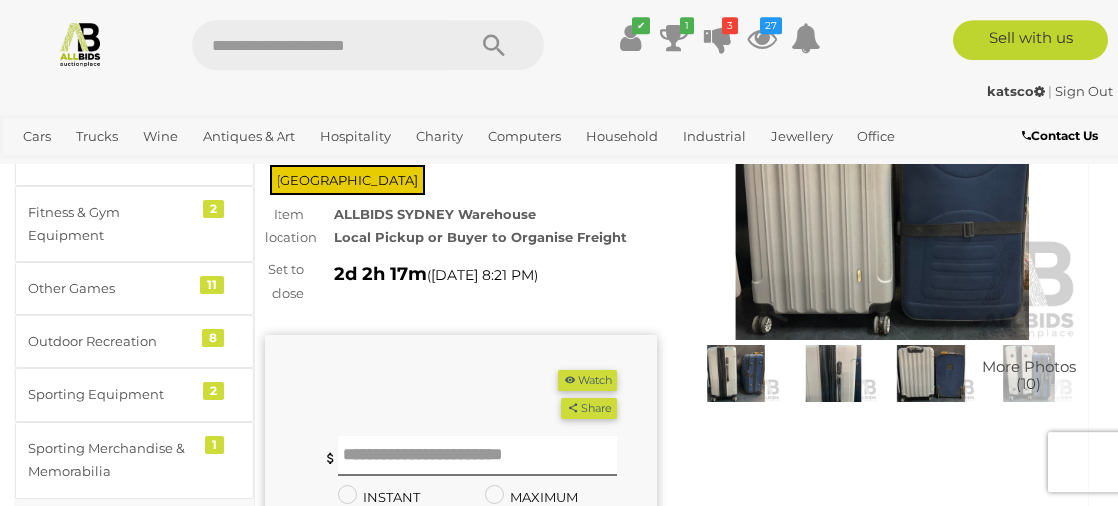
scroll to position [115, 0]
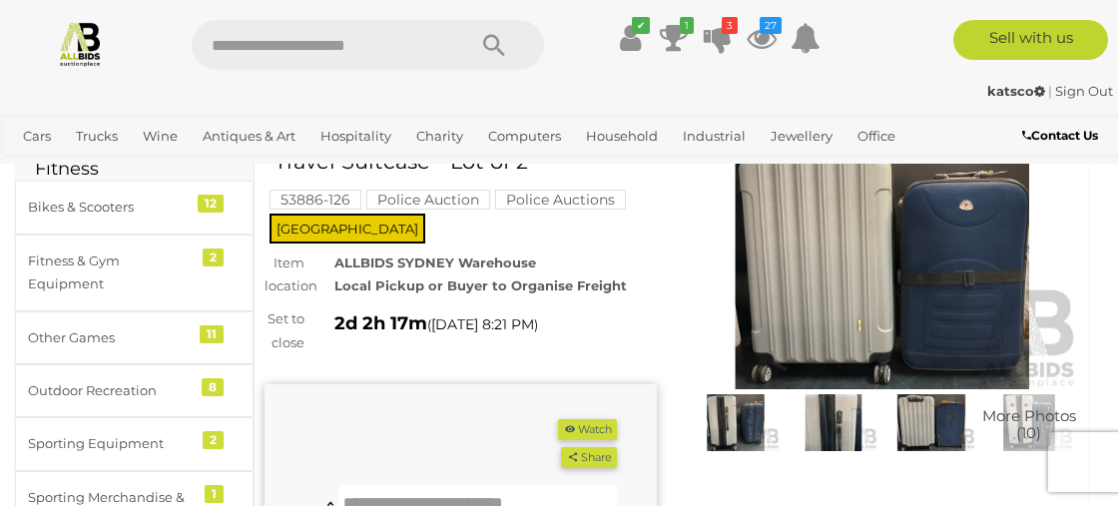
click at [880, 317] on img at bounding box center [883, 263] width 392 height 253
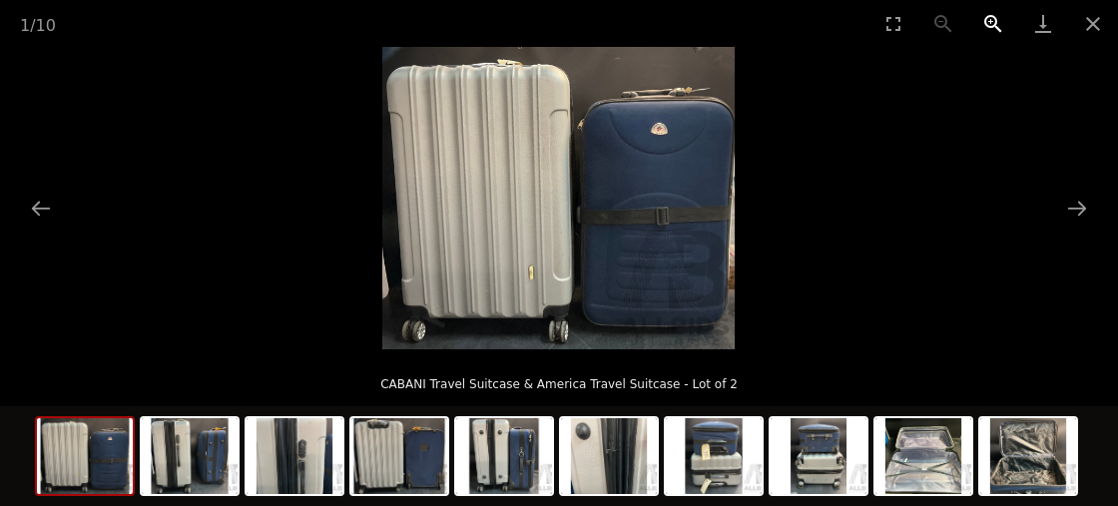
click at [1001, 25] on button "Zoom in" at bounding box center [994, 23] width 50 height 47
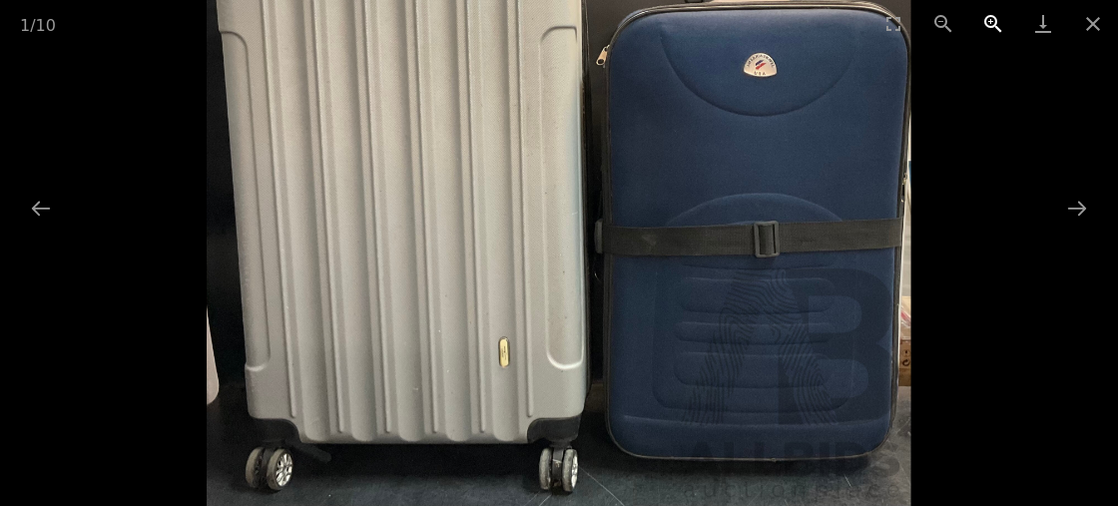
click at [1001, 25] on button "Zoom in" at bounding box center [994, 23] width 50 height 47
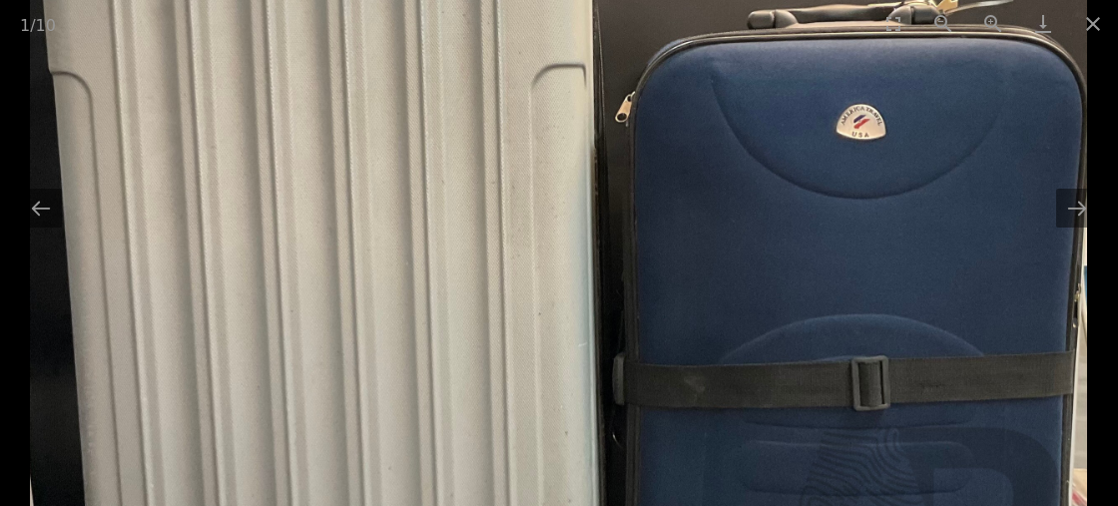
drag, startPoint x: 406, startPoint y: 360, endPoint x: 371, endPoint y: 546, distance: 189.0
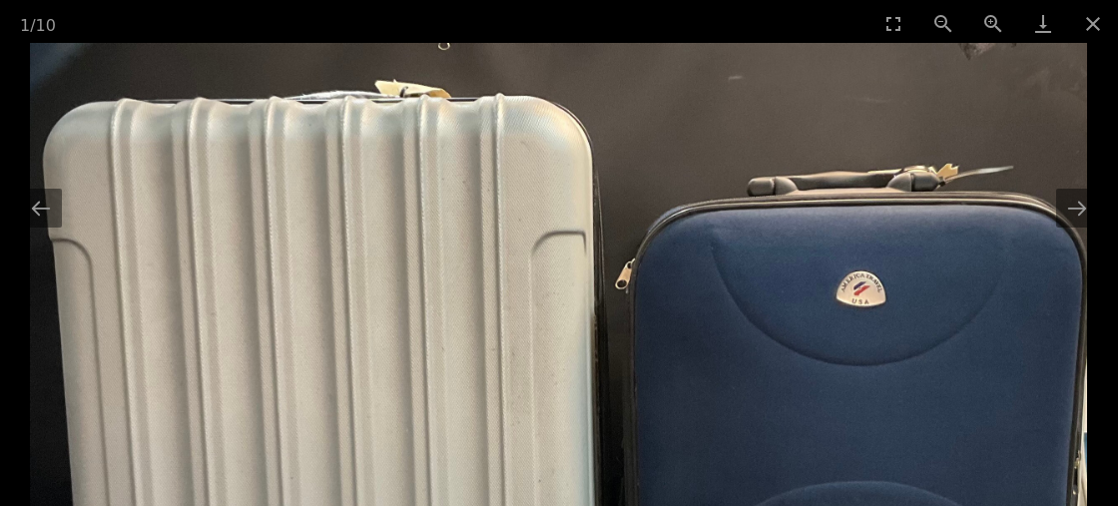
drag, startPoint x: 389, startPoint y: 119, endPoint x: 356, endPoint y: 455, distance: 338.1
click at [356, 455] on img at bounding box center [558, 497] width 1057 height 908
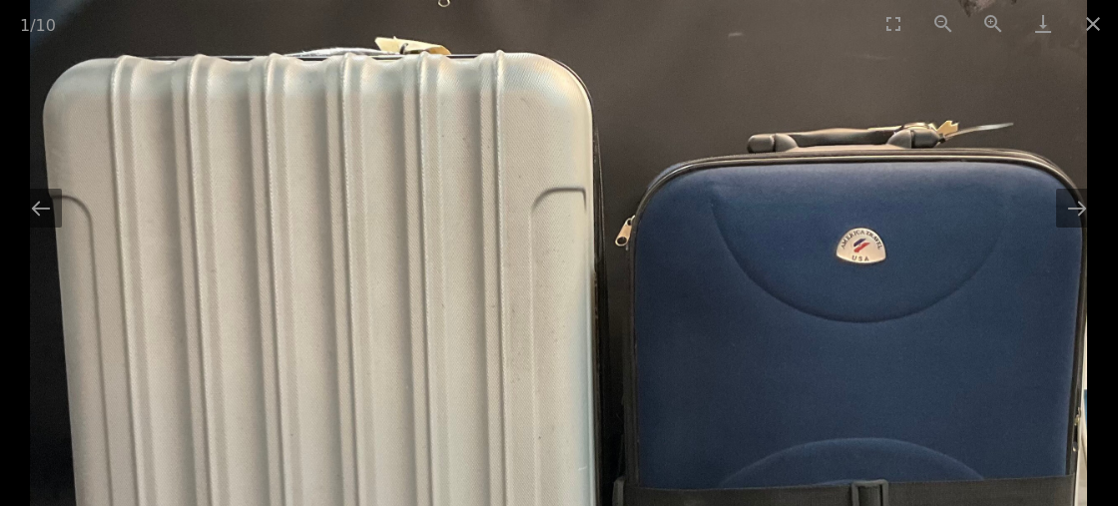
click at [1073, 230] on img at bounding box center [558, 454] width 1057 height 908
click at [1077, 206] on button "Next slide" at bounding box center [1077, 208] width 42 height 39
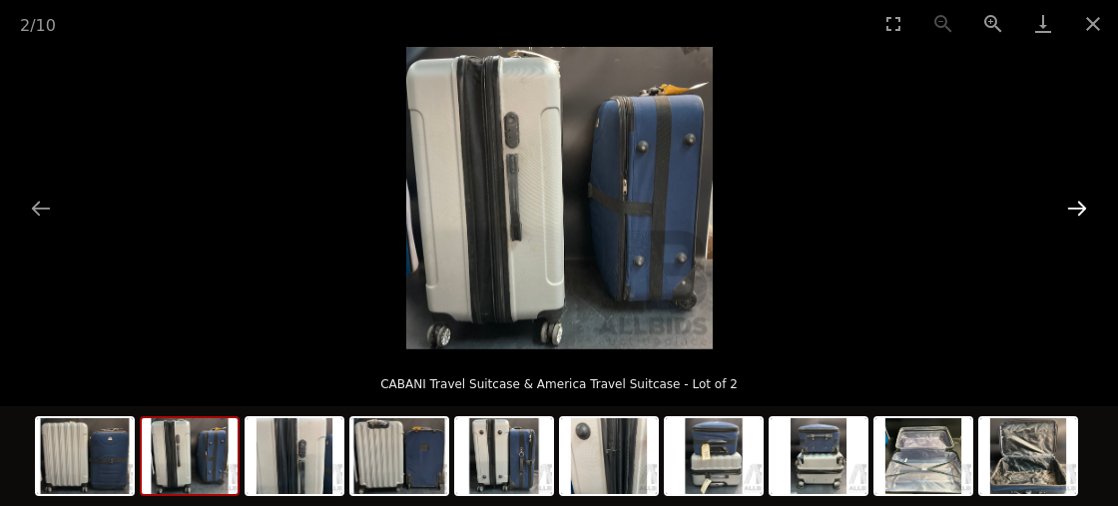
click at [1077, 206] on button "Next slide" at bounding box center [1077, 208] width 42 height 39
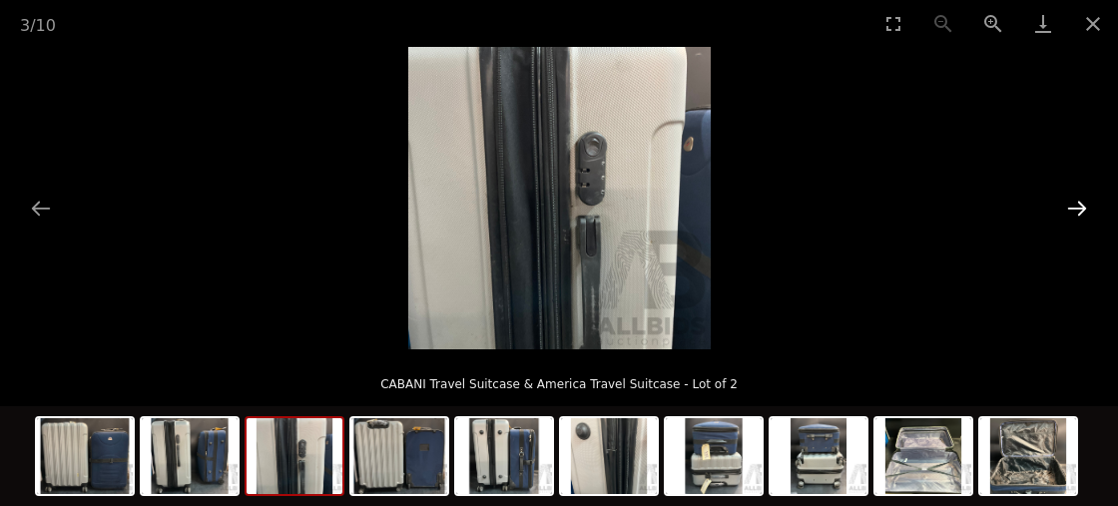
click at [1077, 206] on button "Next slide" at bounding box center [1077, 208] width 42 height 39
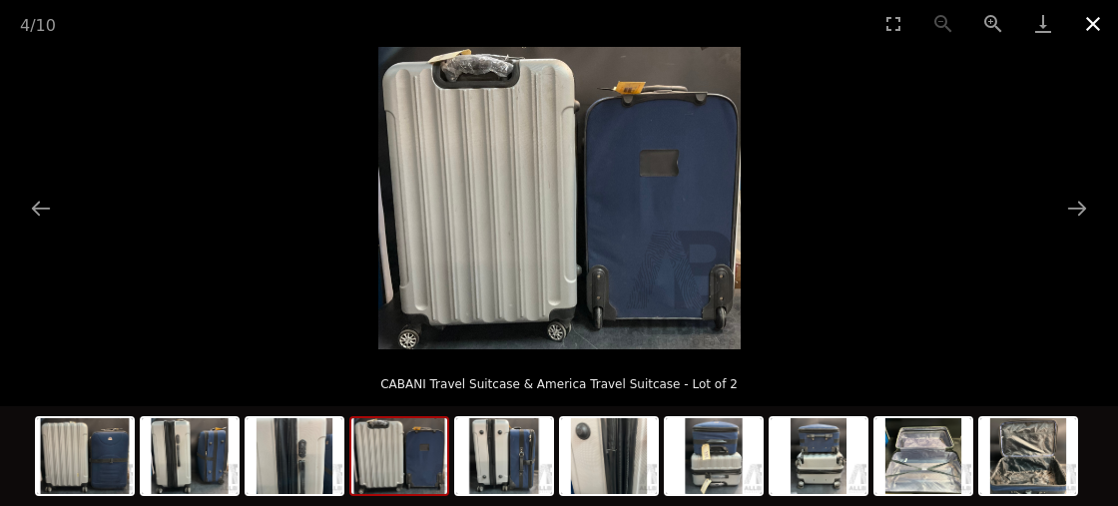
click at [1093, 22] on button "Close gallery" at bounding box center [1093, 23] width 50 height 47
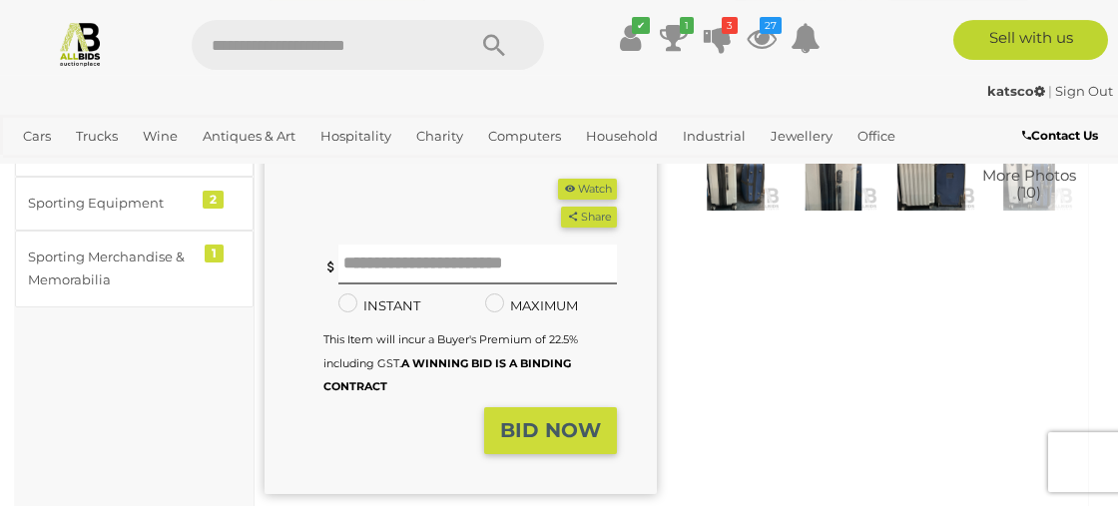
scroll to position [576, 0]
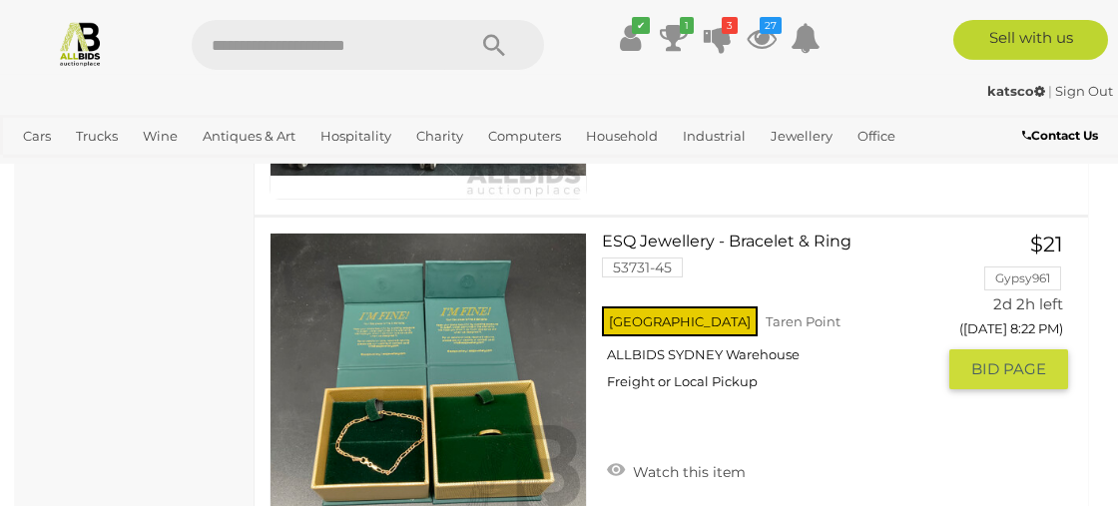
scroll to position [14321, 0]
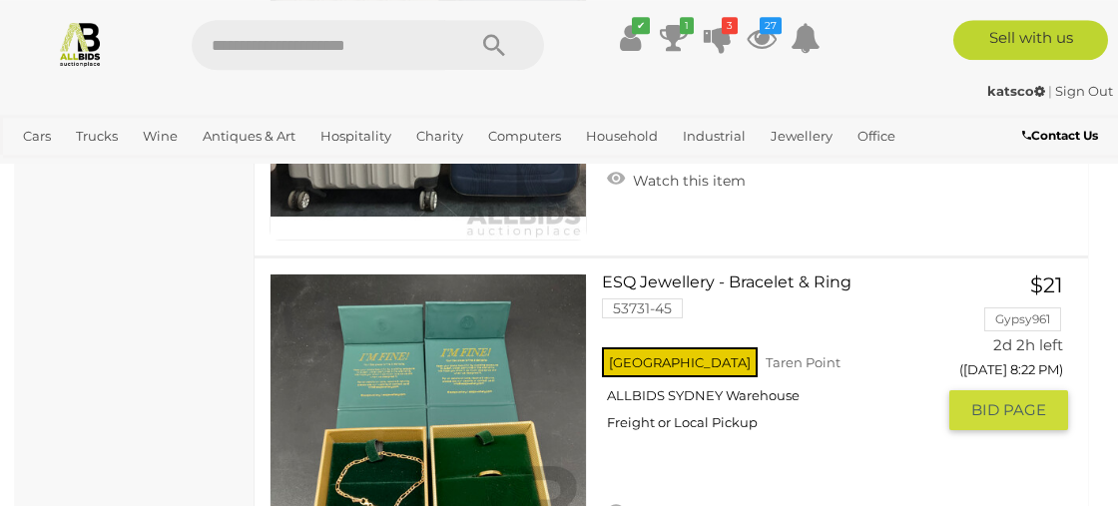
click at [819, 346] on div "ESQ Jewellery - Bracelet & Ring 53731-45 NSW" at bounding box center [776, 405] width 348 height 263
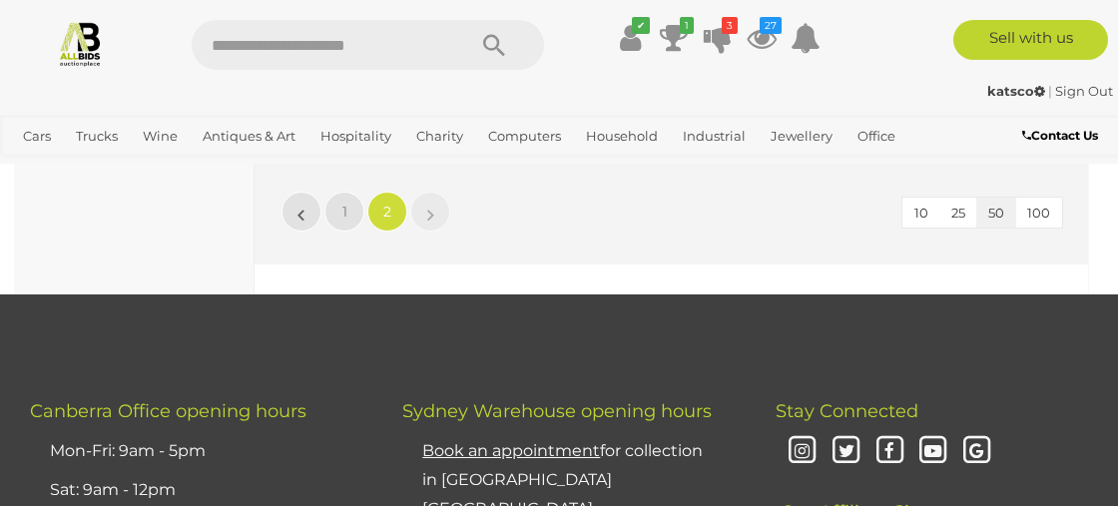
scroll to position [15820, 0]
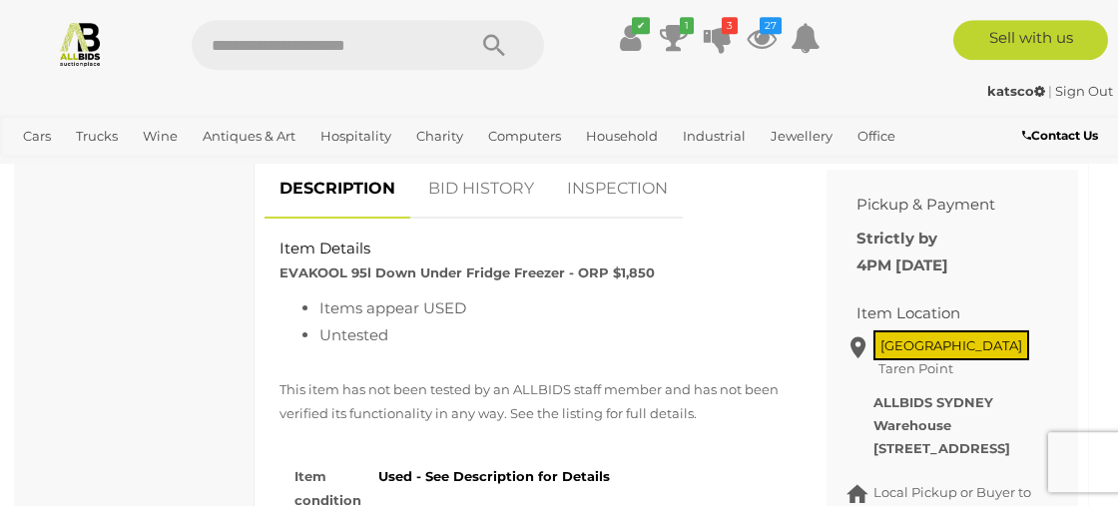
scroll to position [923, 0]
